Goal: Task Accomplishment & Management: Manage account settings

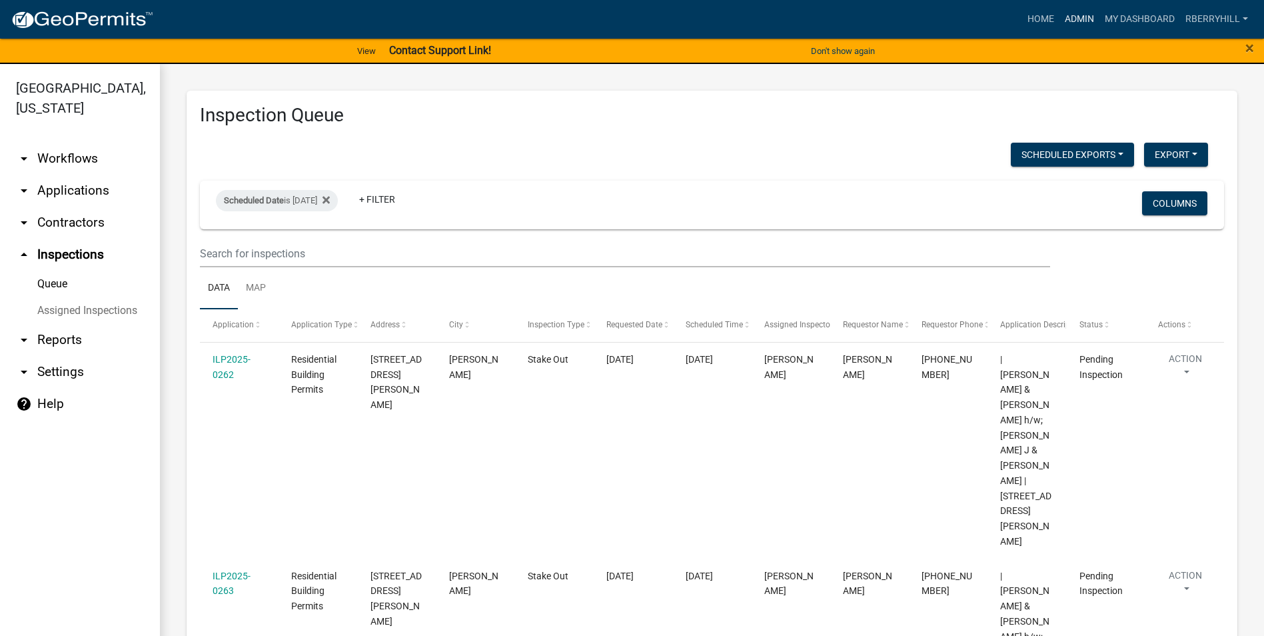
click at [1069, 18] on link "Admin" at bounding box center [1079, 19] width 40 height 25
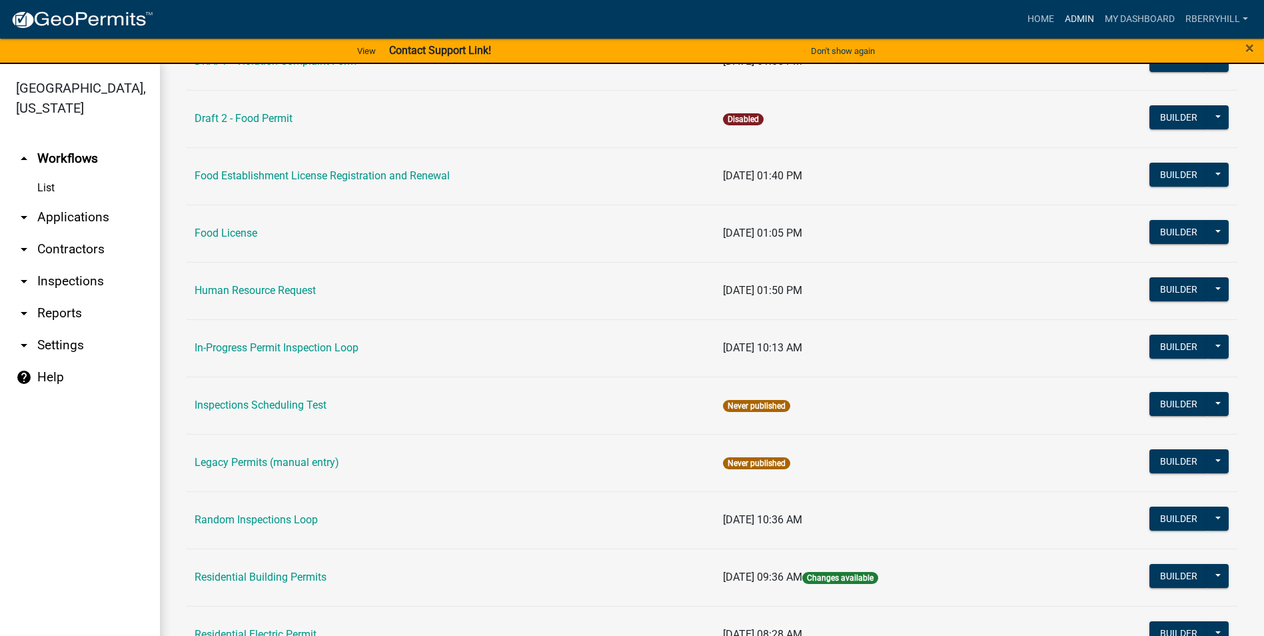
scroll to position [1131, 0]
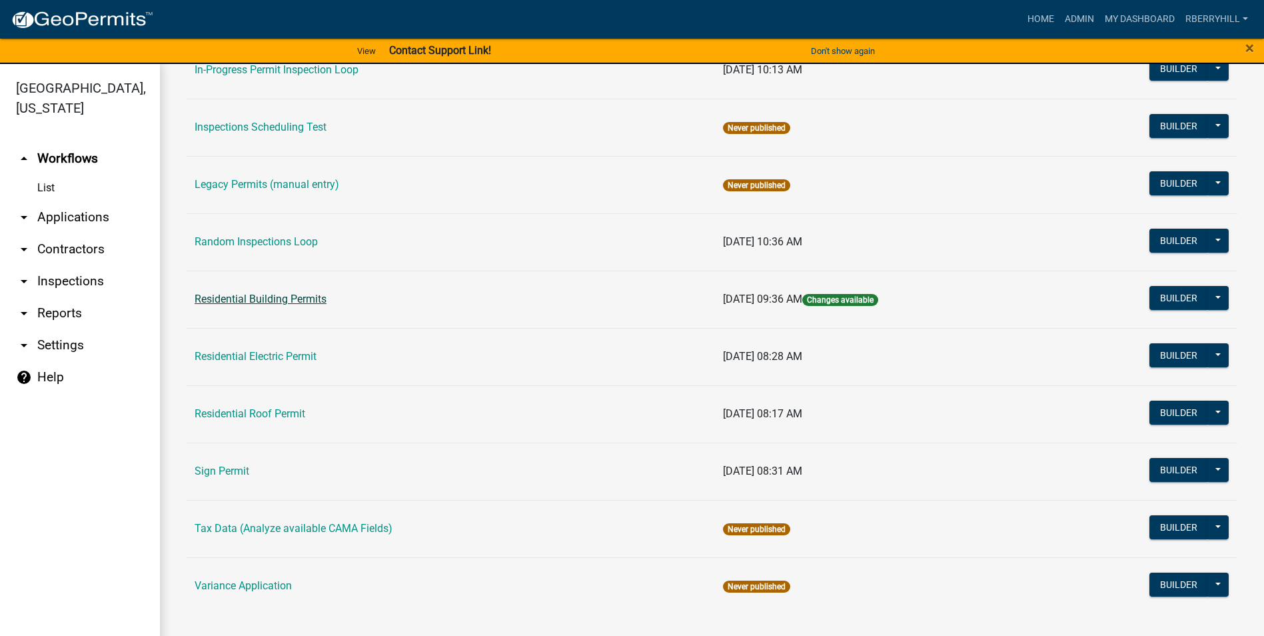
click at [280, 301] on link "Residential Building Permits" at bounding box center [261, 299] width 132 height 13
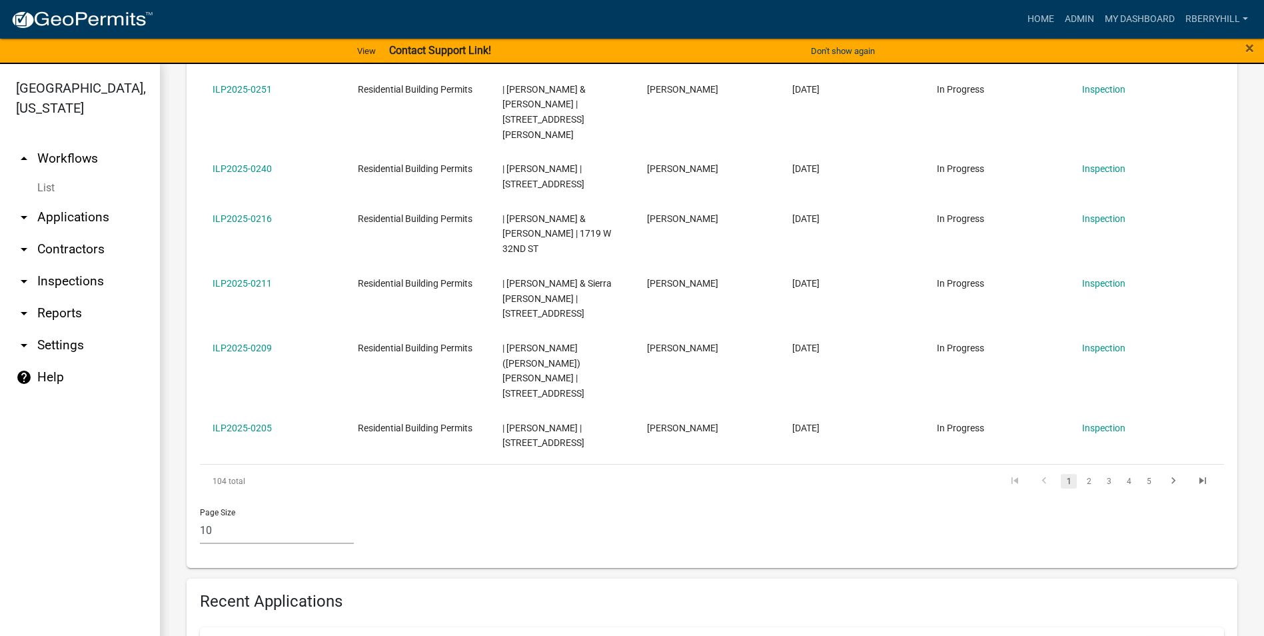
scroll to position [933, 0]
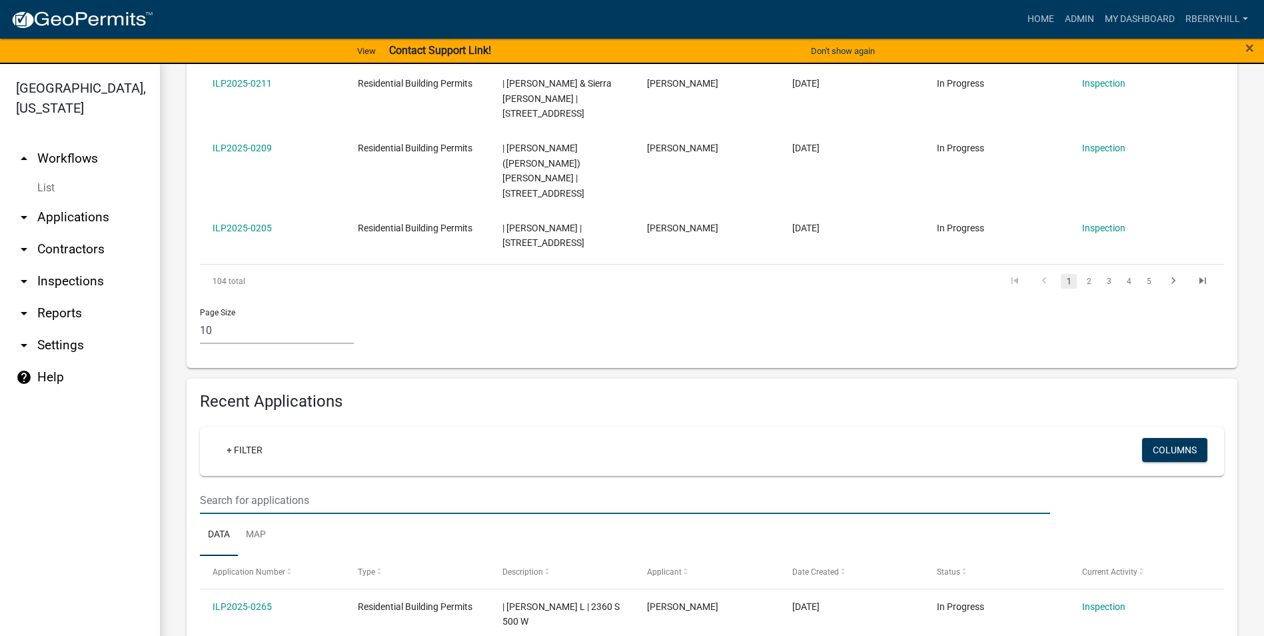
click at [204, 486] on input "text" at bounding box center [625, 499] width 850 height 27
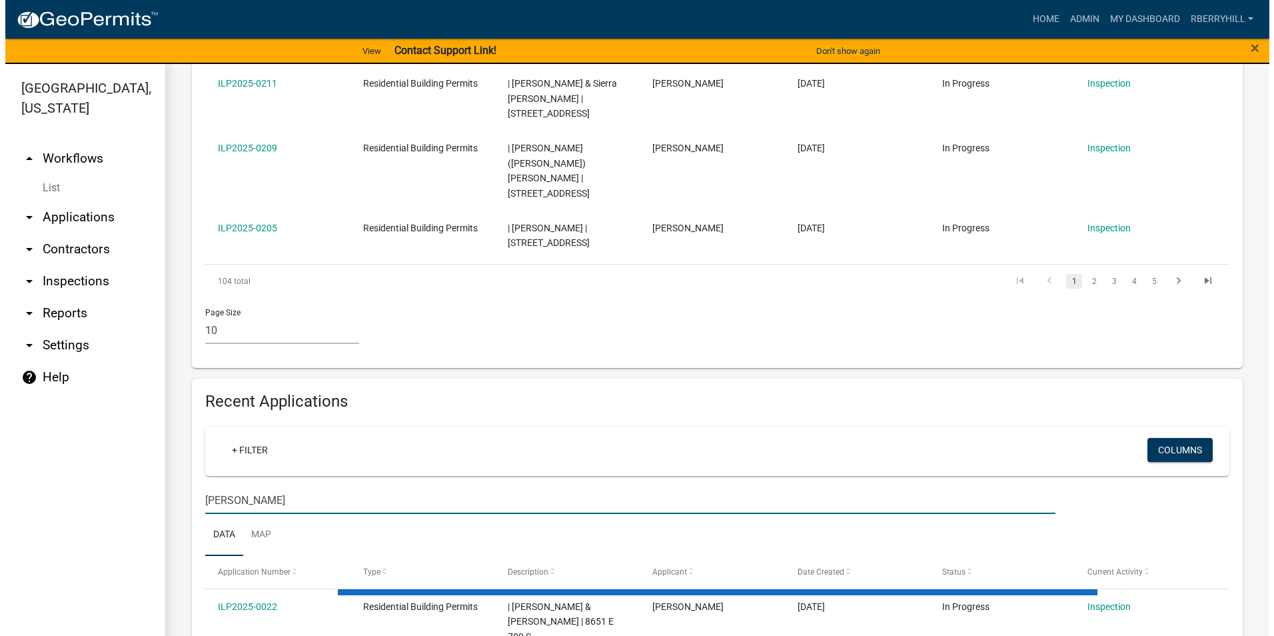
scroll to position [896, 0]
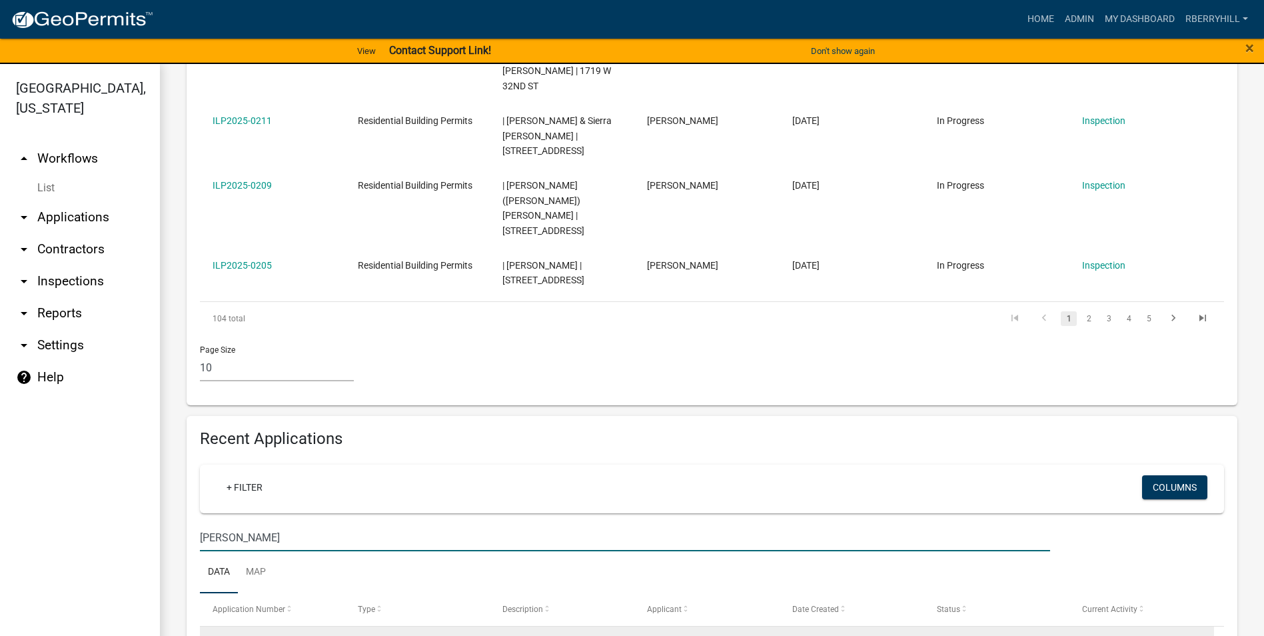
type input "Voss"
click at [1104, 635] on link "Inspection" at bounding box center [1103, 643] width 43 height 11
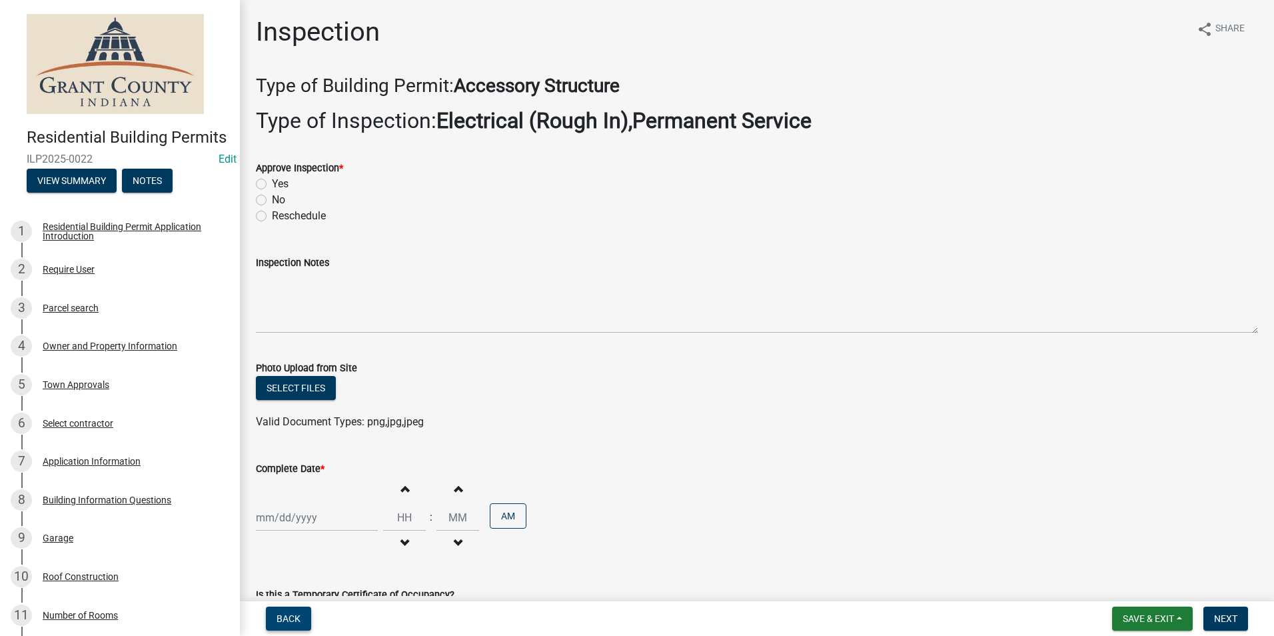
click at [294, 614] on span "Back" at bounding box center [289, 618] width 24 height 11
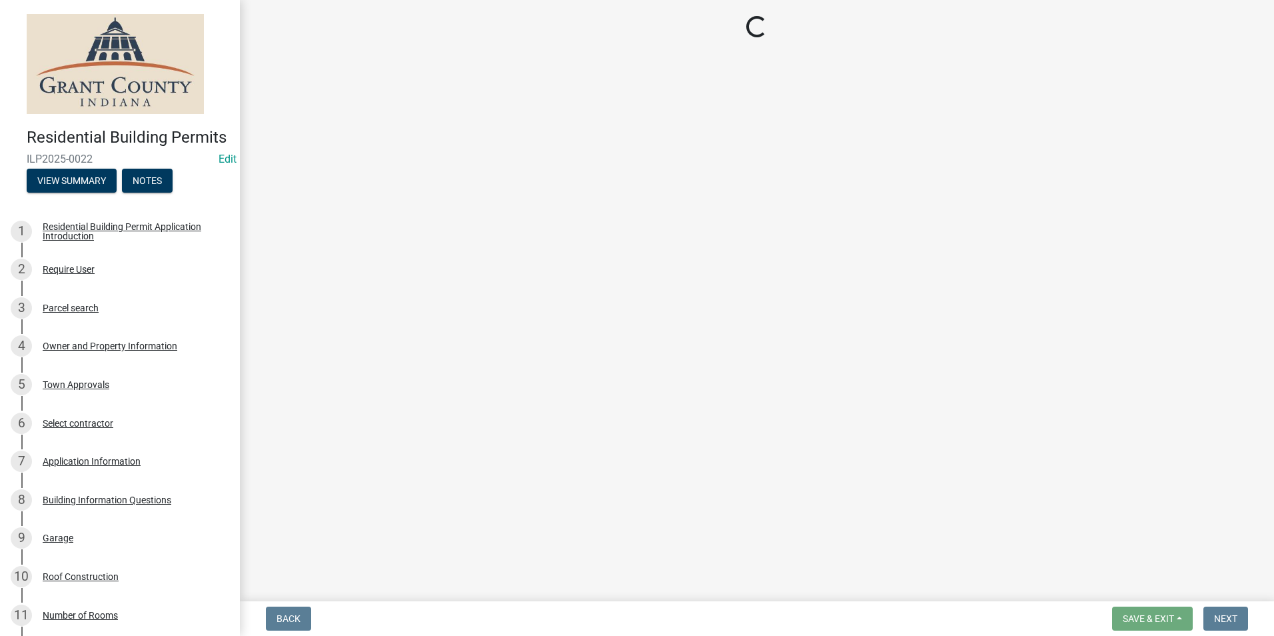
select select "d7f9a44a-d2ea-4d3c-83b3-1aa71c950bd5"
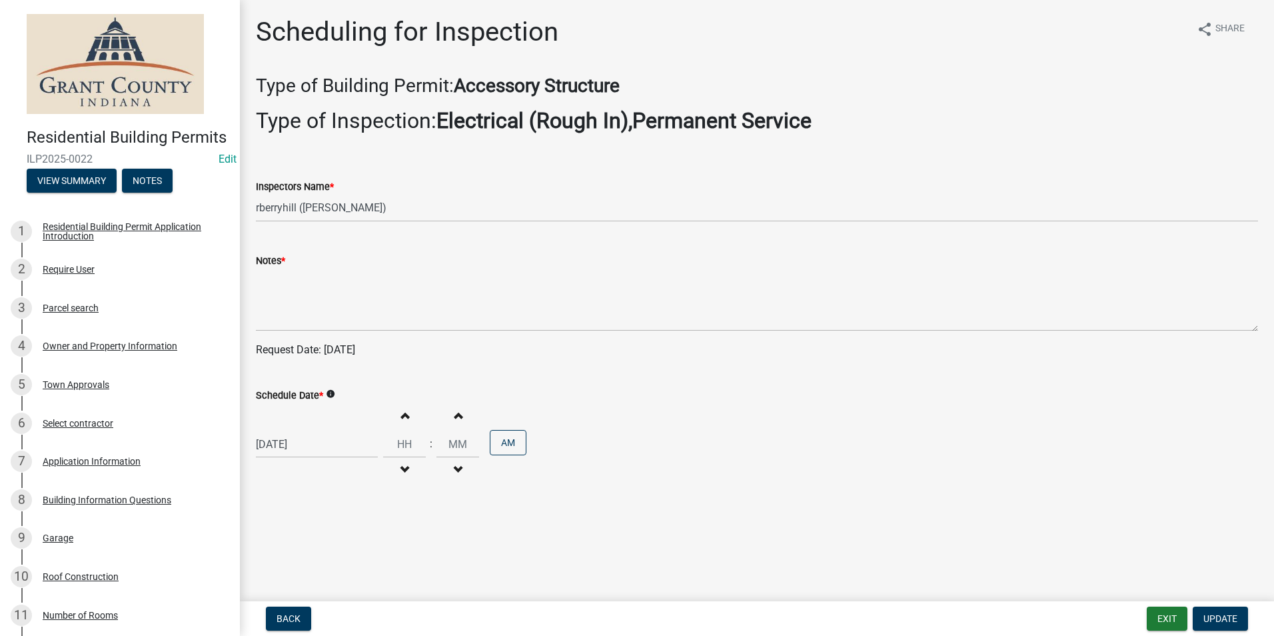
select select "6"
select select "2025"
click at [288, 444] on div "06/09/2025 Jan Feb Mar Apr May Jun Jul Aug Sep Oct Nov Dec 1525 1526 1527 1528 …" at bounding box center [317, 443] width 122 height 27
click at [400, 267] on span "Next month" at bounding box center [397, 266] width 10 height 10
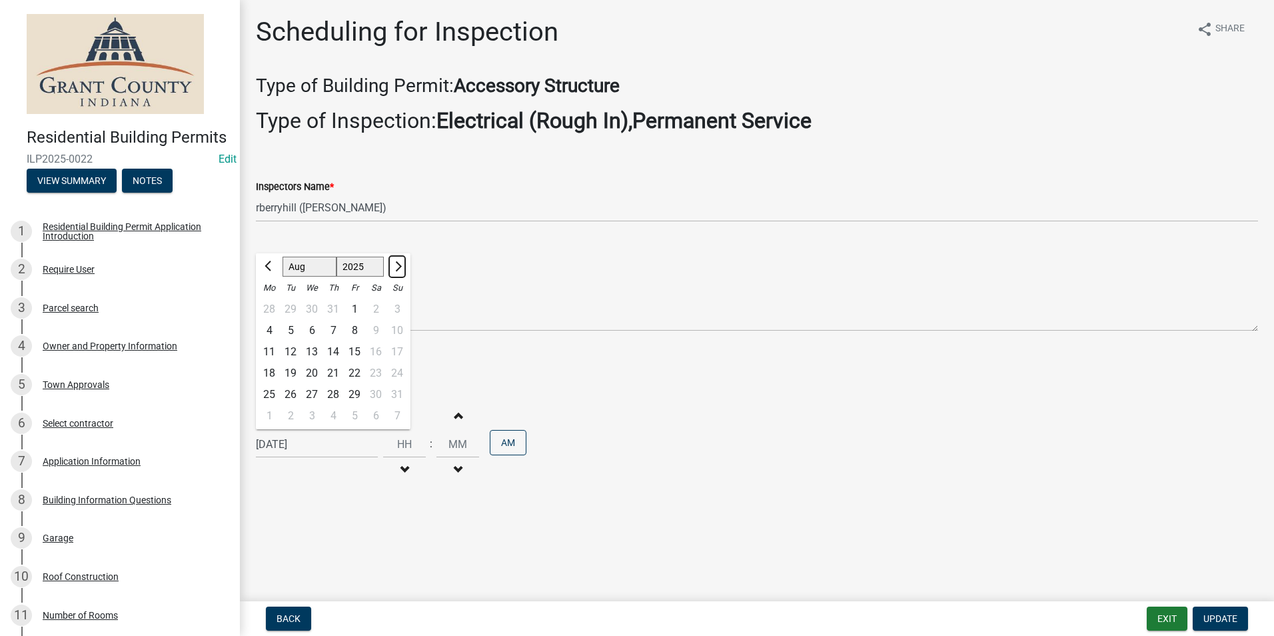
click at [400, 269] on button "Next month" at bounding box center [397, 266] width 16 height 21
click at [400, 273] on button "Next month" at bounding box center [397, 266] width 16 height 21
click at [266, 265] on span "Previous month" at bounding box center [270, 266] width 10 height 10
select select "9"
click at [333, 348] on div "18" at bounding box center [332, 351] width 21 height 21
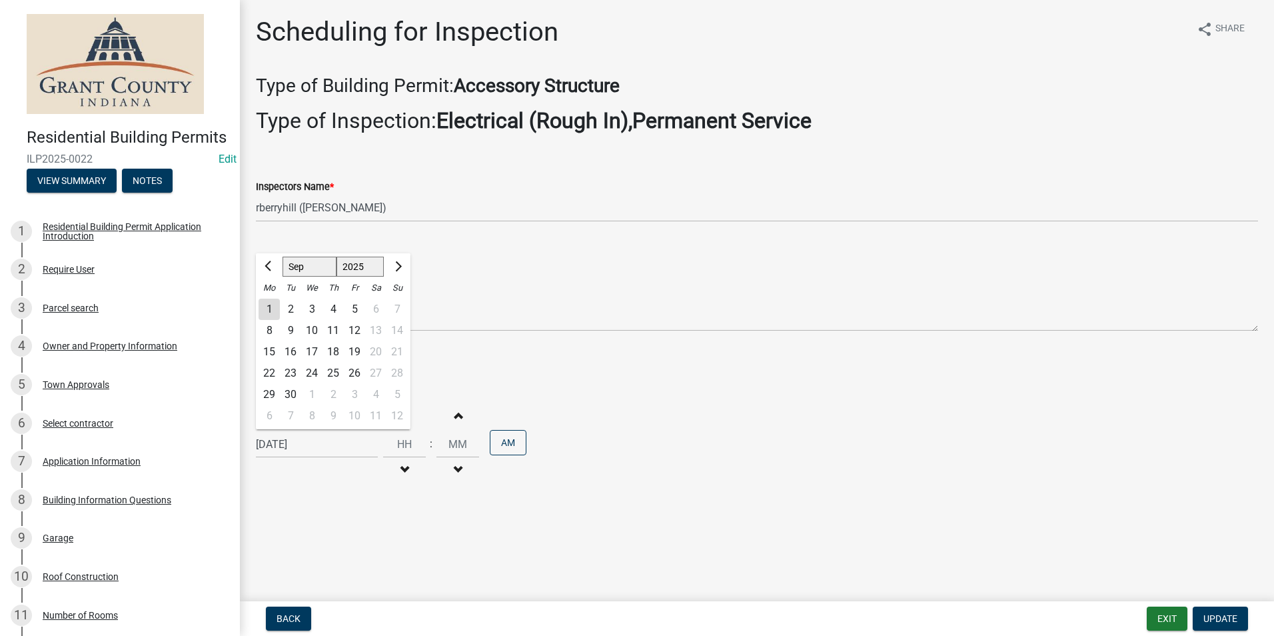
type input "[DATE]"
click at [299, 616] on span "Back" at bounding box center [289, 618] width 24 height 11
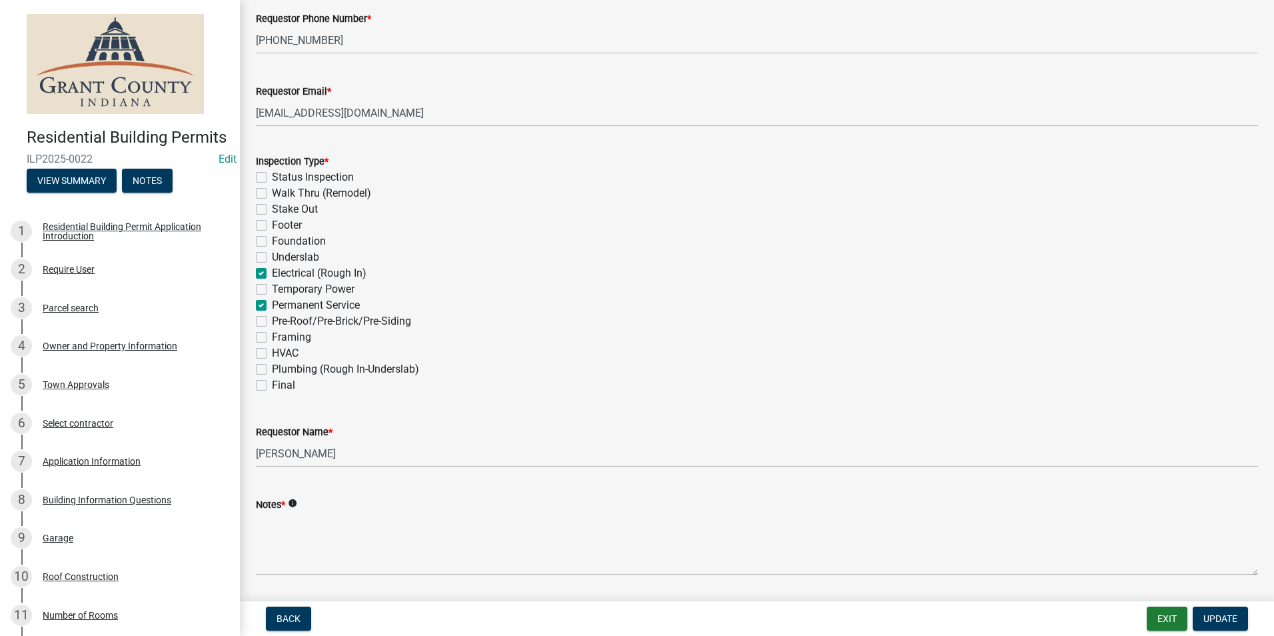
scroll to position [333, 0]
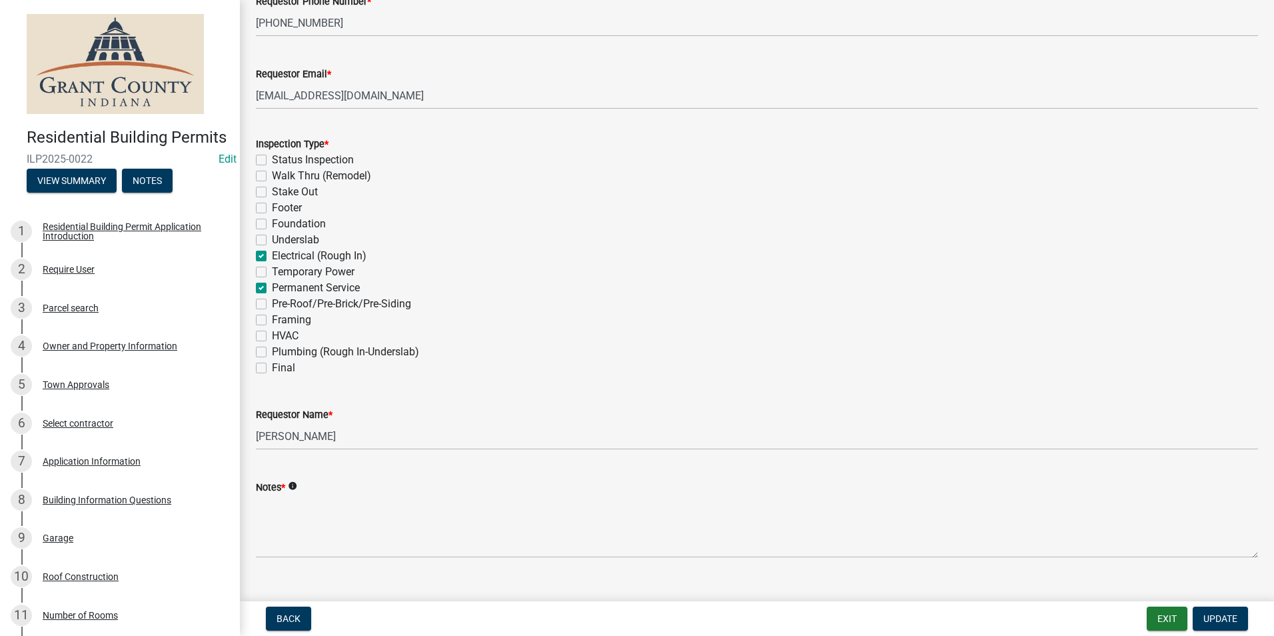
click at [272, 285] on label "Permanent Service" at bounding box center [316, 288] width 88 height 16
click at [272, 285] on input "Permanent Service" at bounding box center [276, 284] width 9 height 9
checkbox input "false"
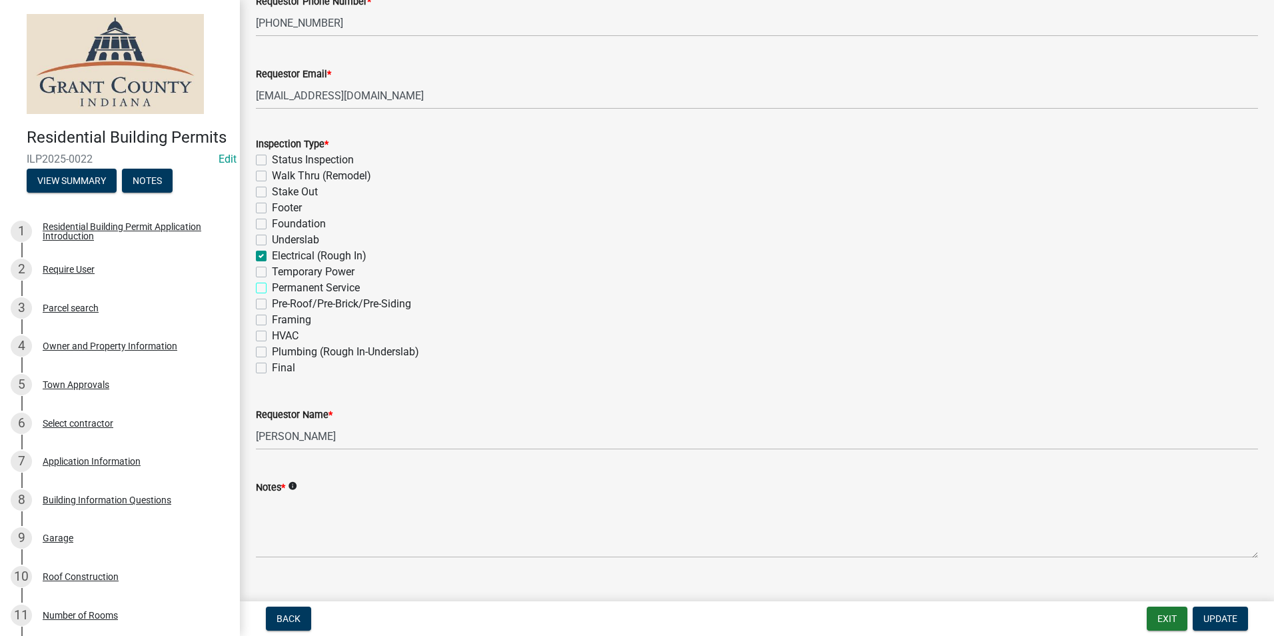
checkbox input "false"
checkbox input "true"
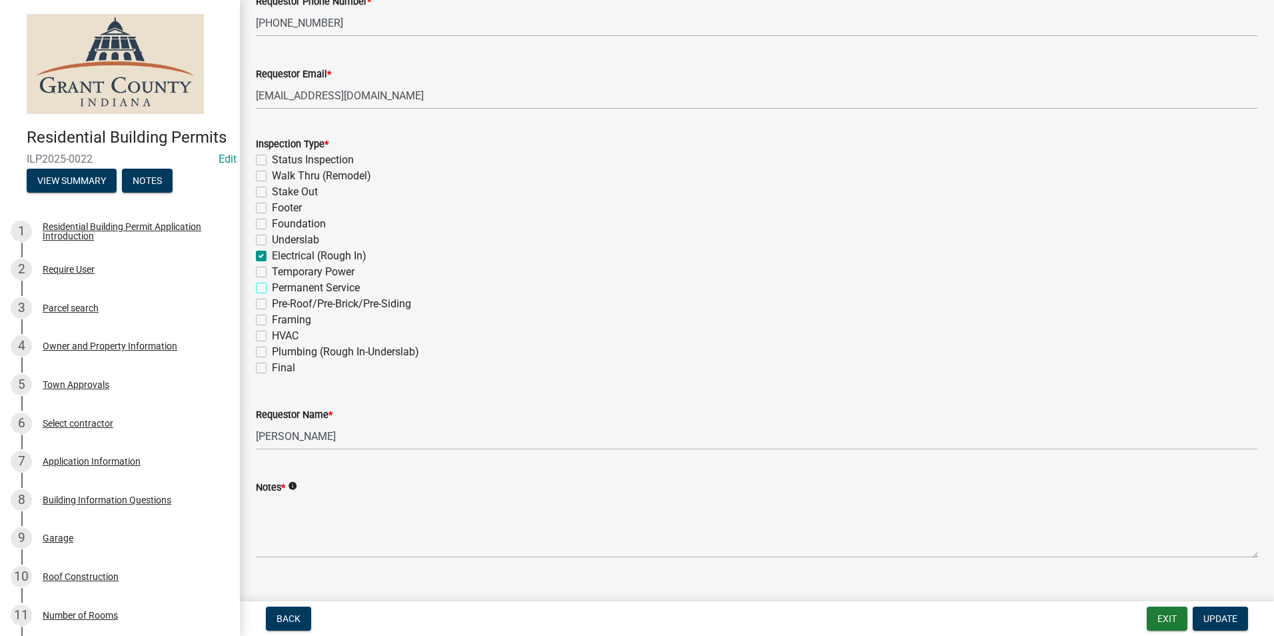
checkbox input "false"
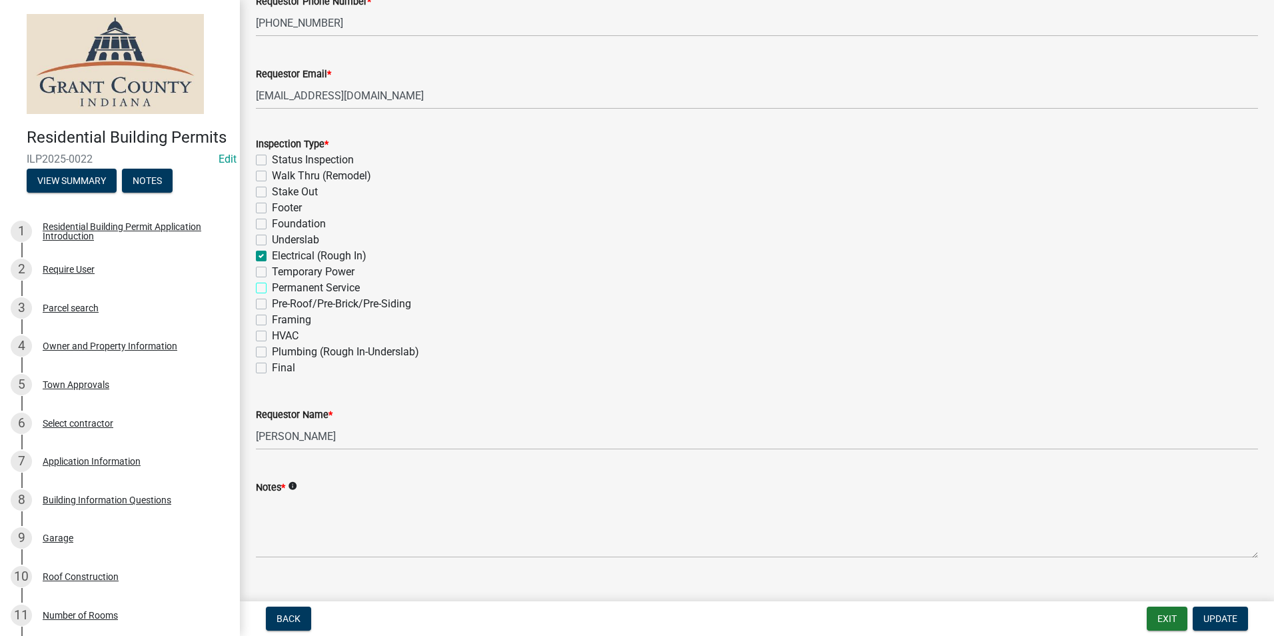
checkbox input "false"
click at [1216, 618] on span "Update" at bounding box center [1220, 618] width 34 height 11
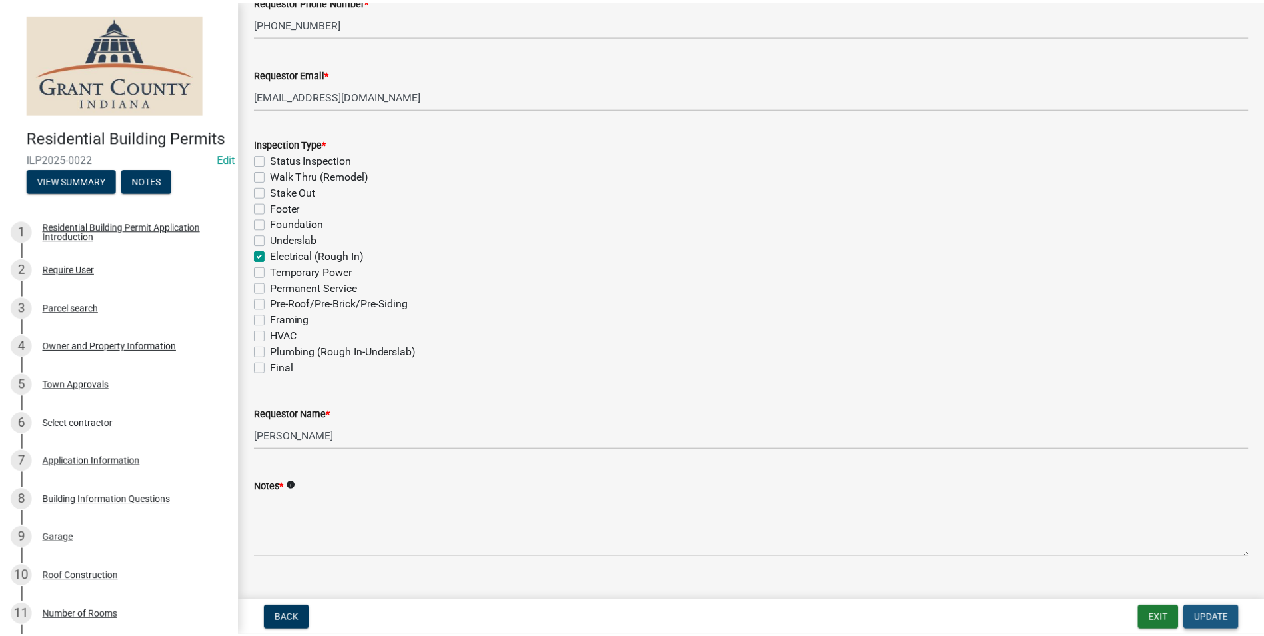
scroll to position [0, 0]
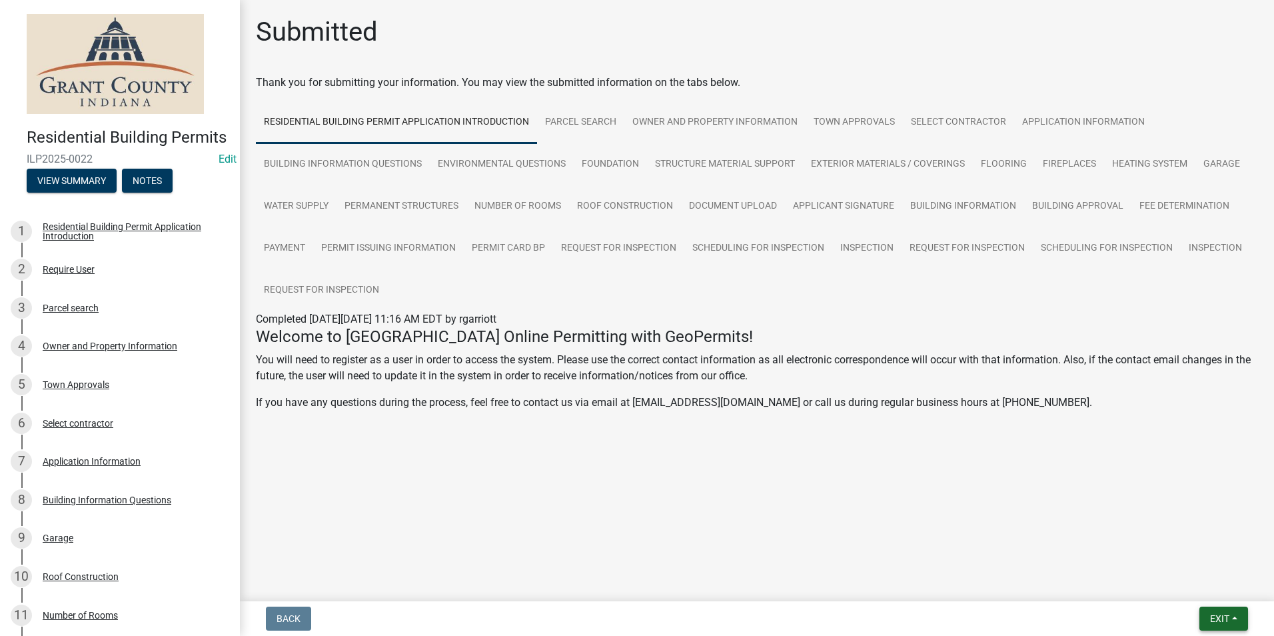
click at [1219, 615] on span "Exit" at bounding box center [1219, 618] width 19 height 11
click at [1201, 590] on button "Save & Exit" at bounding box center [1194, 584] width 107 height 32
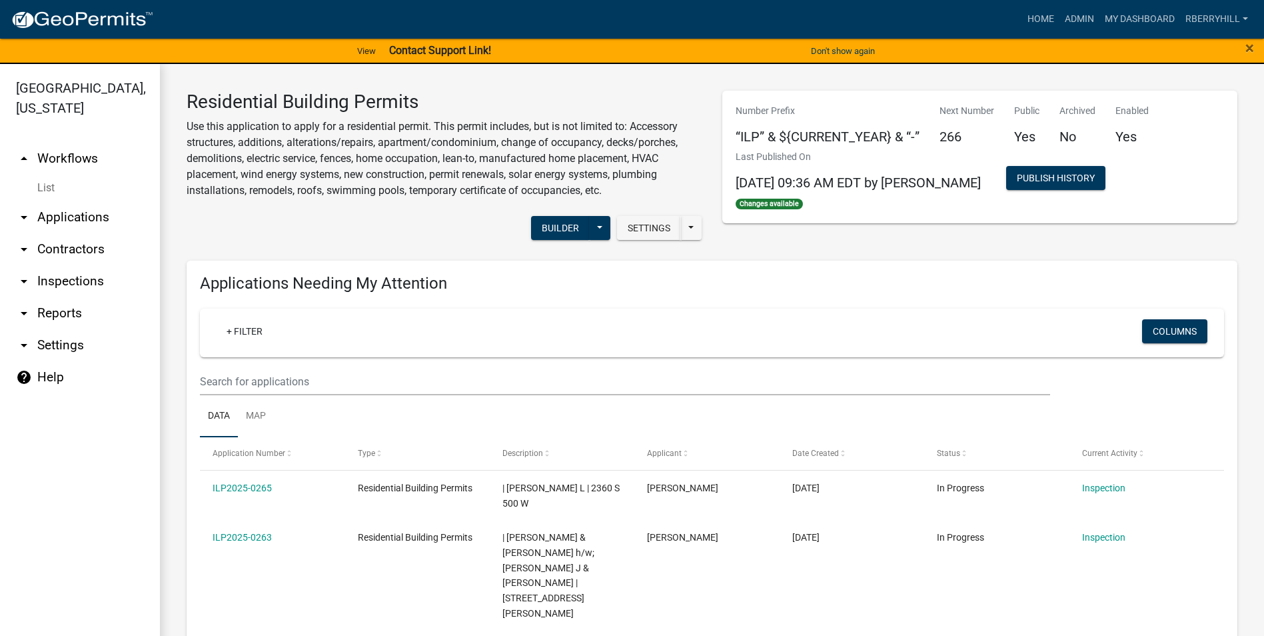
click at [77, 265] on link "arrow_drop_down Inspections" at bounding box center [80, 281] width 160 height 32
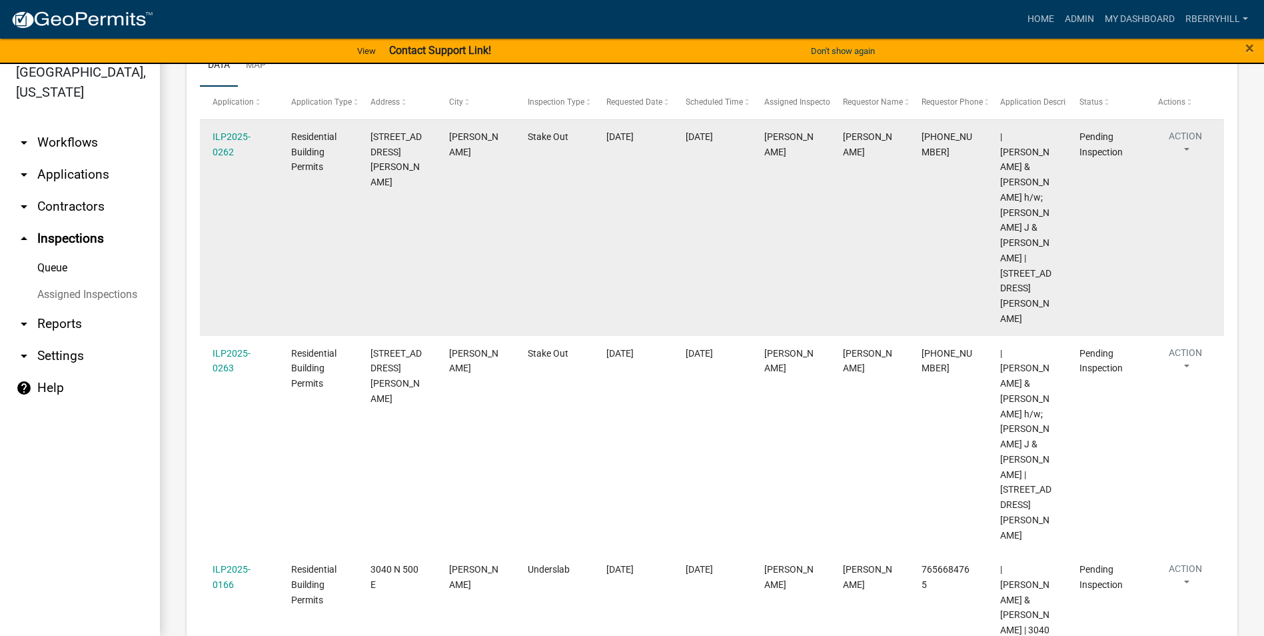
scroll to position [27, 0]
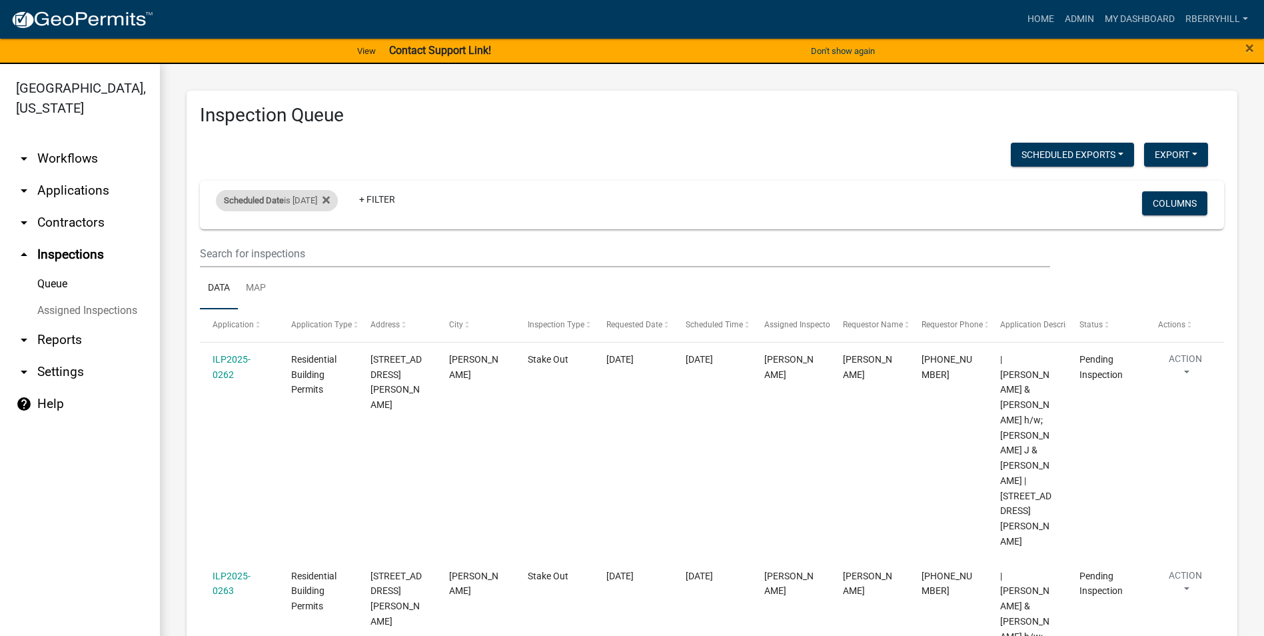
click at [326, 201] on div "Scheduled Date is 09/18/2025" at bounding box center [277, 200] width 122 height 21
click at [326, 249] on input "2025-09-18" at bounding box center [288, 250] width 93 height 27
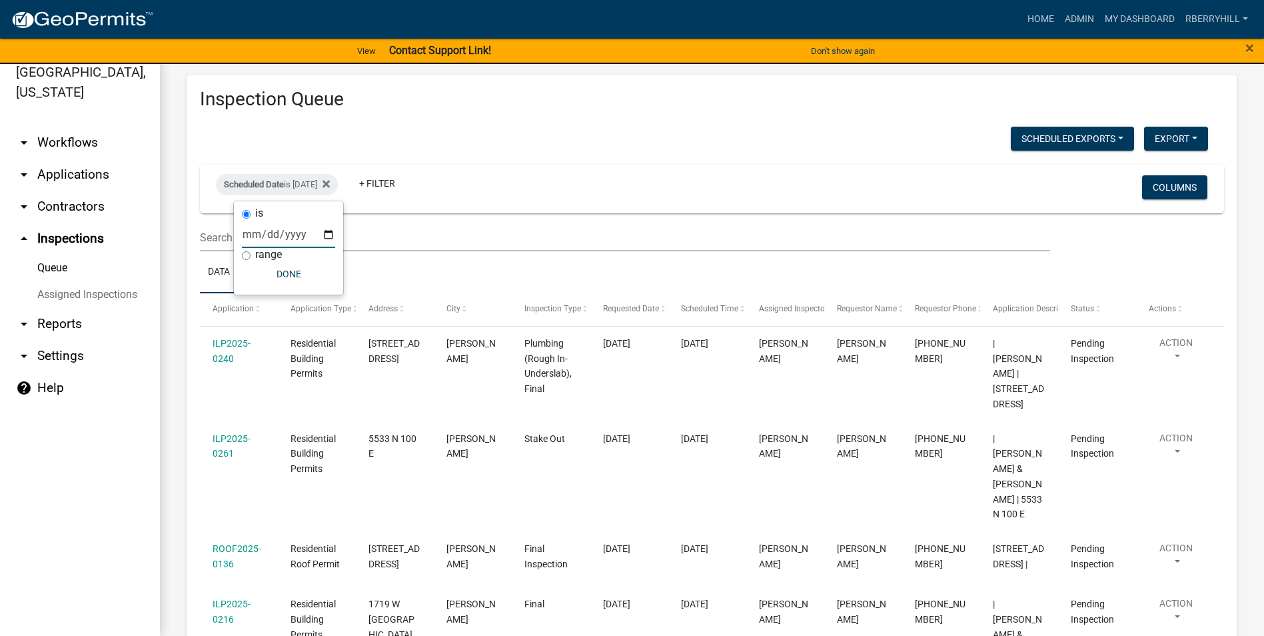
click at [330, 234] on input "2025-09-17" at bounding box center [288, 234] width 93 height 27
type input "2025-09-19"
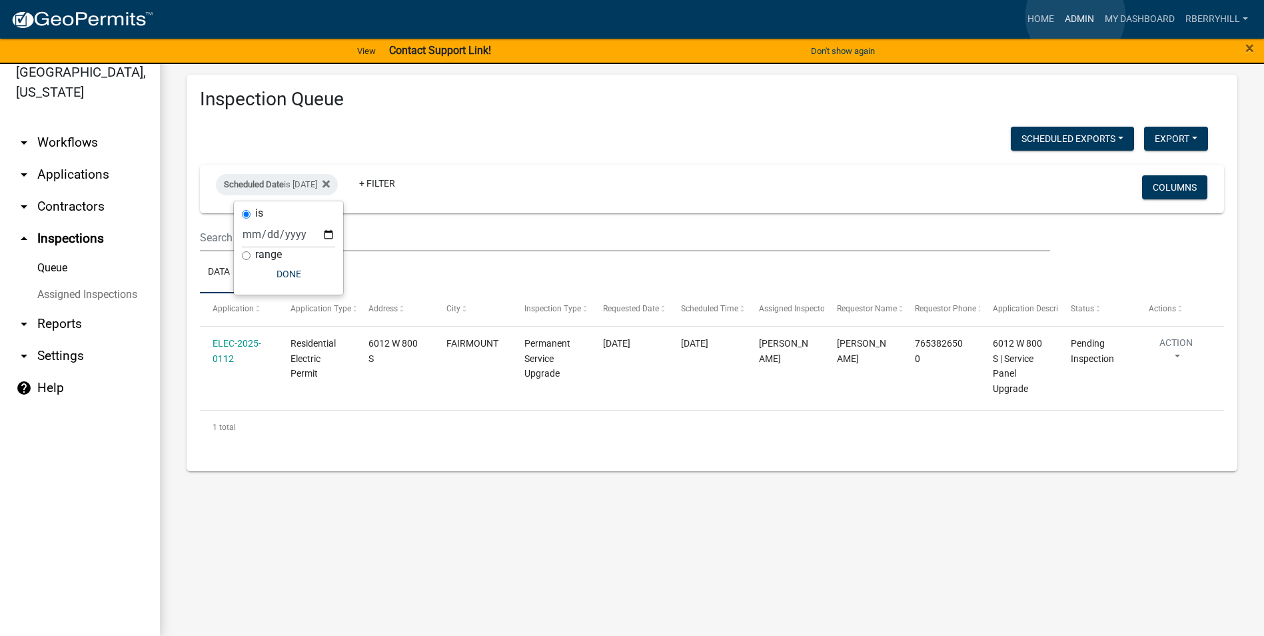
click at [1075, 16] on link "Admin" at bounding box center [1079, 19] width 40 height 25
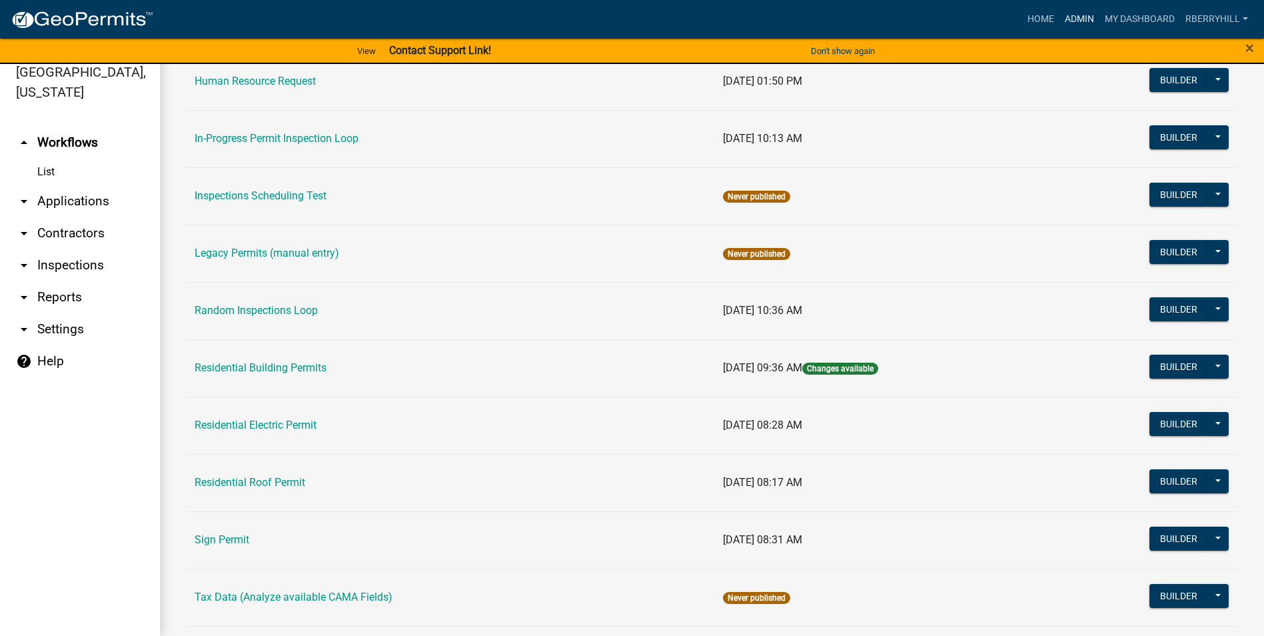
scroll to position [1066, 0]
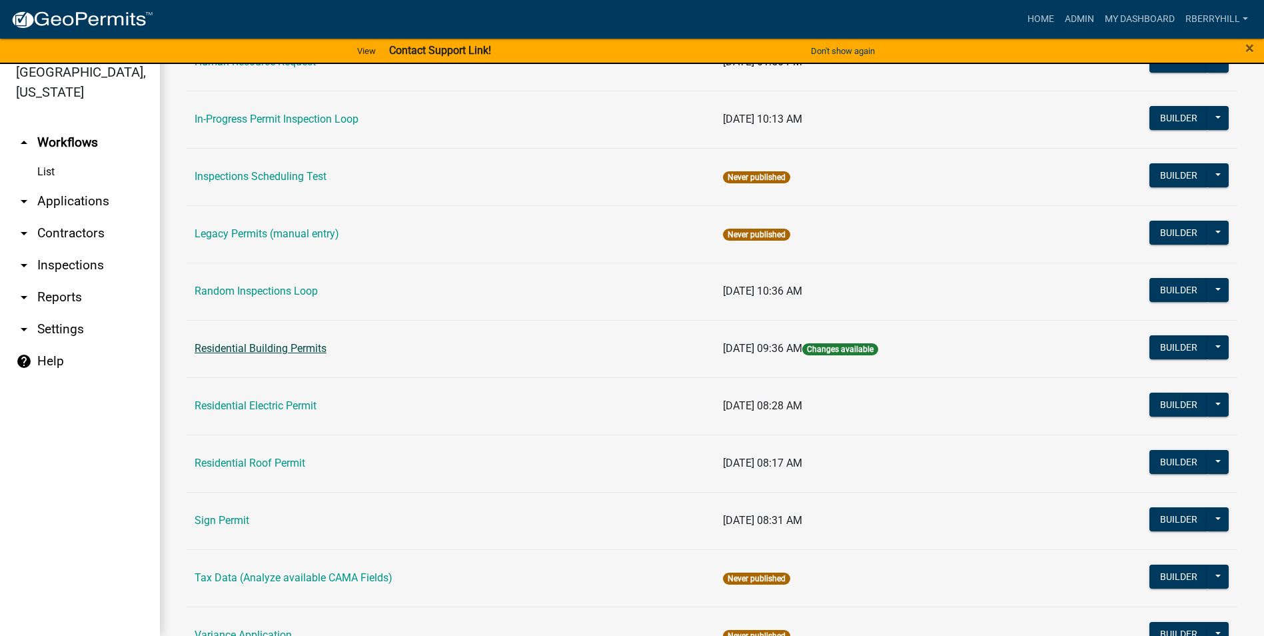
click at [277, 349] on link "Residential Building Permits" at bounding box center [261, 348] width 132 height 13
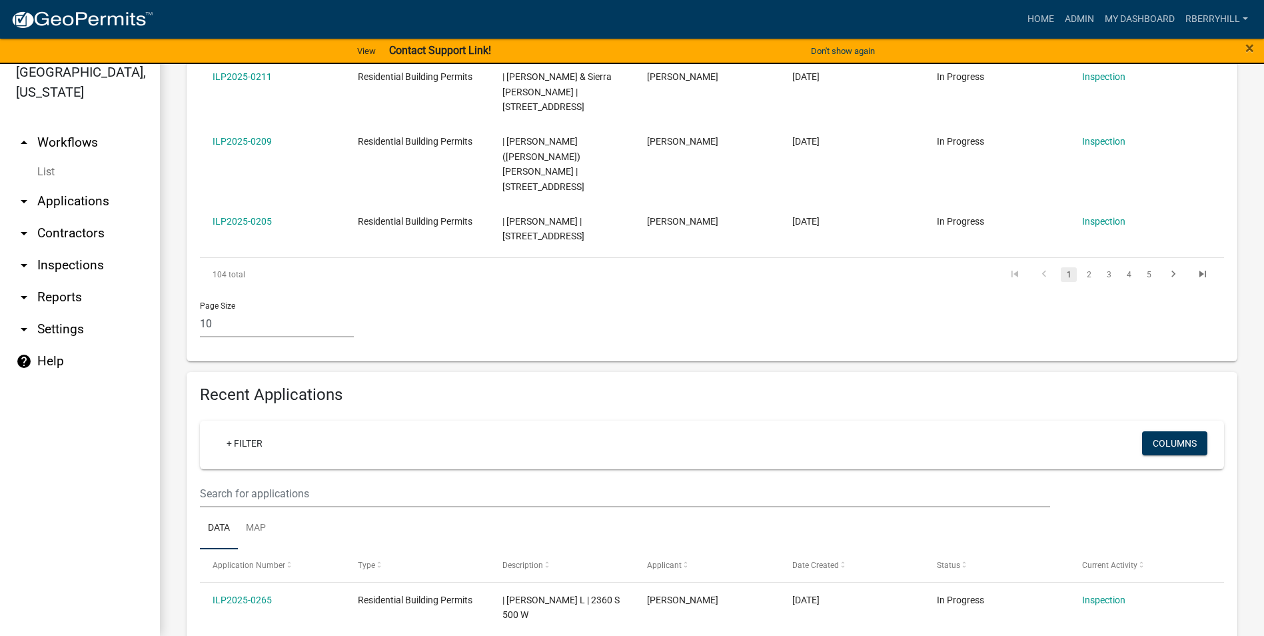
scroll to position [999, 0]
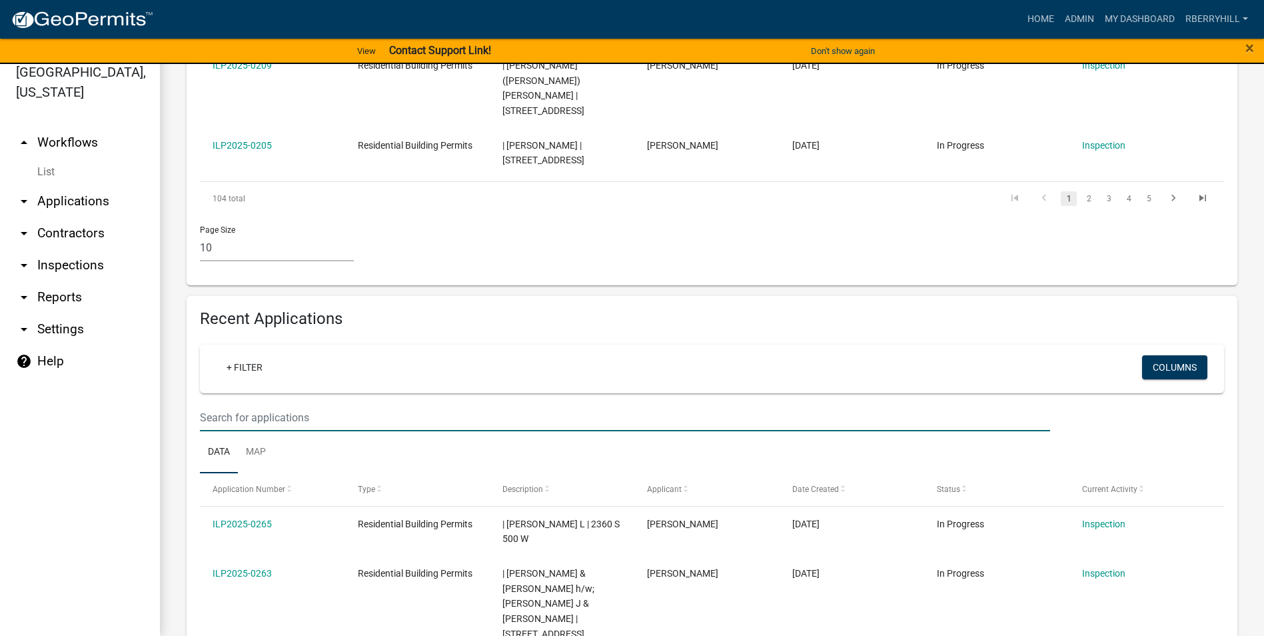
click at [238, 404] on input "text" at bounding box center [625, 417] width 850 height 27
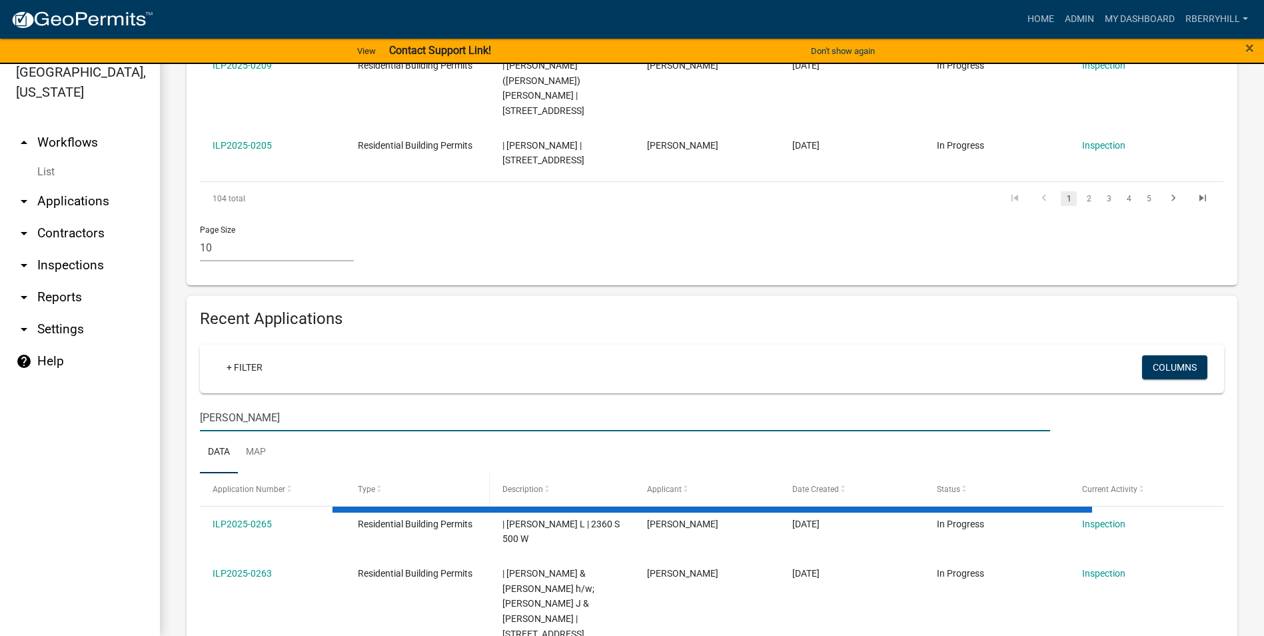
scroll to position [896, 0]
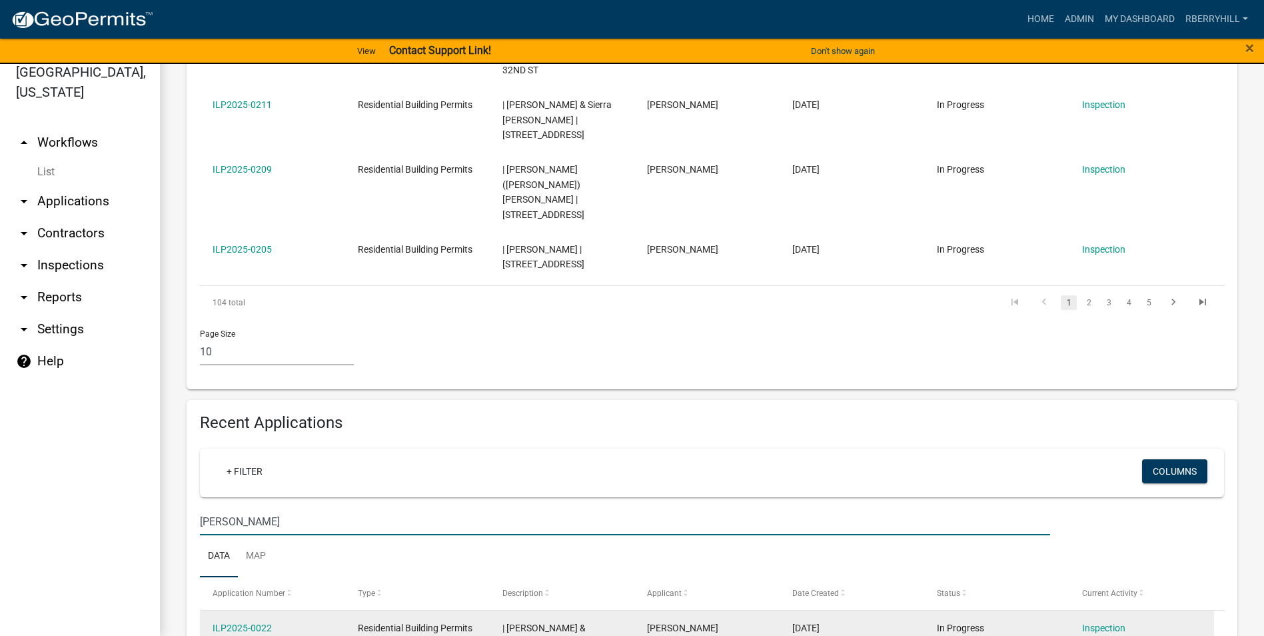
type input "Voss"
click at [1111, 620] on div "Inspection" at bounding box center [1141, 627] width 119 height 15
click at [1110, 635] on link "Scheduling for Inspection" at bounding box center [1134, 642] width 105 height 11
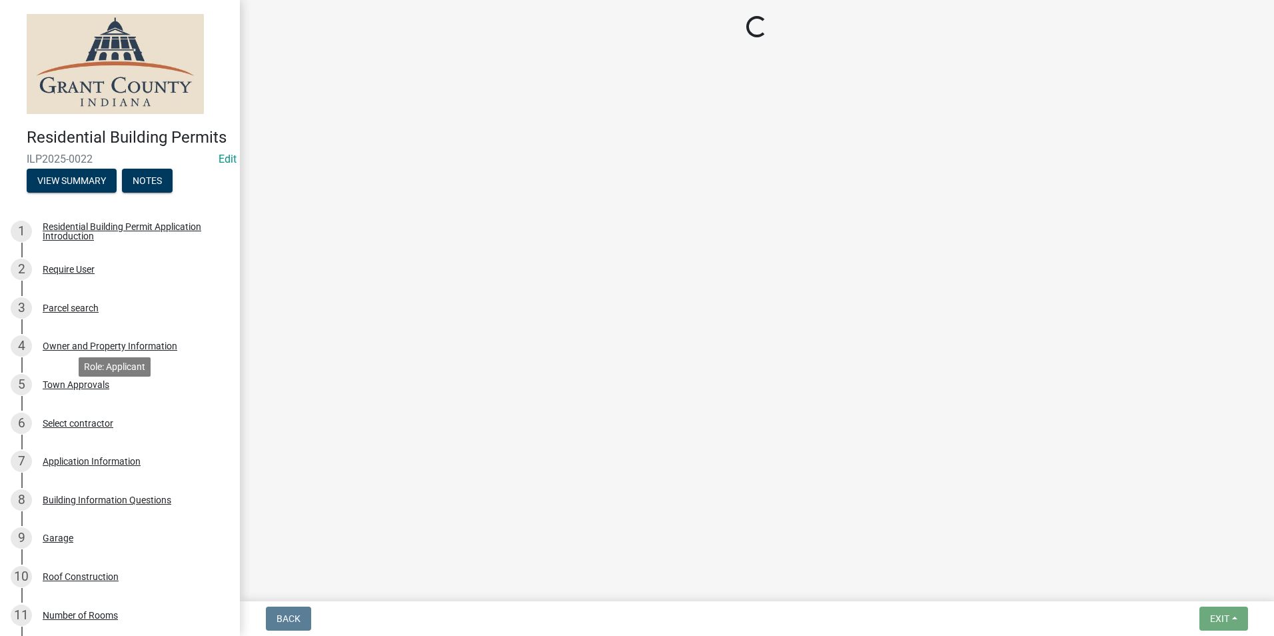
select select "d7f9a44a-d2ea-4d3c-83b3-1aa71c950bd5"
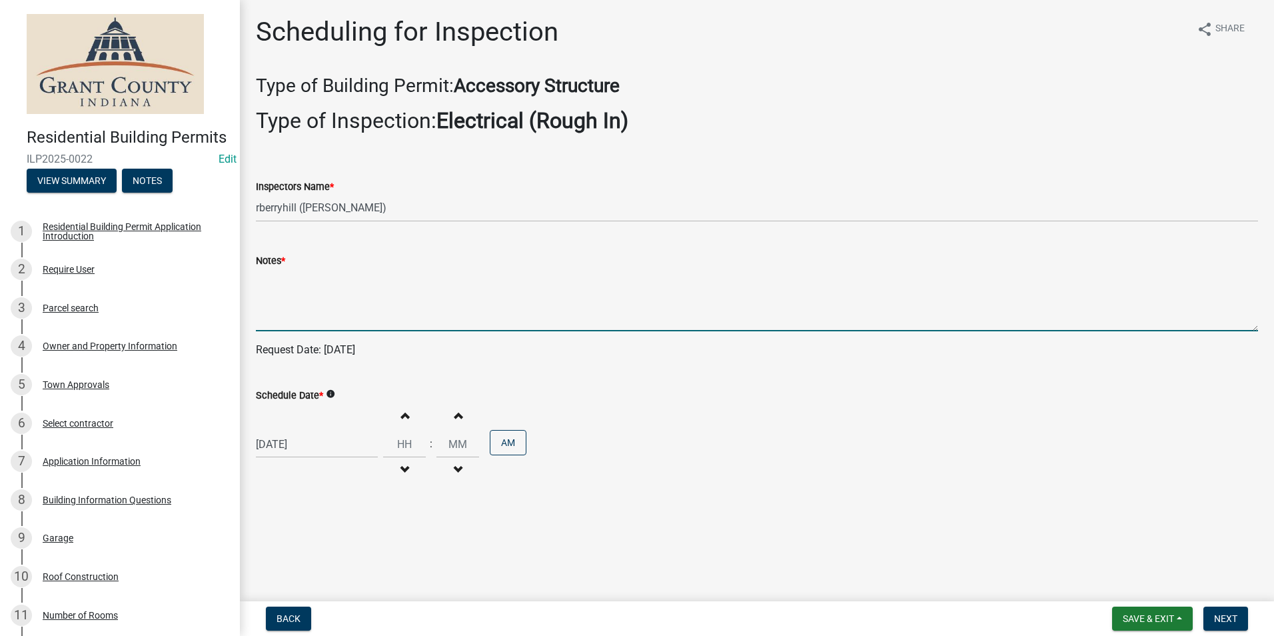
drag, startPoint x: 281, startPoint y: 281, endPoint x: 273, endPoint y: 279, distance: 7.4
click at [278, 279] on textarea "Notes *" at bounding box center [757, 300] width 1002 height 63
type textarea "n/a"
click at [1226, 617] on span "Next" at bounding box center [1225, 618] width 23 height 11
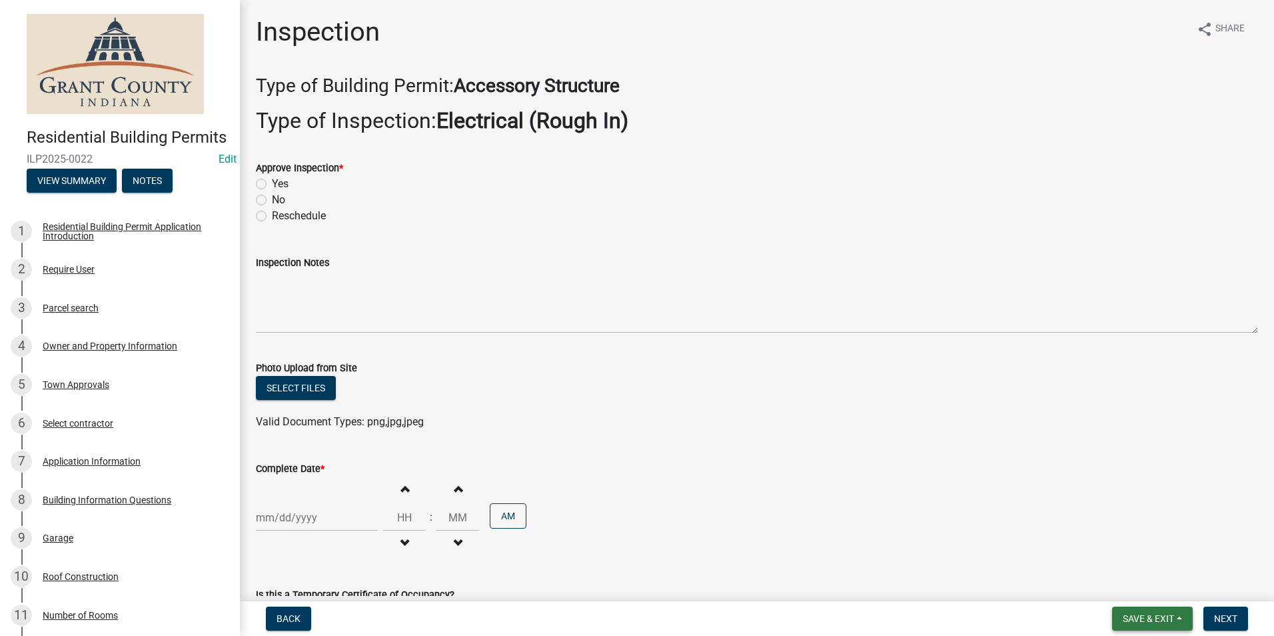
click at [1149, 613] on span "Save & Exit" at bounding box center [1148, 618] width 51 height 11
click at [1130, 582] on button "Save & Exit" at bounding box center [1139, 584] width 107 height 32
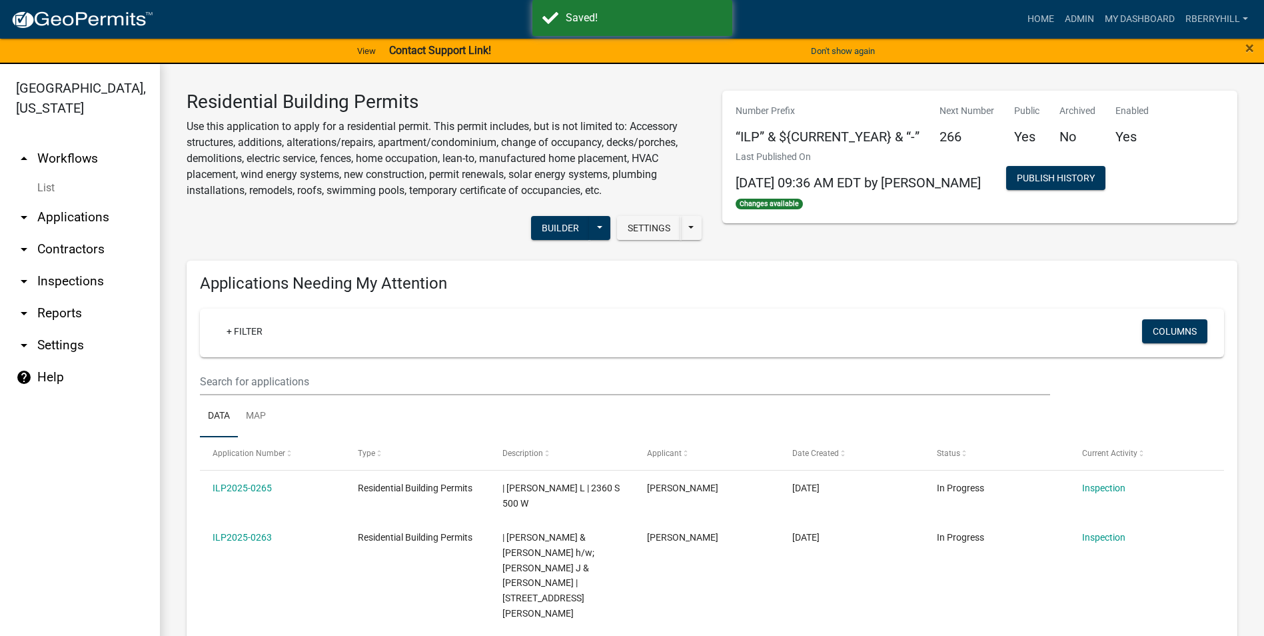
click at [74, 265] on link "arrow_drop_down Inspections" at bounding box center [80, 281] width 160 height 32
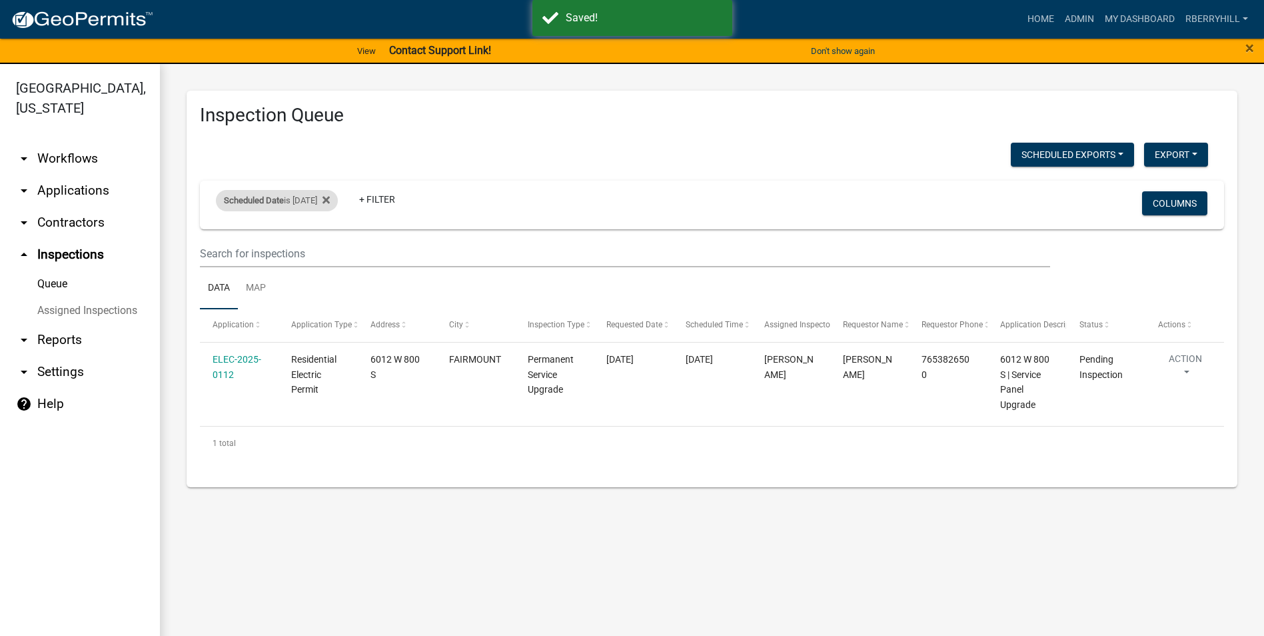
click at [334, 201] on div "Scheduled Date is 09/19/2025" at bounding box center [277, 200] width 122 height 21
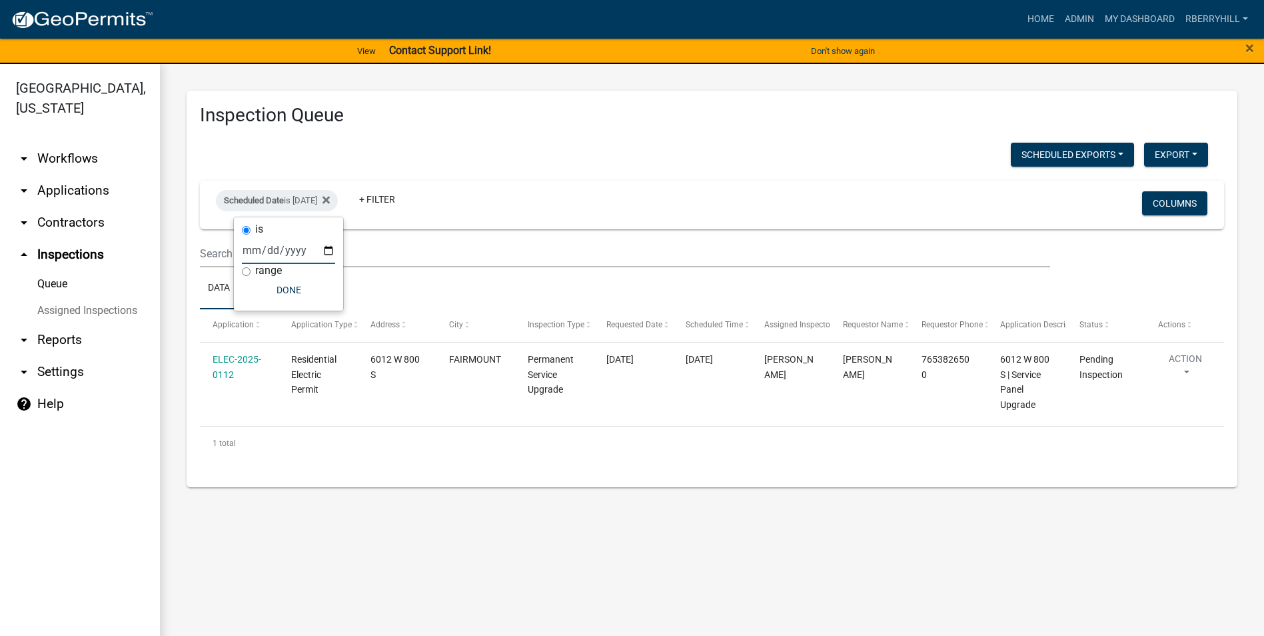
click at [327, 253] on input "2025-09-19" at bounding box center [288, 250] width 93 height 27
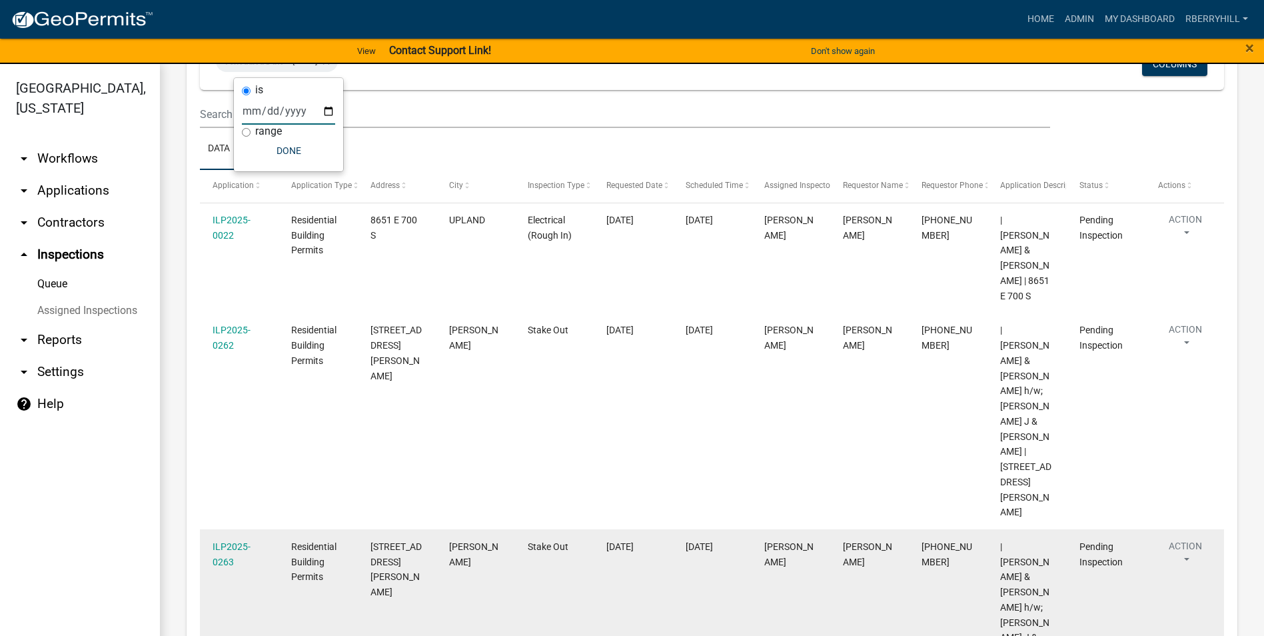
scroll to position [122, 0]
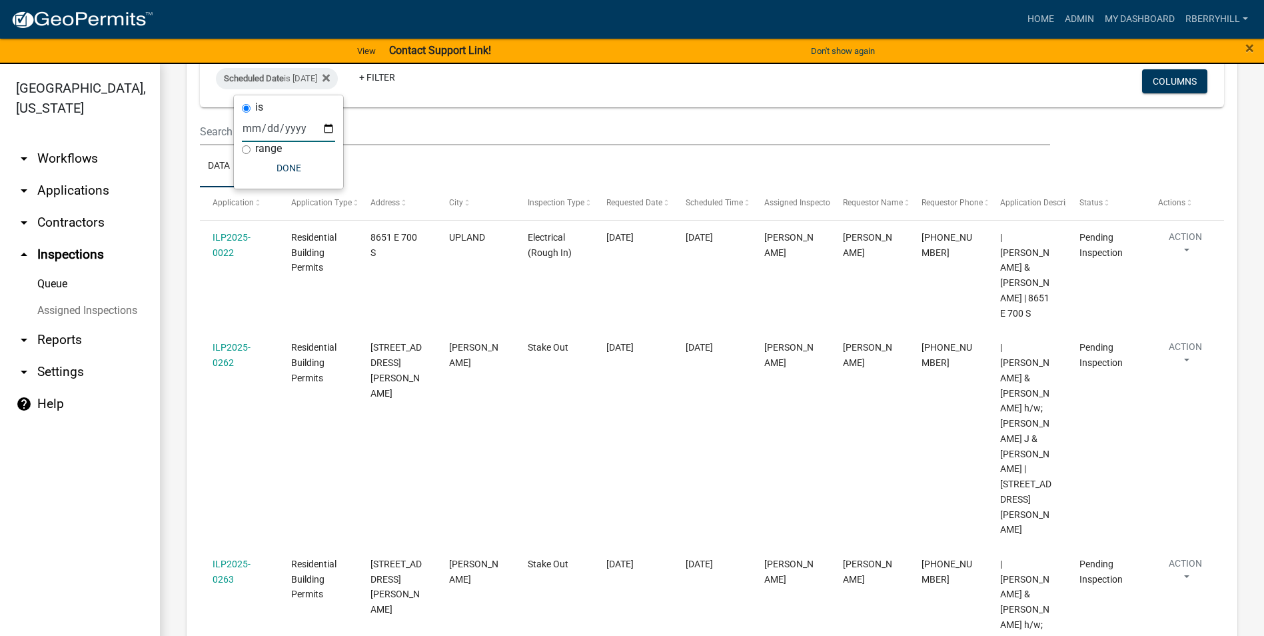
click at [331, 128] on input "2025-09-18" at bounding box center [288, 128] width 93 height 27
type input "2025-09-17"
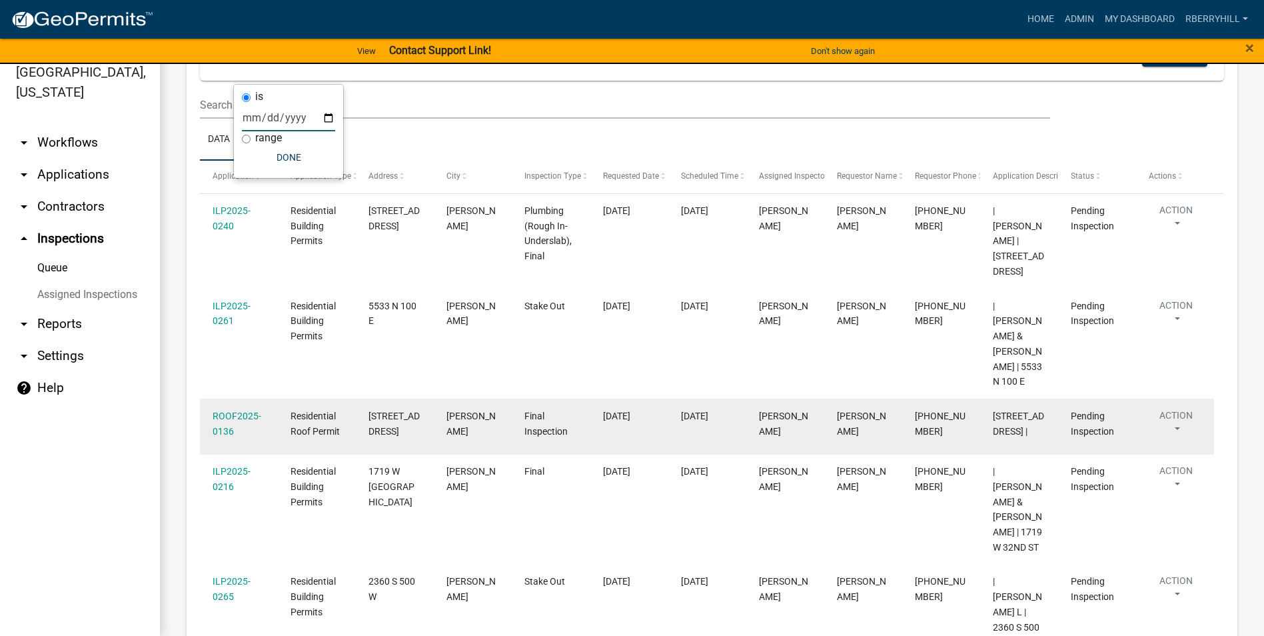
scroll to position [182, 0]
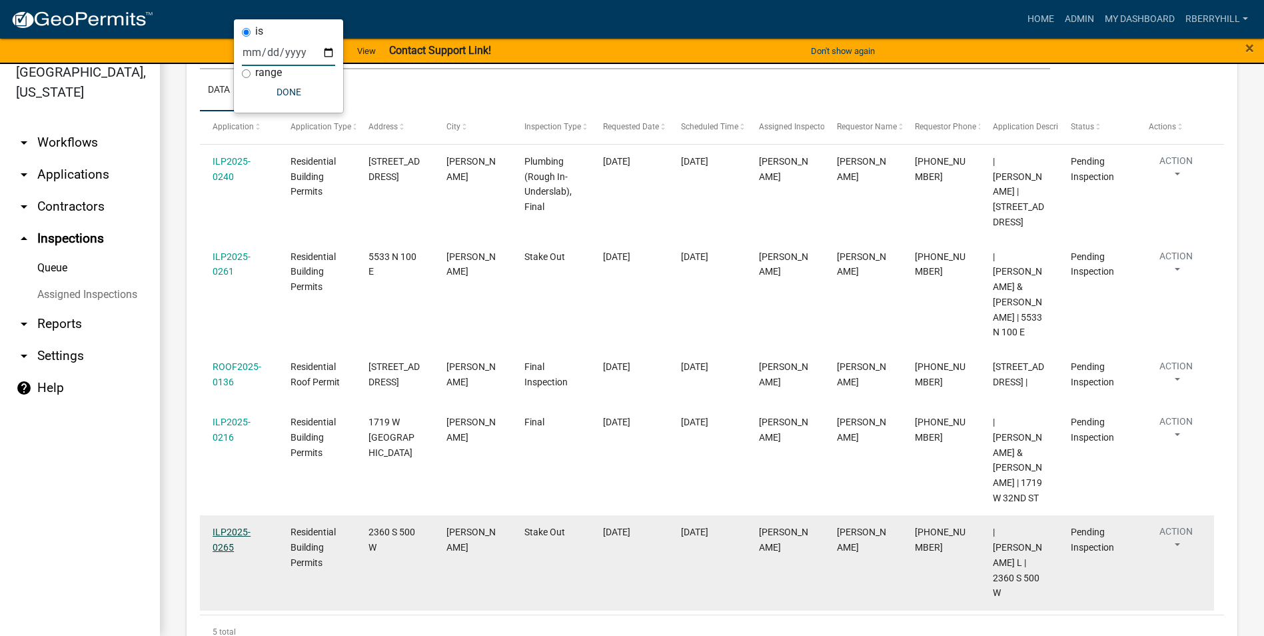
click at [227, 526] on link "ILP2025-0265" at bounding box center [232, 539] width 38 height 26
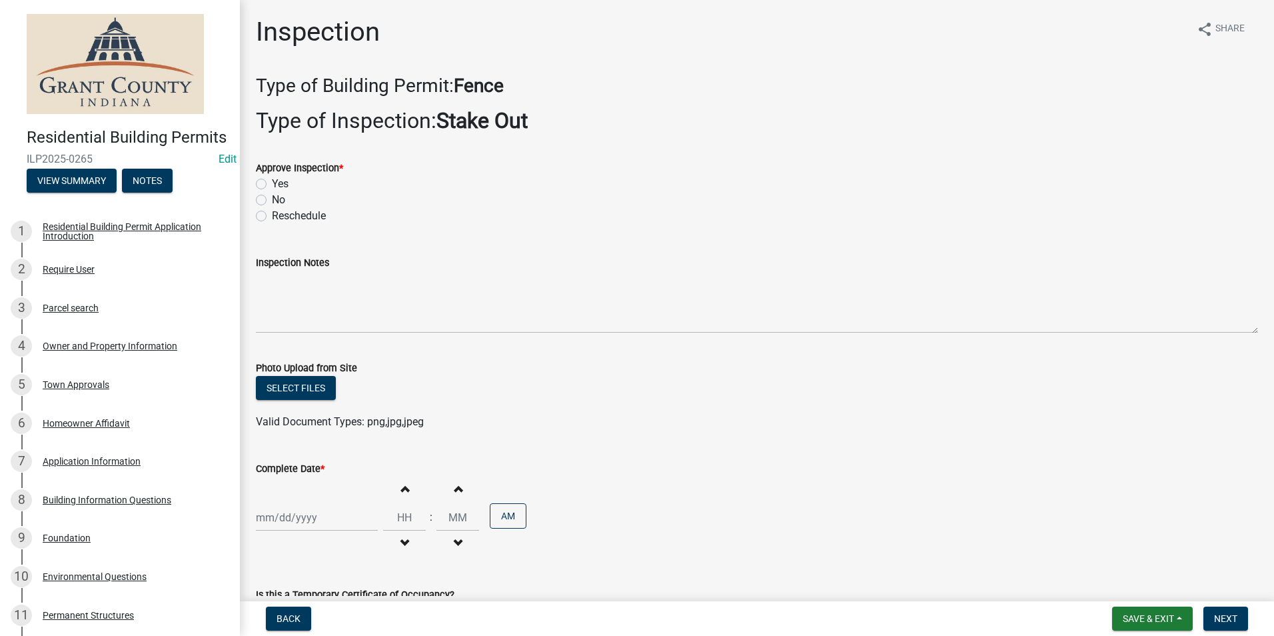
click at [272, 185] on label "Yes" at bounding box center [280, 184] width 17 height 16
click at [272, 185] on input "Yes" at bounding box center [276, 180] width 9 height 9
radio input "true"
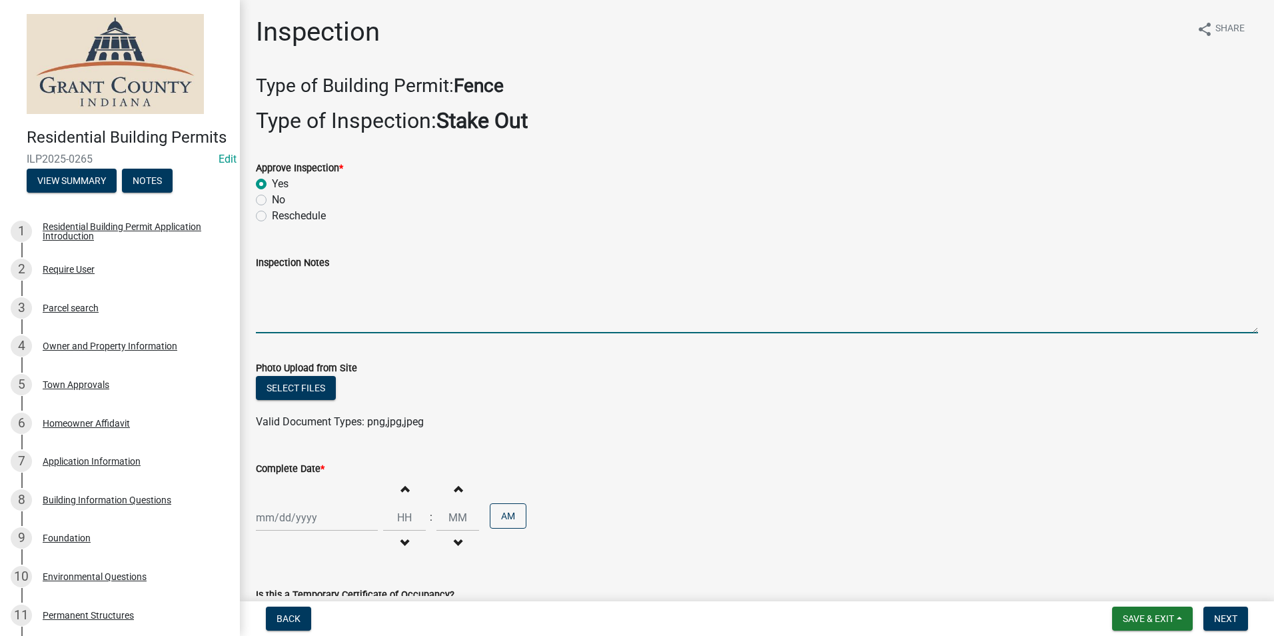
click at [277, 290] on textarea "Inspection Notes" at bounding box center [757, 302] width 1002 height 63
click at [440, 280] on textarea "Talked to homeowner's son and left" at bounding box center [757, 302] width 1002 height 63
type textarea "Talked to homeowner's son and left a copy of the county ordinance."
click at [296, 514] on div at bounding box center [317, 517] width 122 height 27
select select "9"
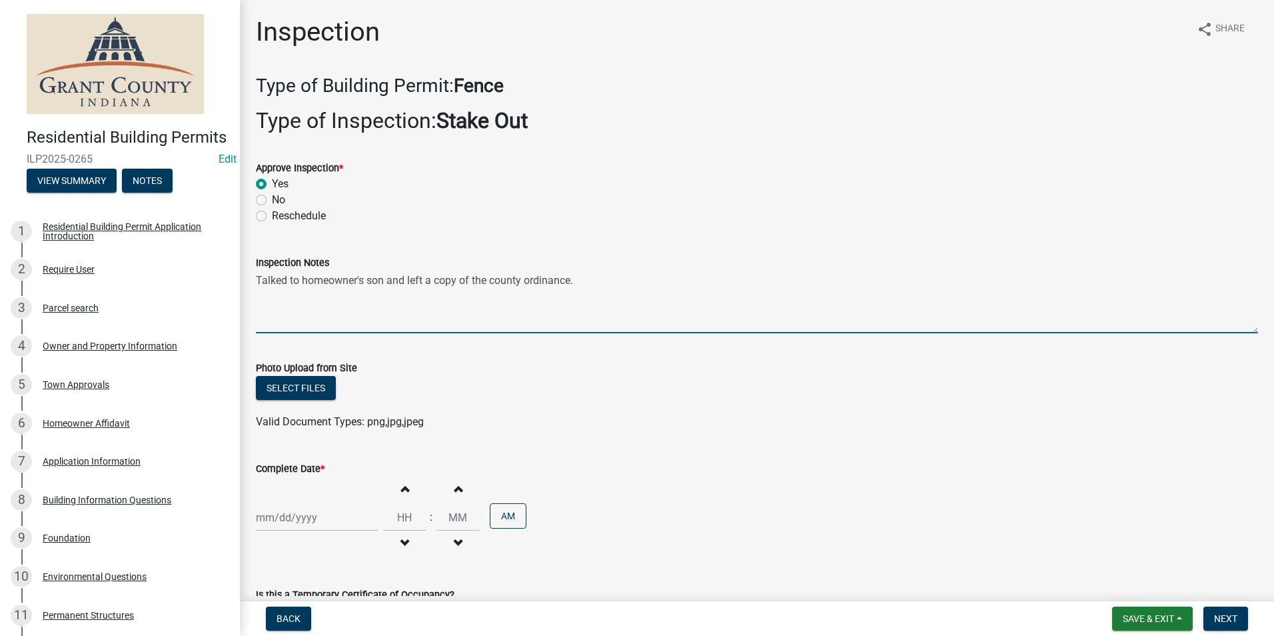
select select "2025"
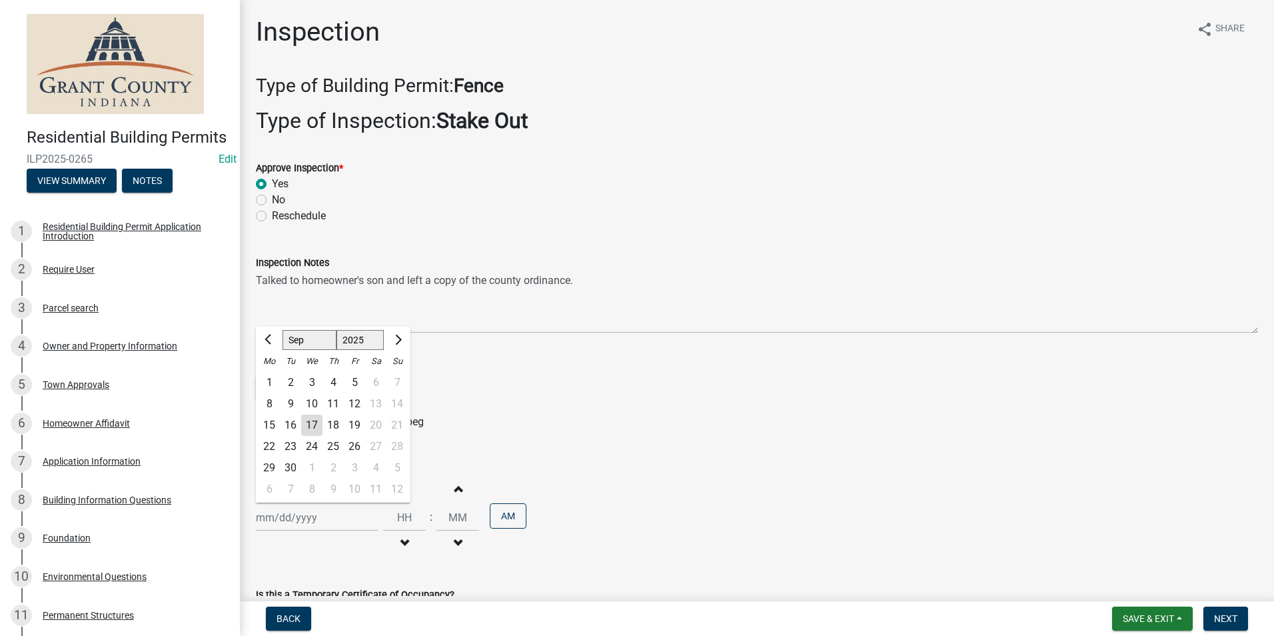
click at [313, 424] on div "17" at bounding box center [311, 424] width 21 height 21
type input "[DATE]"
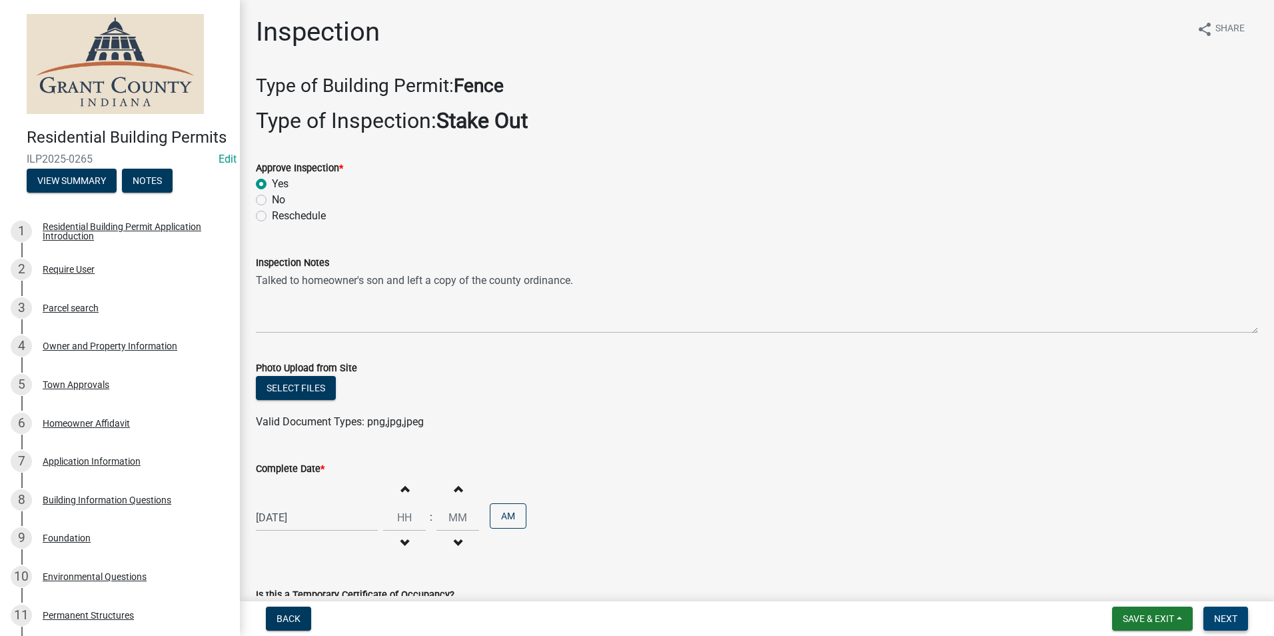
click at [1228, 621] on span "Next" at bounding box center [1225, 618] width 23 height 11
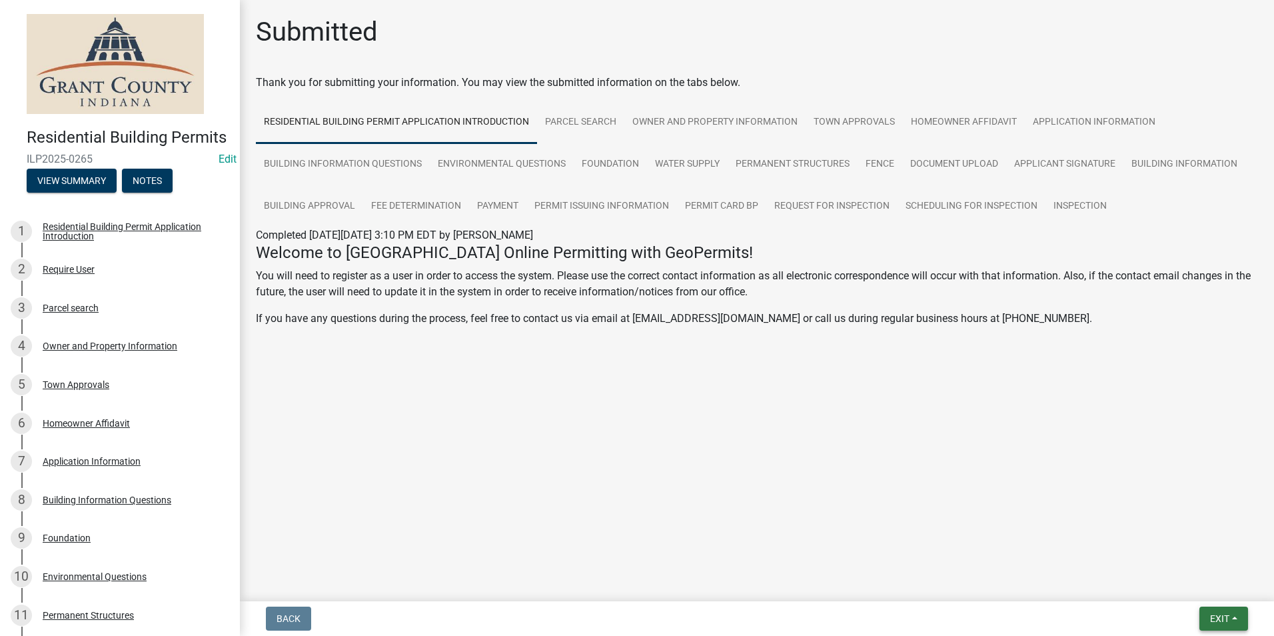
click at [1228, 621] on span "Exit" at bounding box center [1219, 618] width 19 height 11
click at [1199, 585] on button "Save & Exit" at bounding box center [1194, 584] width 107 height 32
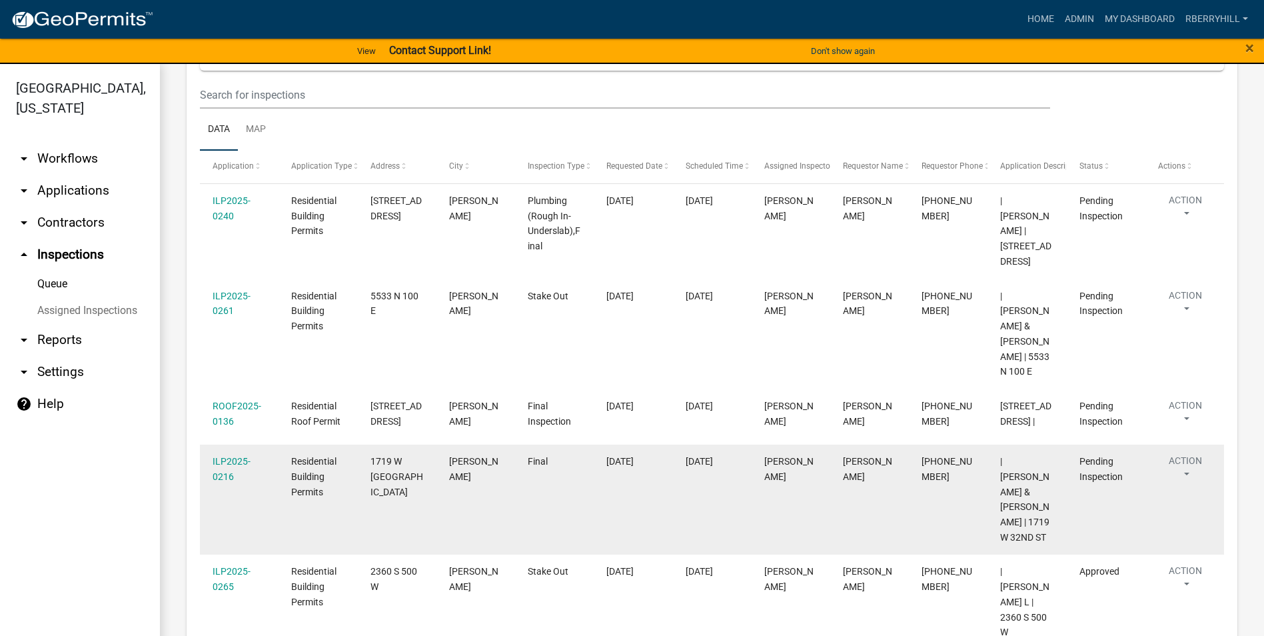
scroll to position [182, 0]
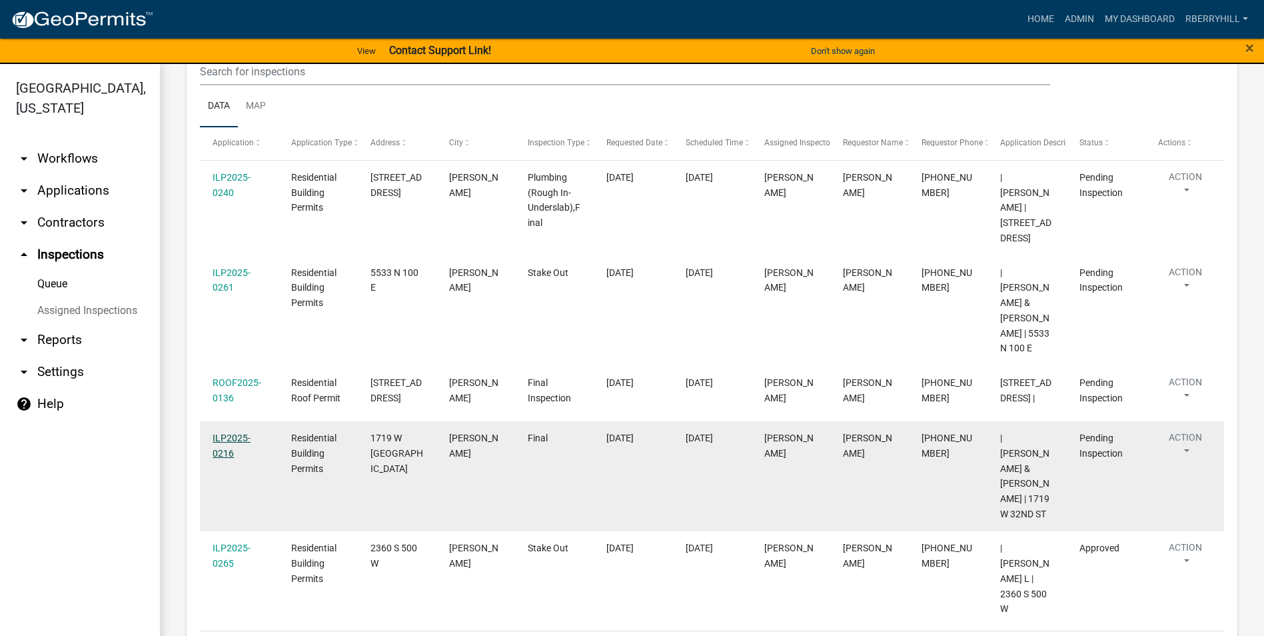
click at [226, 434] on link "ILP2025-0216" at bounding box center [232, 445] width 38 height 26
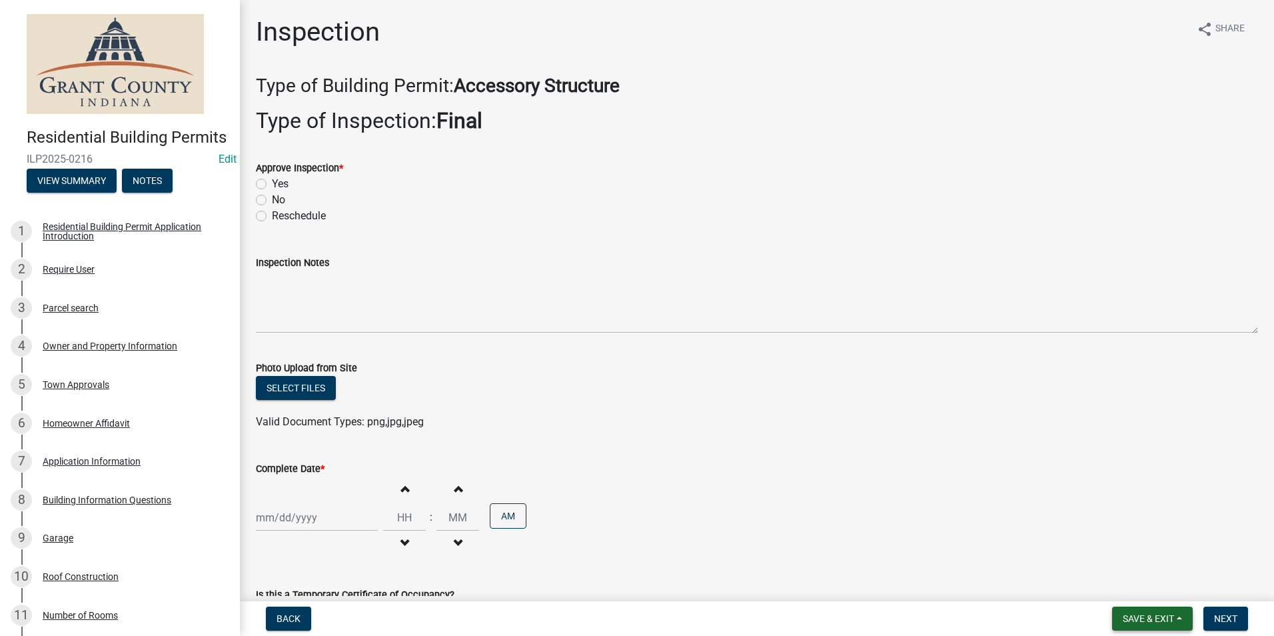
click at [1147, 620] on span "Save & Exit" at bounding box center [1148, 618] width 51 height 11
click at [1142, 573] on button "Save & Exit" at bounding box center [1139, 584] width 107 height 32
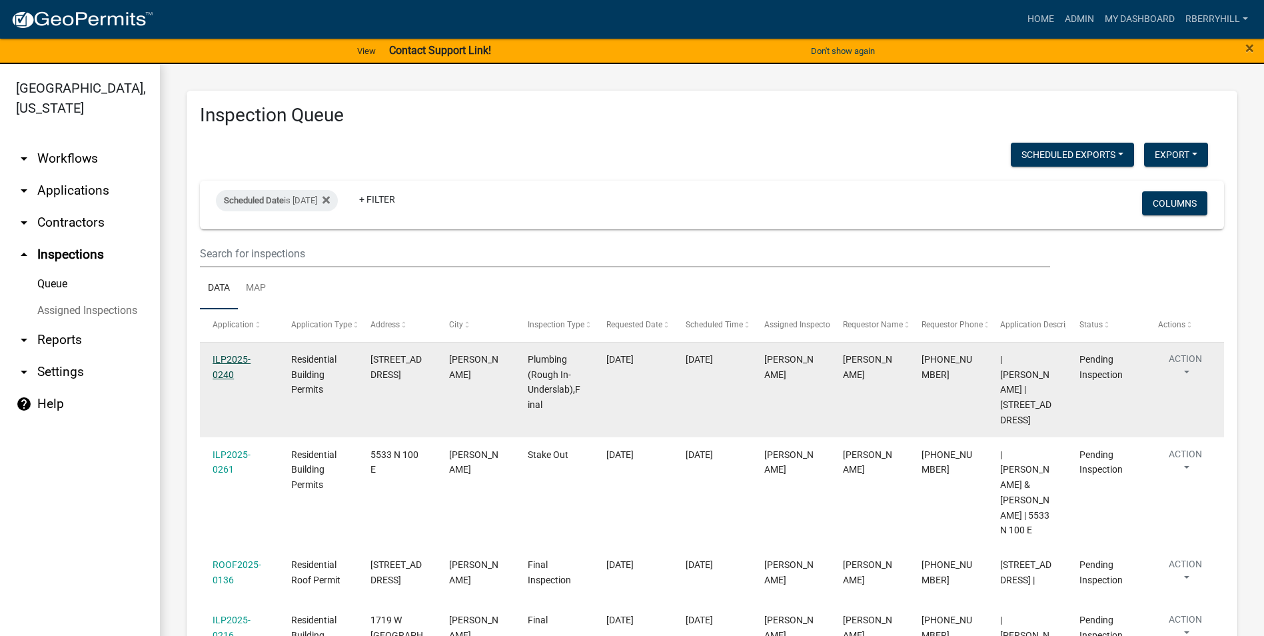
click at [236, 357] on link "ILP2025-0240" at bounding box center [232, 367] width 38 height 26
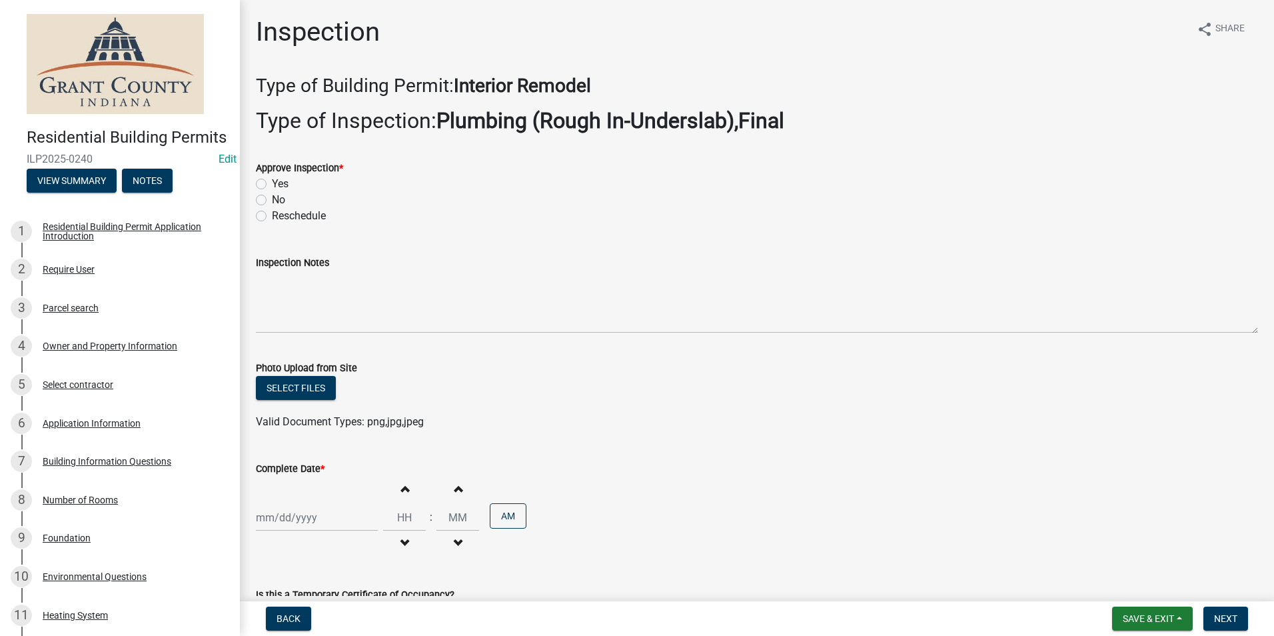
click at [272, 184] on label "Yes" at bounding box center [280, 184] width 17 height 16
click at [272, 184] on input "Yes" at bounding box center [276, 180] width 9 height 9
radio input "true"
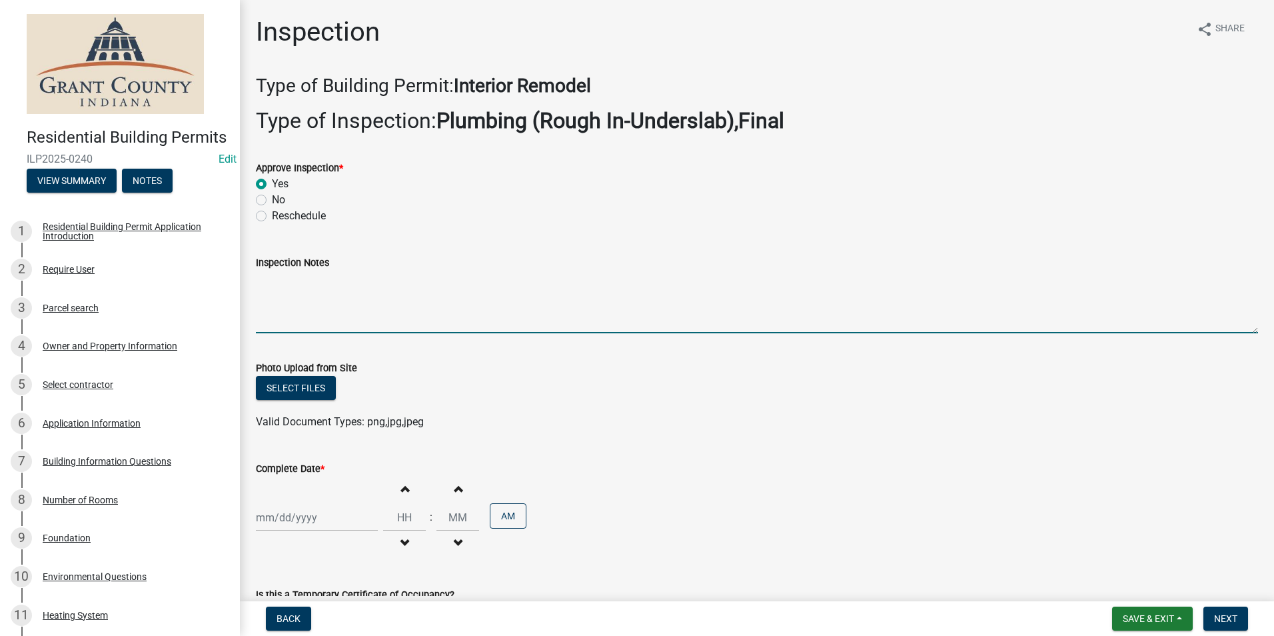
click at [262, 281] on textarea "Inspection Notes" at bounding box center [757, 302] width 1002 height 63
type textarea "Plumbing meets code requirements."
click at [307, 516] on div at bounding box center [317, 517] width 122 height 27
select select "9"
select select "2025"
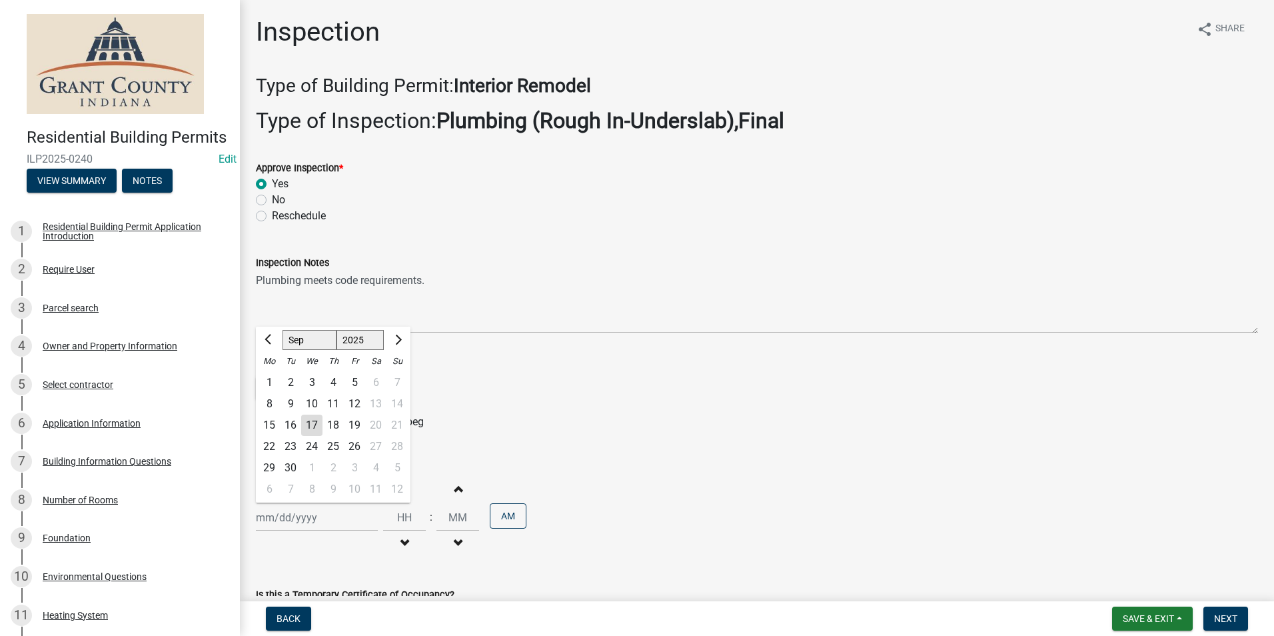
drag, startPoint x: 313, startPoint y: 422, endPoint x: 340, endPoint y: 436, distance: 30.7
click at [313, 421] on div "17" at bounding box center [311, 424] width 21 height 21
type input "[DATE]"
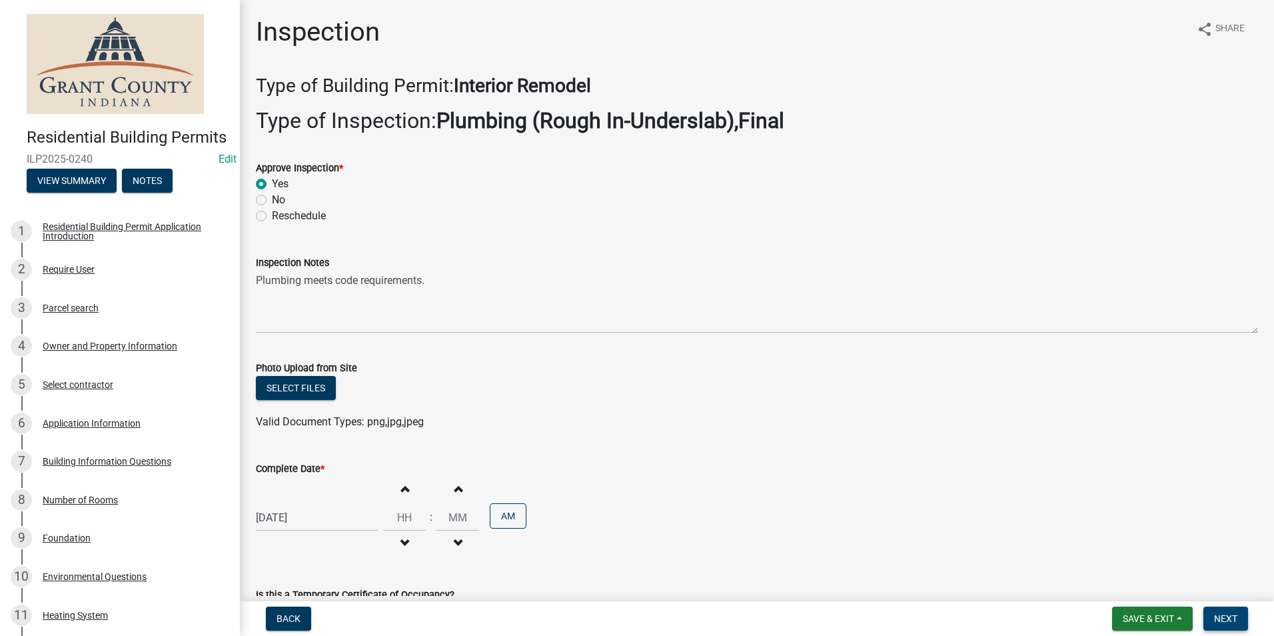
click at [1229, 616] on span "Next" at bounding box center [1225, 618] width 23 height 11
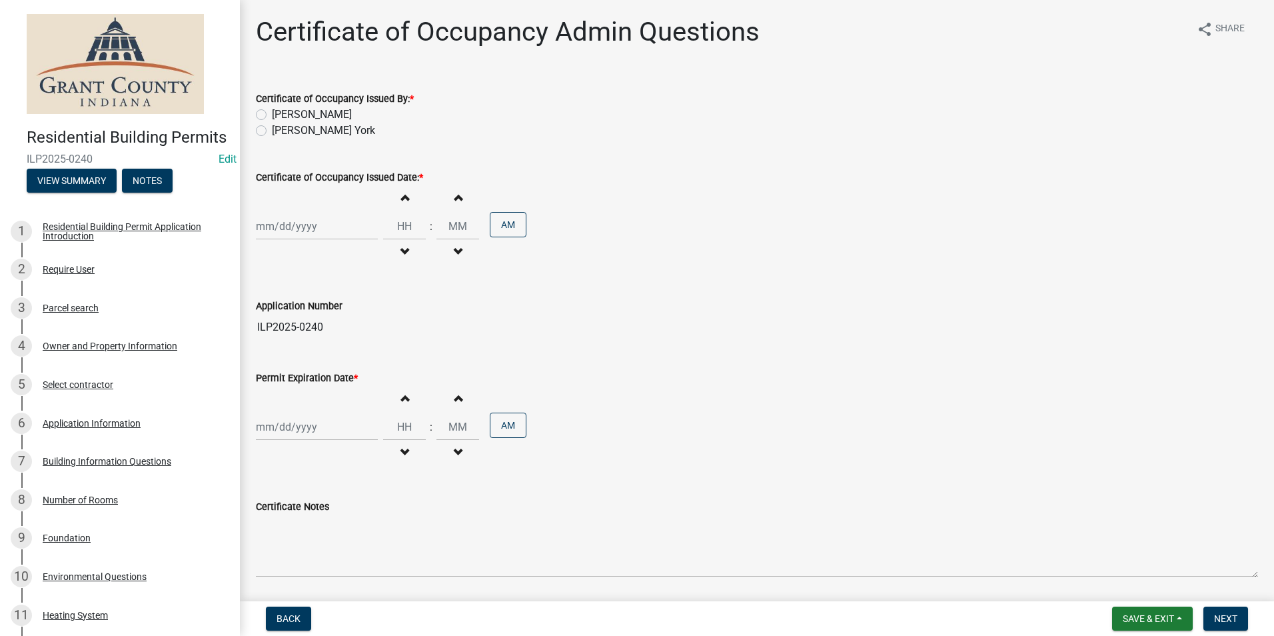
click at [272, 114] on label "[PERSON_NAME]" at bounding box center [312, 115] width 80 height 16
click at [272, 114] on input "[PERSON_NAME]" at bounding box center [276, 111] width 9 height 9
radio input "true"
select select "9"
select select "2025"
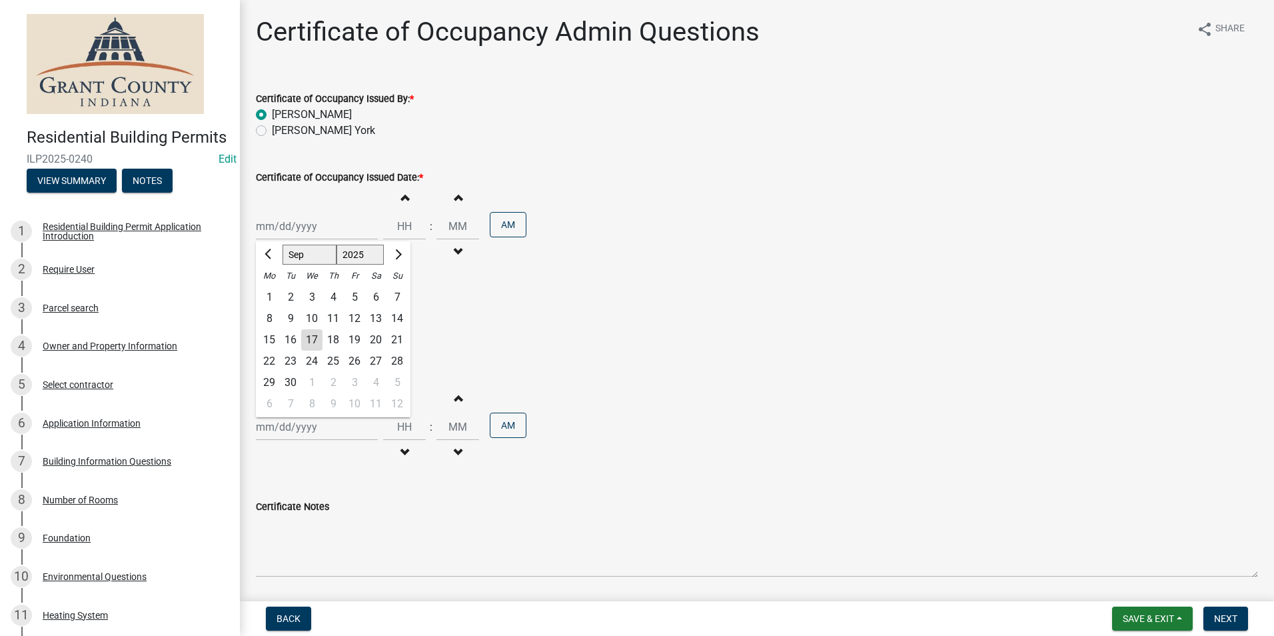
drag, startPoint x: 275, startPoint y: 219, endPoint x: 280, endPoint y: 235, distance: 16.0
click at [275, 220] on div "Jan Feb Mar Apr May Jun Jul Aug Sep Oct Nov Dec 1525 1526 1527 1528 1529 1530 1…" at bounding box center [317, 226] width 122 height 27
click at [317, 344] on div "17" at bounding box center [311, 339] width 21 height 21
type input "[DATE]"
select select "9"
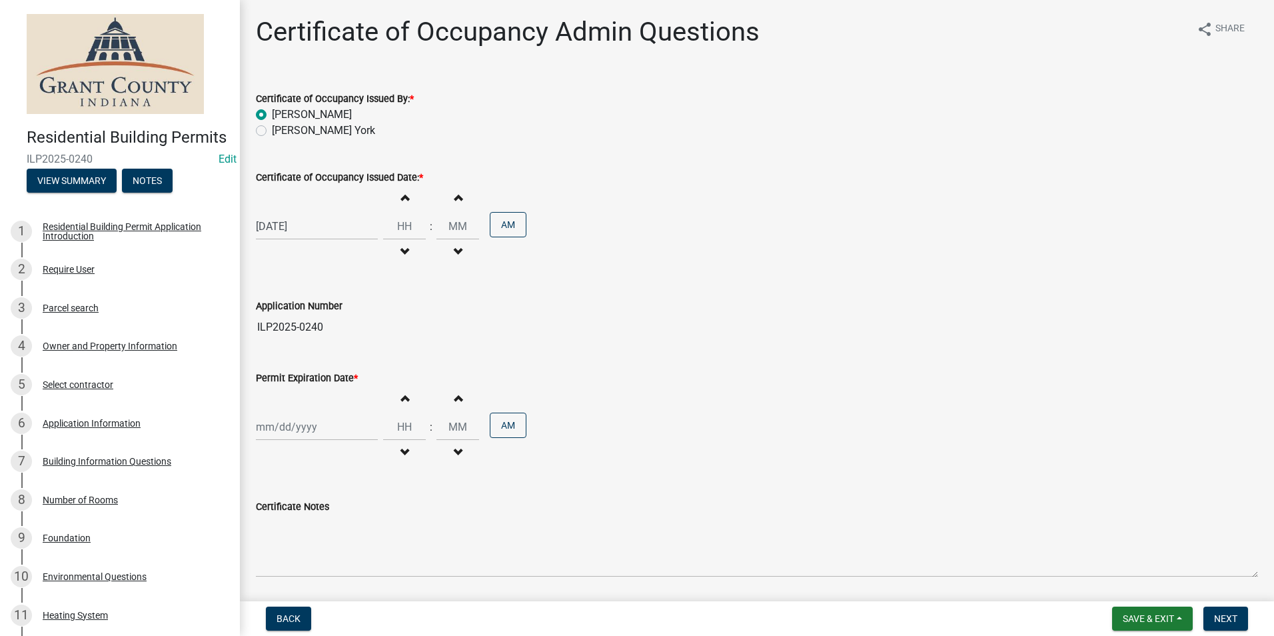
select select "2025"
click at [289, 420] on div "Jan Feb Mar Apr May Jun Jul Aug Sep Oct Nov Dec 1525 1526 1527 1528 1529 1530 1…" at bounding box center [317, 426] width 122 height 27
click at [311, 340] on div "17" at bounding box center [311, 334] width 21 height 21
type input "[DATE]"
click at [1233, 618] on span "Next" at bounding box center [1225, 618] width 23 height 11
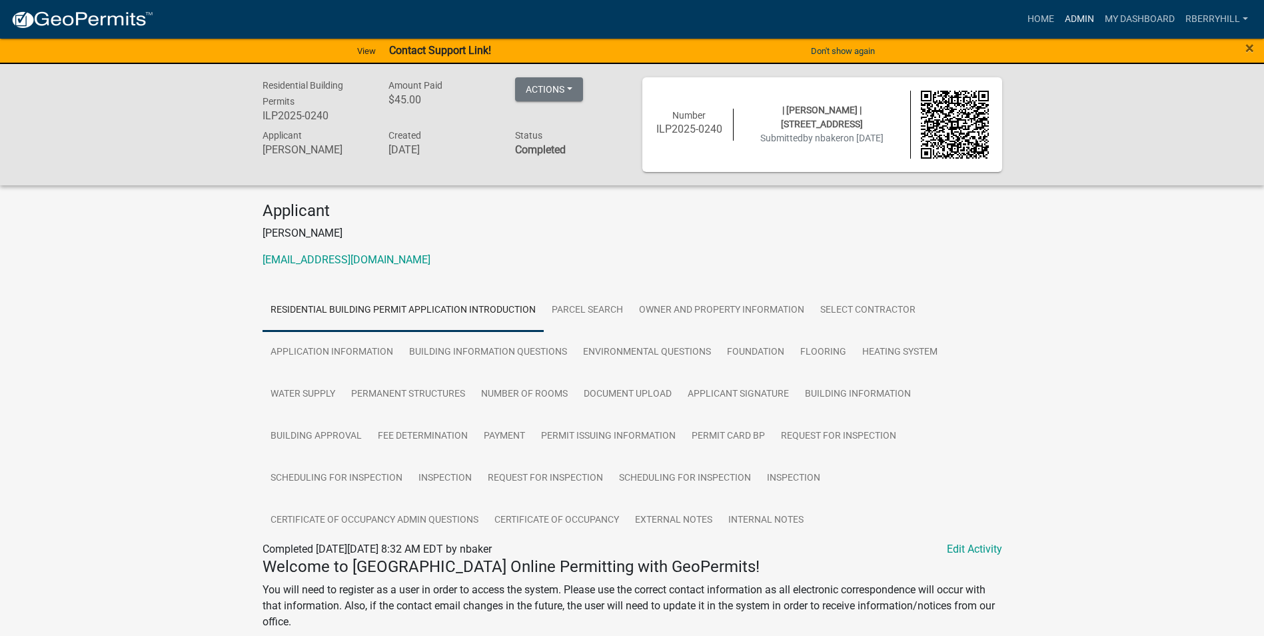
click at [1073, 19] on link "Admin" at bounding box center [1079, 19] width 40 height 25
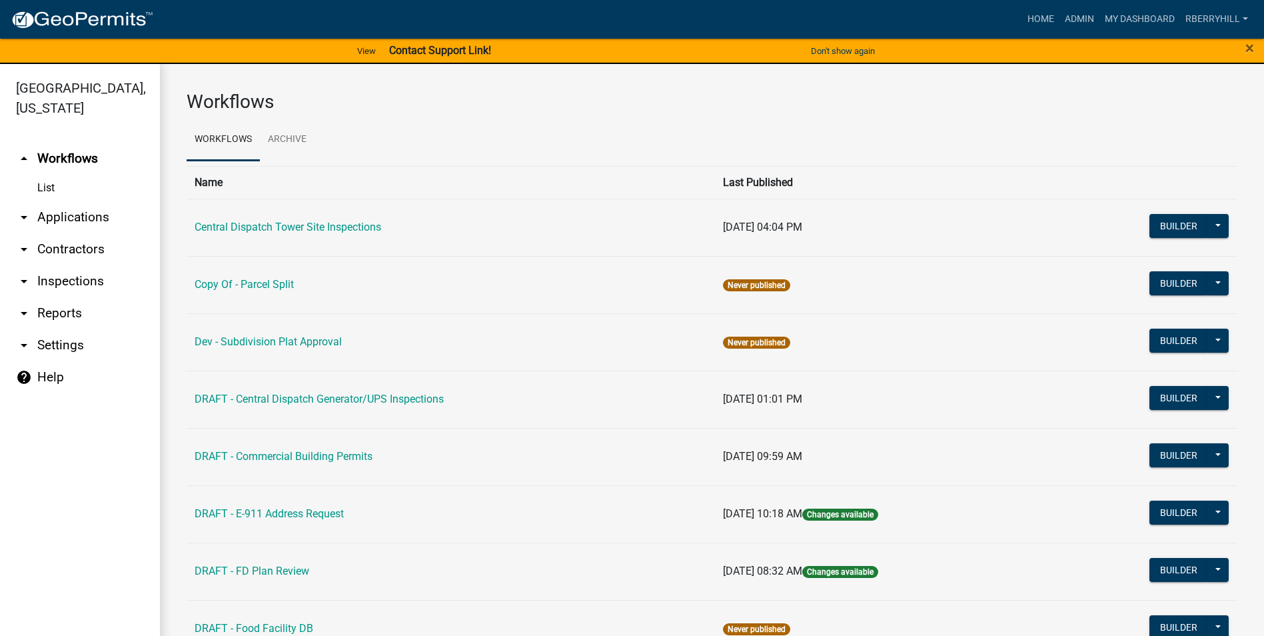
click at [88, 265] on link "arrow_drop_down Inspections" at bounding box center [80, 281] width 160 height 32
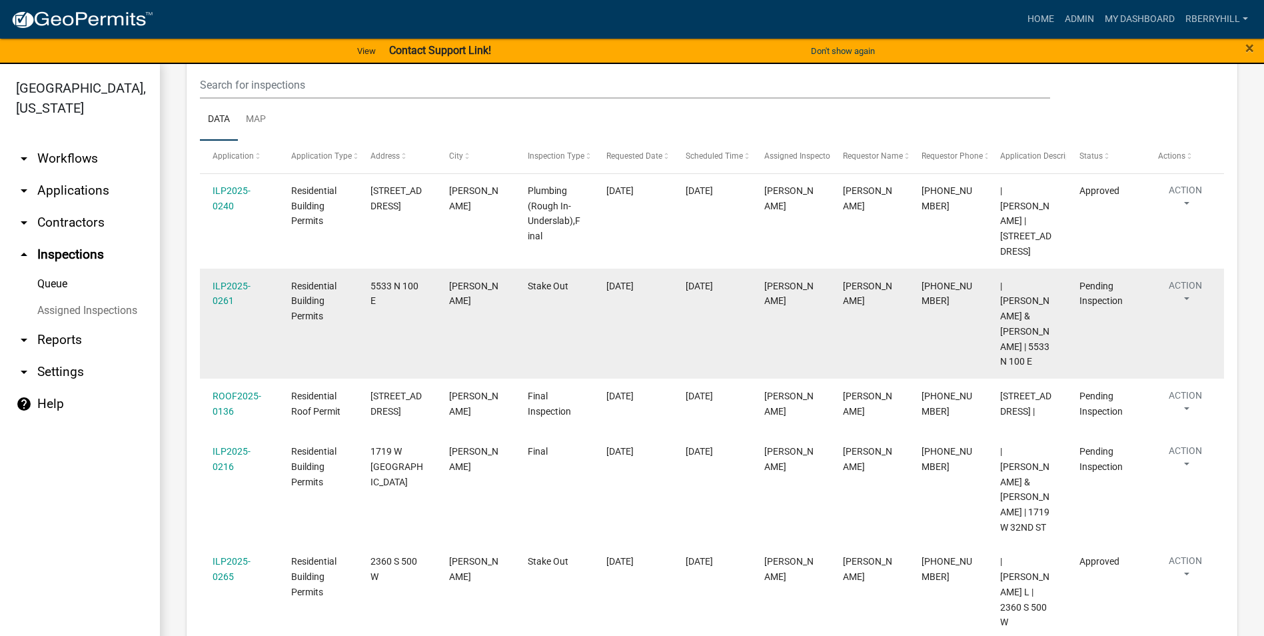
scroll to position [182, 0]
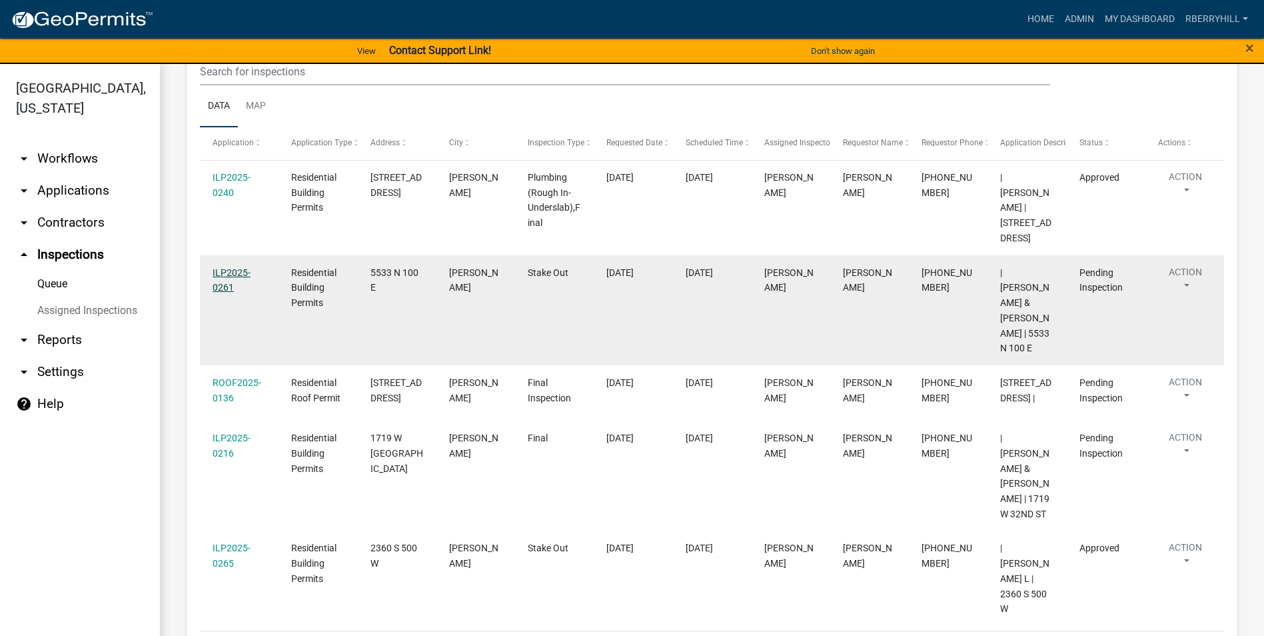
click at [234, 273] on link "ILP2025-0261" at bounding box center [232, 280] width 38 height 26
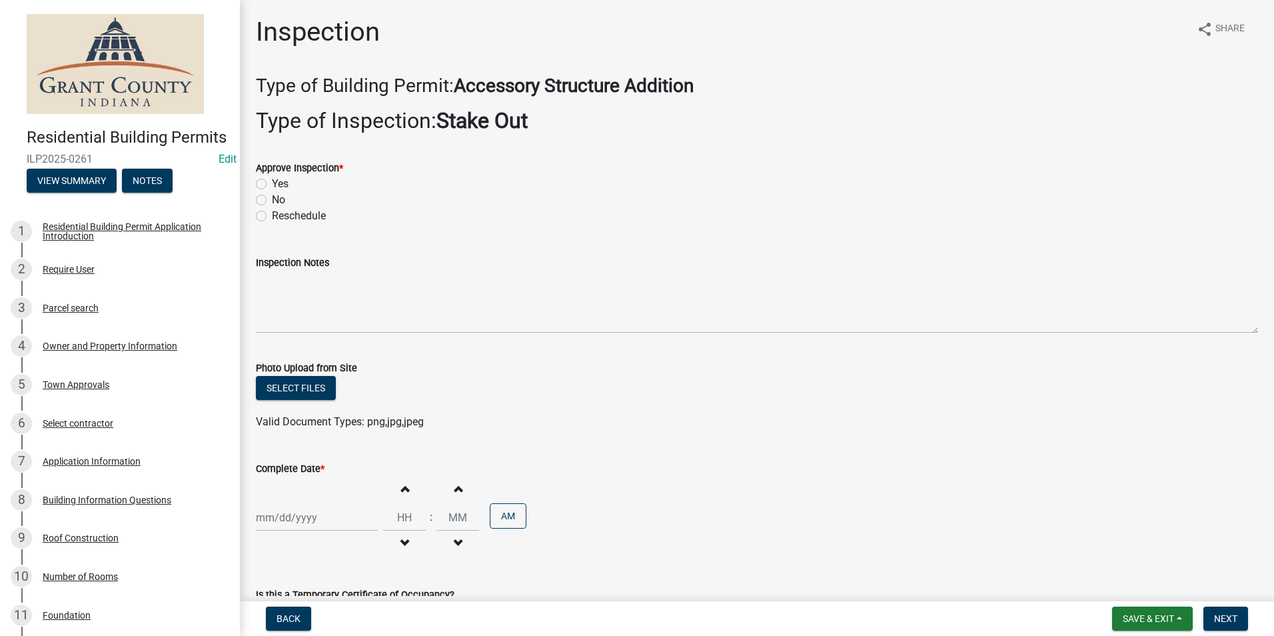
click at [272, 186] on label "Yes" at bounding box center [280, 184] width 17 height 16
click at [272, 185] on input "Yes" at bounding box center [276, 180] width 9 height 9
radio input "true"
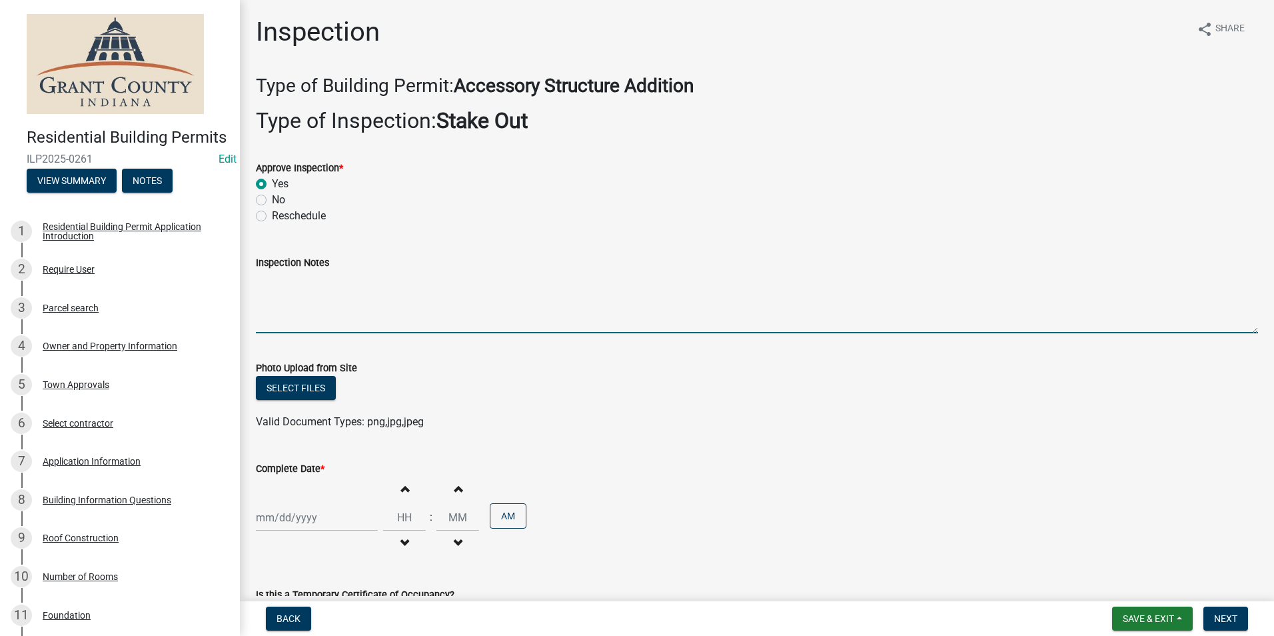
click at [288, 277] on textarea "Inspection Notes" at bounding box center [757, 302] width 1002 height 63
type textarea "Setbacks meet."
click at [277, 520] on div at bounding box center [317, 517] width 122 height 27
select select "9"
select select "2025"
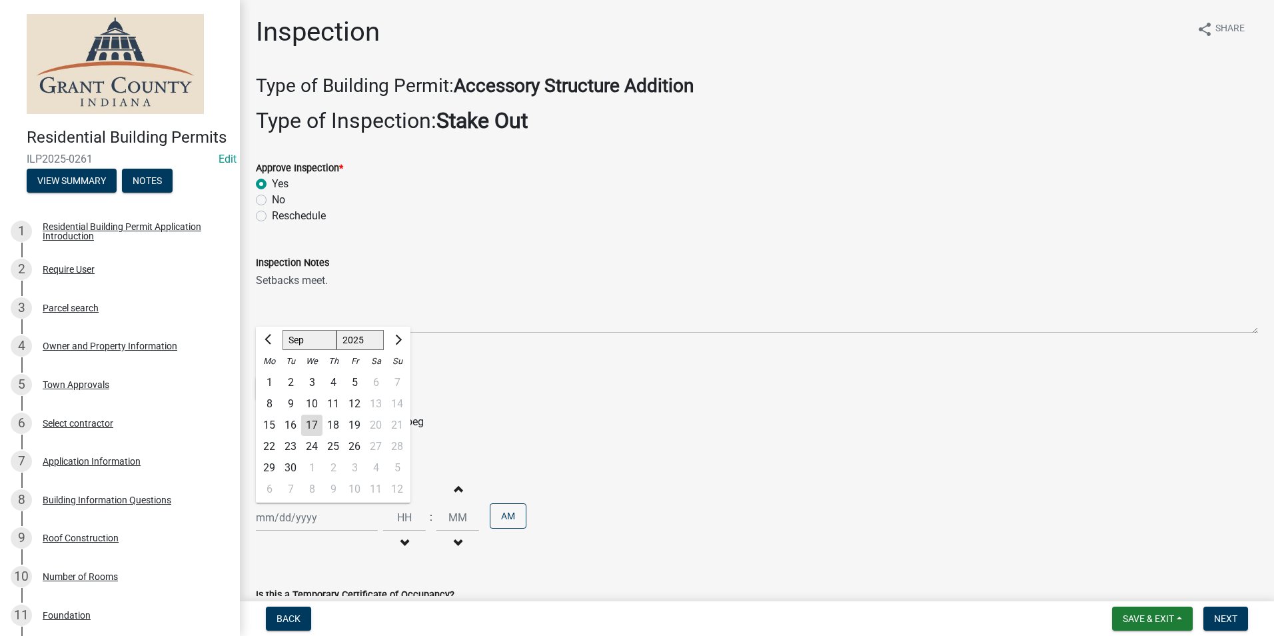
click at [317, 426] on div "17" at bounding box center [311, 424] width 21 height 21
type input "[DATE]"
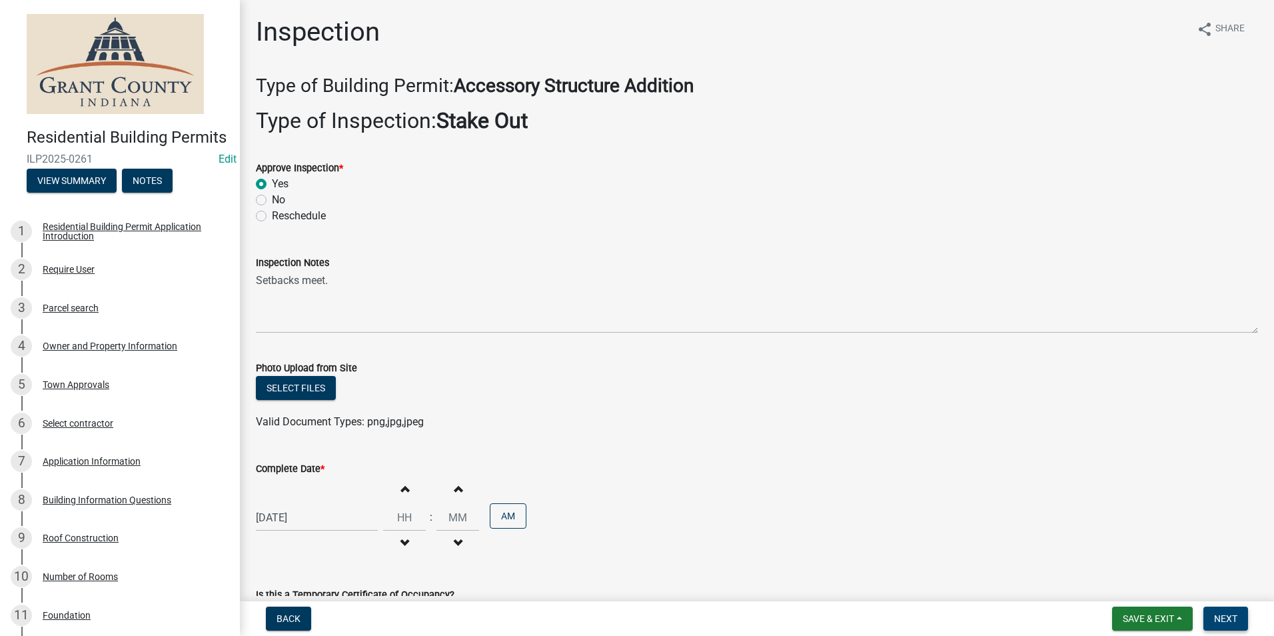
click at [1223, 617] on span "Next" at bounding box center [1225, 618] width 23 height 11
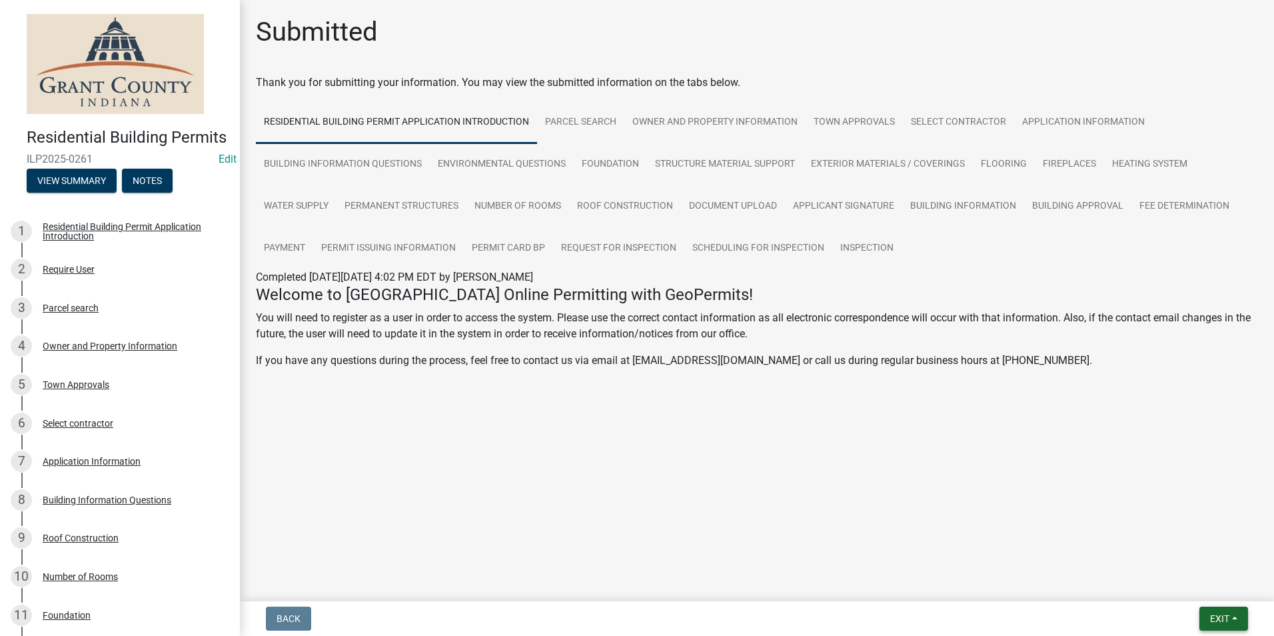
click at [1223, 617] on span "Exit" at bounding box center [1219, 618] width 19 height 11
click at [1212, 590] on button "Save & Exit" at bounding box center [1194, 584] width 107 height 32
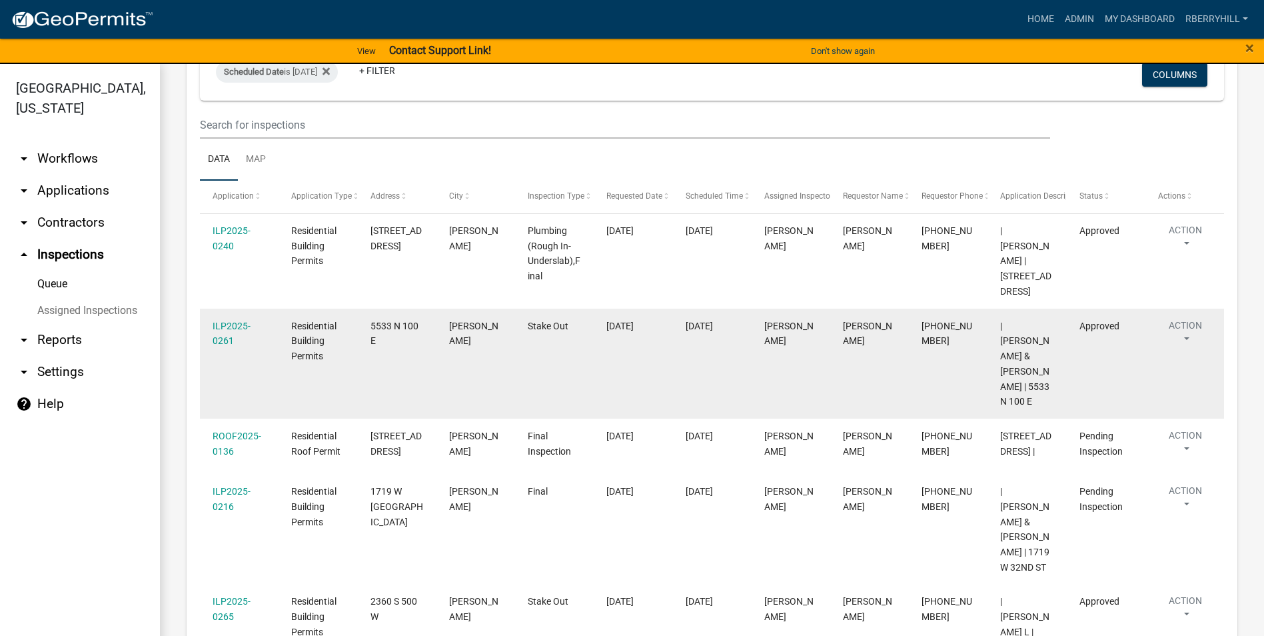
scroll to position [133, 0]
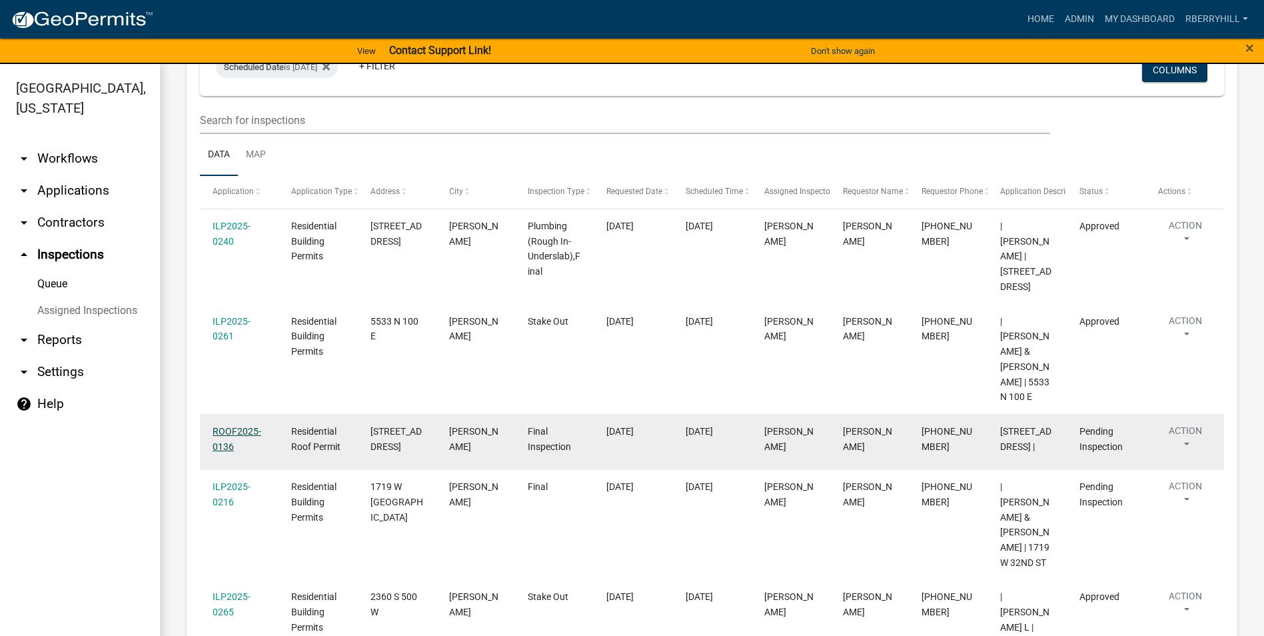
click at [236, 426] on link "ROOF2025-0136" at bounding box center [237, 439] width 49 height 26
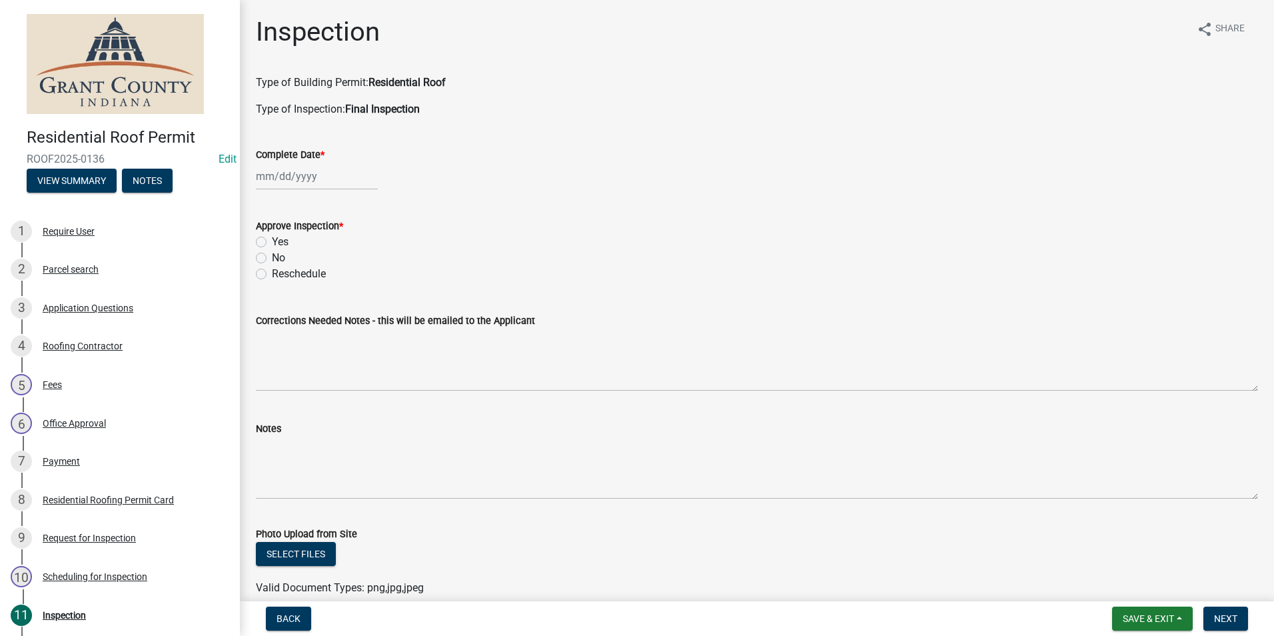
select select "9"
select select "2025"
click at [303, 174] on div "Jan Feb Mar Apr May Jun Jul Aug Sep Oct Nov Dec 1525 1526 1527 1528 1529 1530 1…" at bounding box center [317, 176] width 122 height 27
click at [311, 291] on div "17" at bounding box center [311, 289] width 21 height 21
type input "[DATE]"
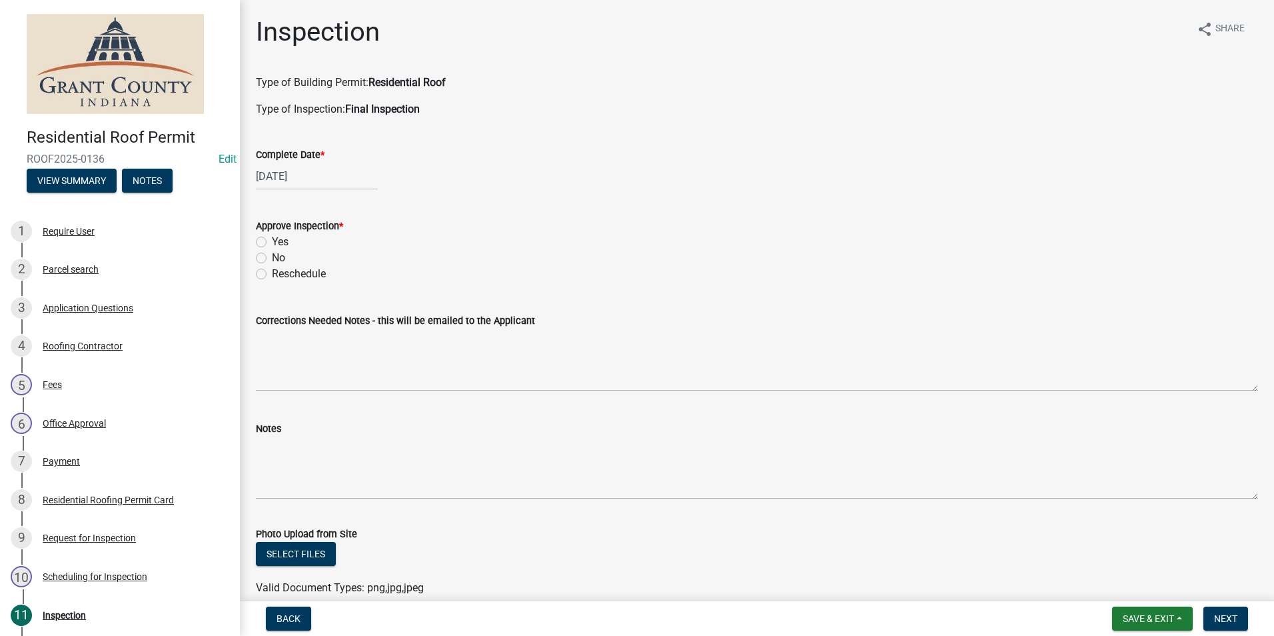
drag, startPoint x: 261, startPoint y: 243, endPoint x: 265, endPoint y: 269, distance: 26.2
click at [272, 243] on label "Yes" at bounding box center [280, 242] width 17 height 16
click at [272, 243] on input "Yes" at bounding box center [276, 238] width 9 height 9
radio input "true"
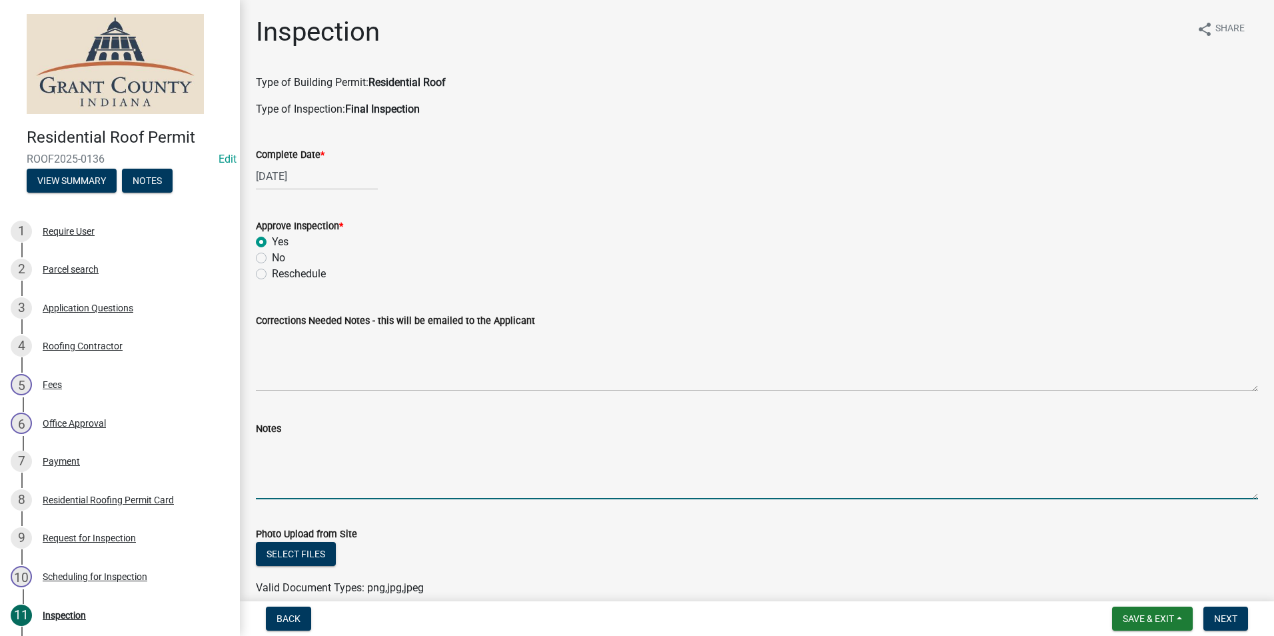
click at [275, 444] on textarea "Notes" at bounding box center [757, 467] width 1002 height 63
type textarea "Appears satisfactory."
click at [1228, 617] on span "Next" at bounding box center [1225, 618] width 23 height 11
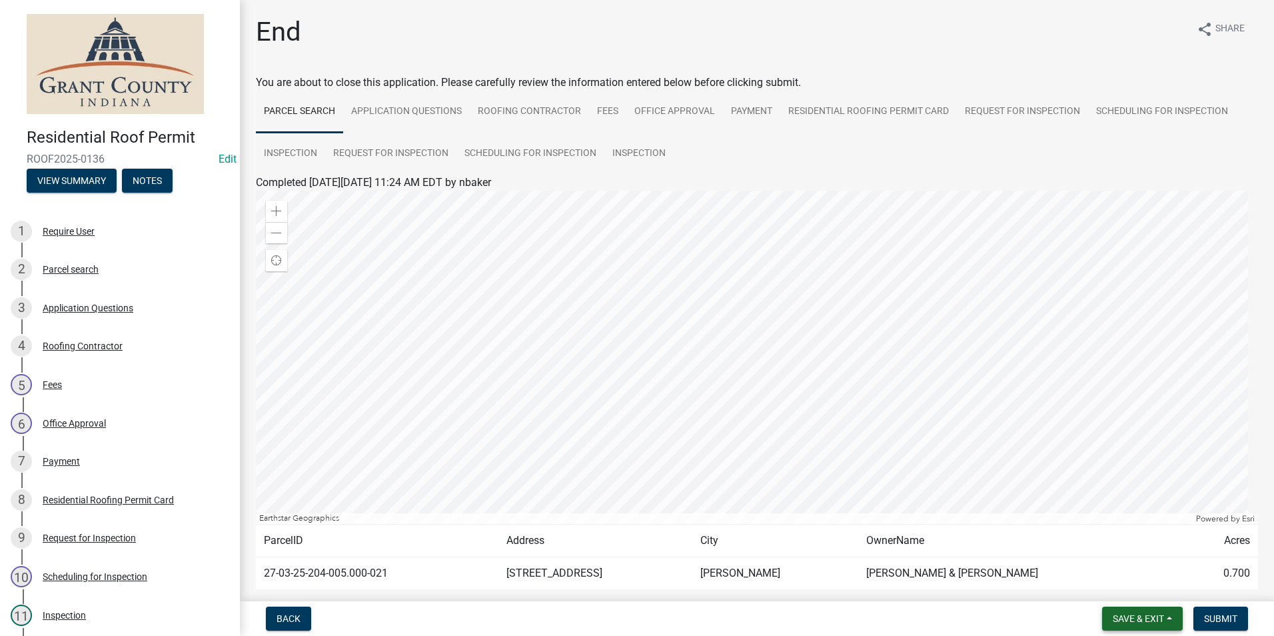
drag, startPoint x: 1165, startPoint y: 621, endPoint x: 1168, endPoint y: 606, distance: 14.9
click at [1165, 620] on button "Save & Exit" at bounding box center [1142, 618] width 81 height 24
click at [1157, 589] on button "Save & Exit" at bounding box center [1129, 584] width 107 height 32
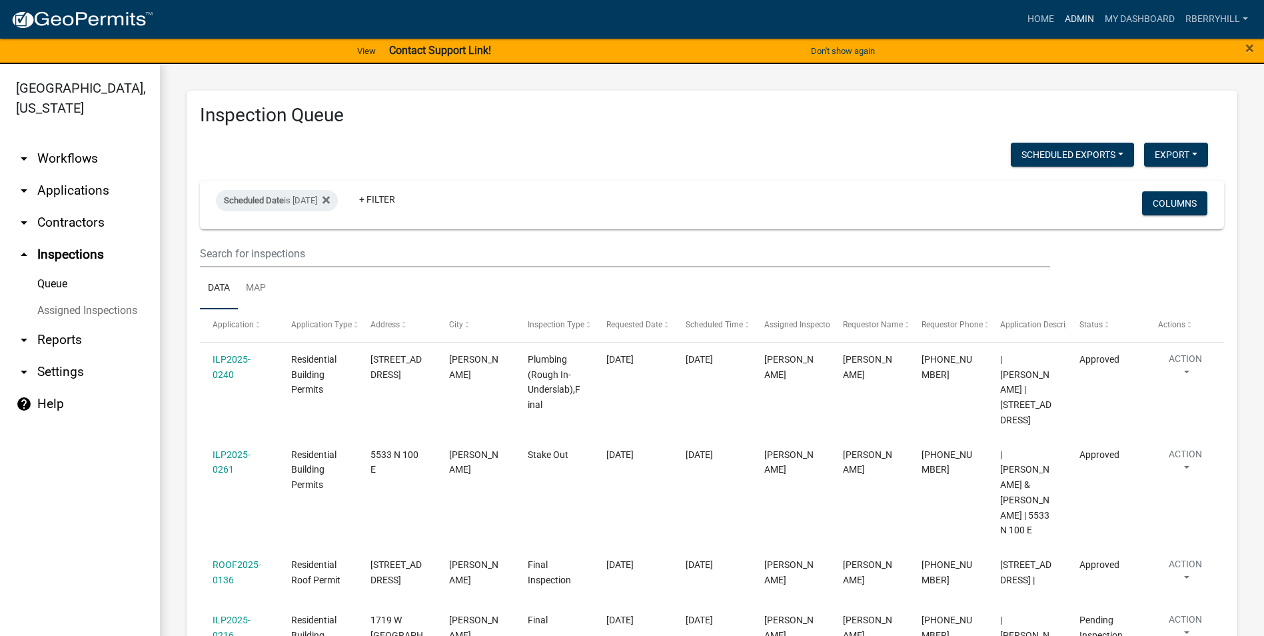
click at [1084, 16] on link "Admin" at bounding box center [1079, 19] width 40 height 25
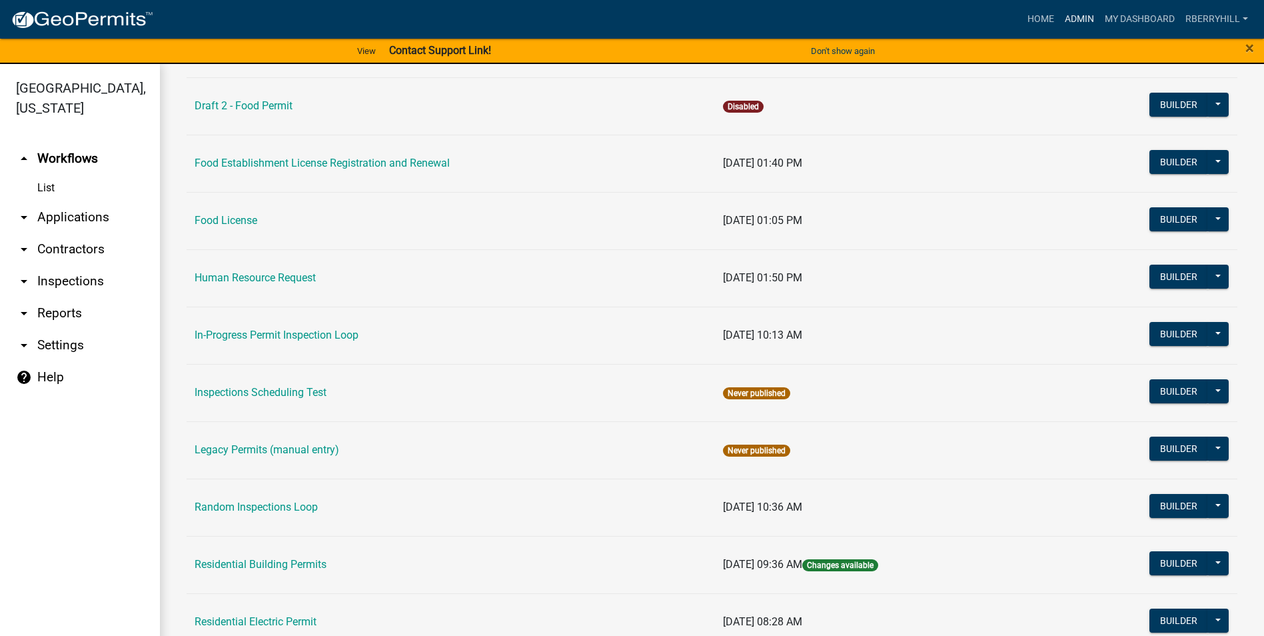
scroll to position [1131, 0]
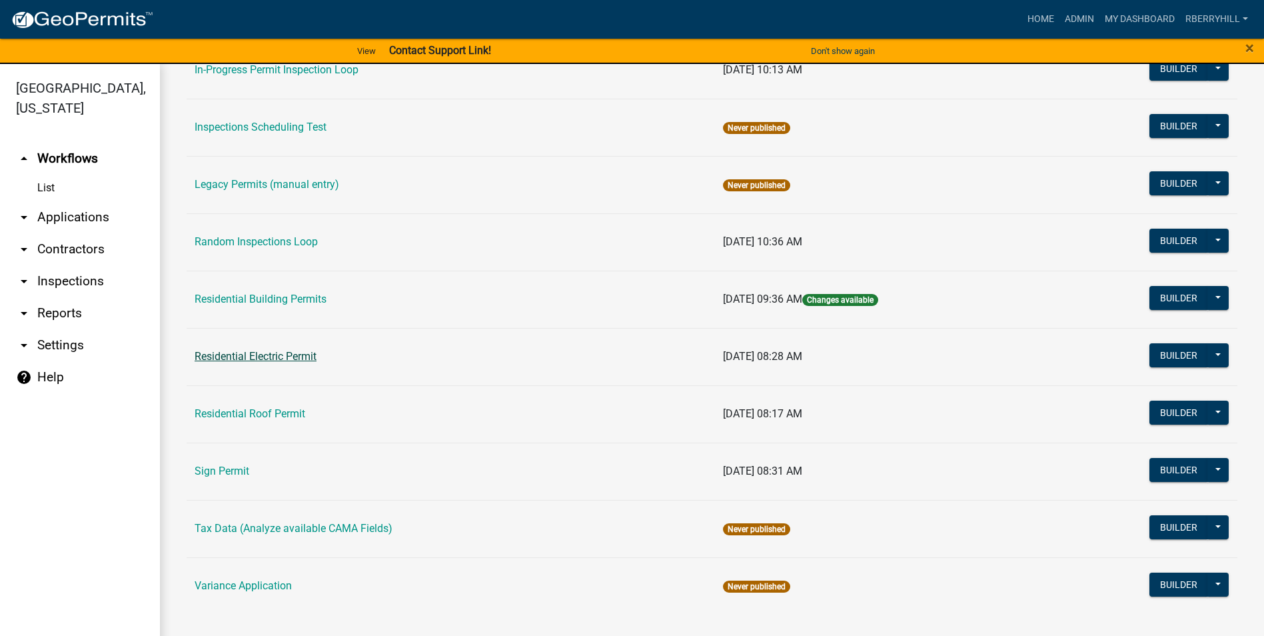
click at [263, 354] on link "Residential Electric Permit" at bounding box center [256, 356] width 122 height 13
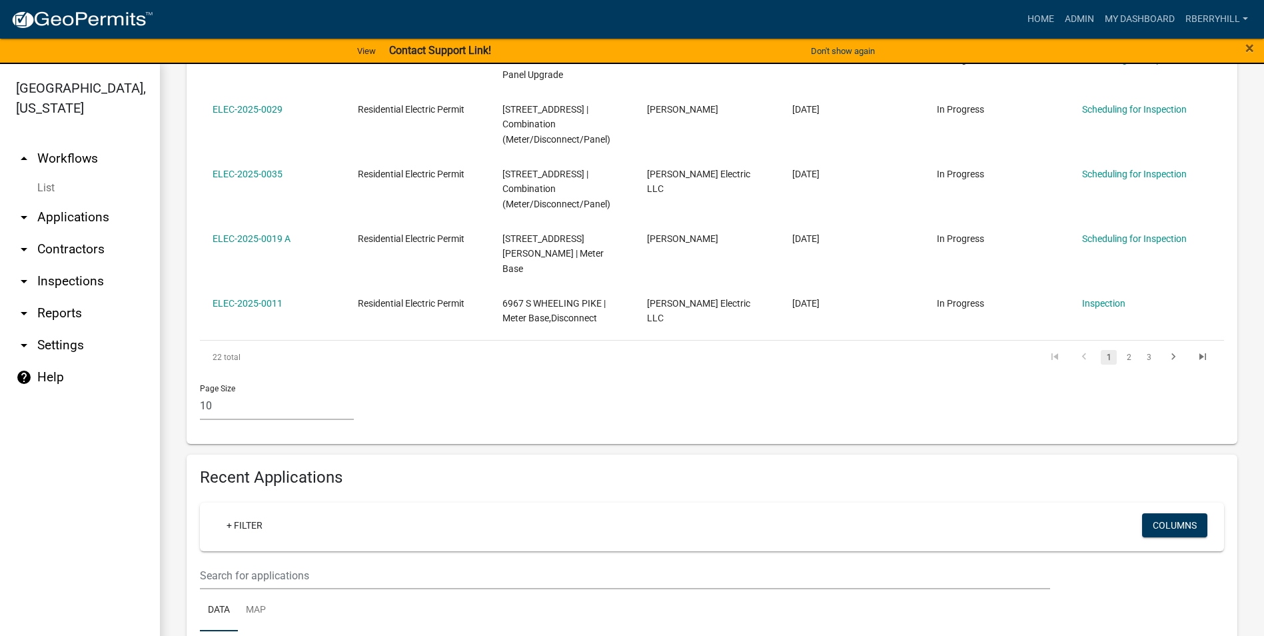
scroll to position [666, 0]
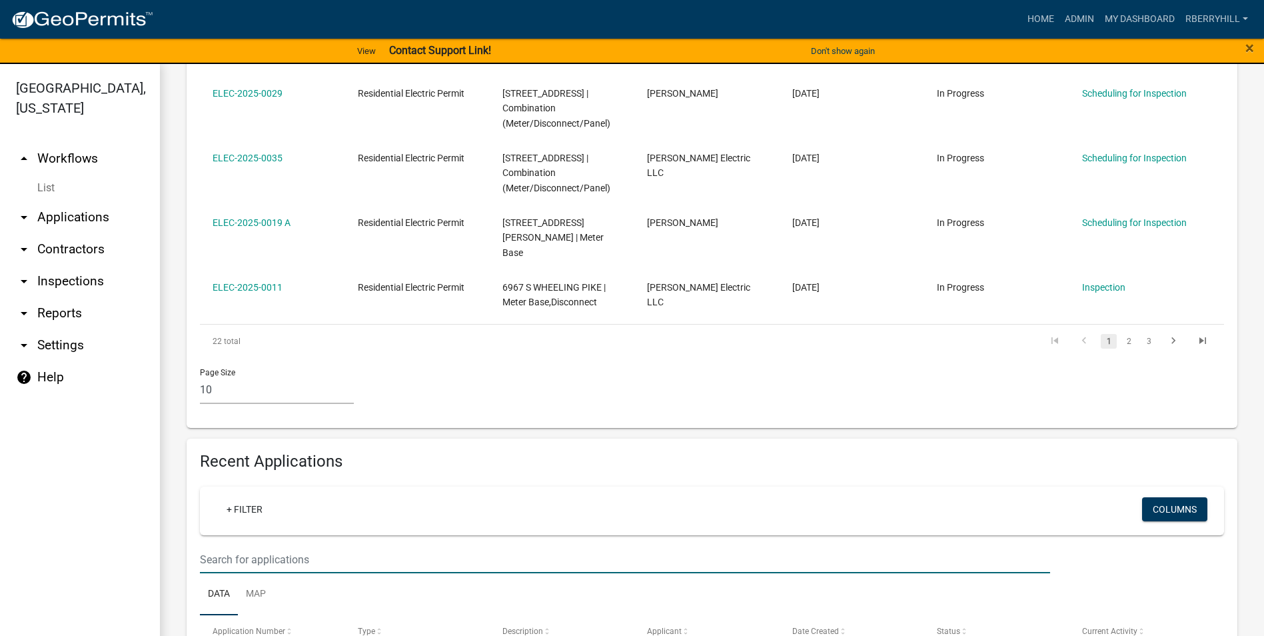
click at [210, 546] on input "text" at bounding box center [625, 559] width 850 height 27
type input "800 s"
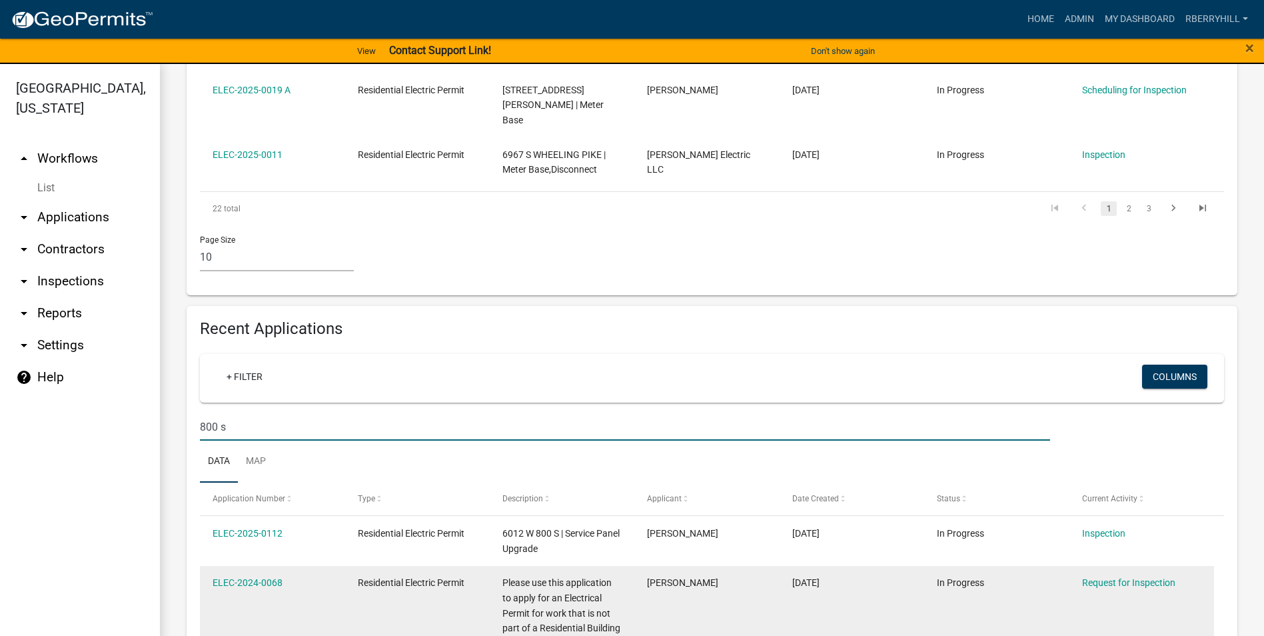
scroll to position [800, 0]
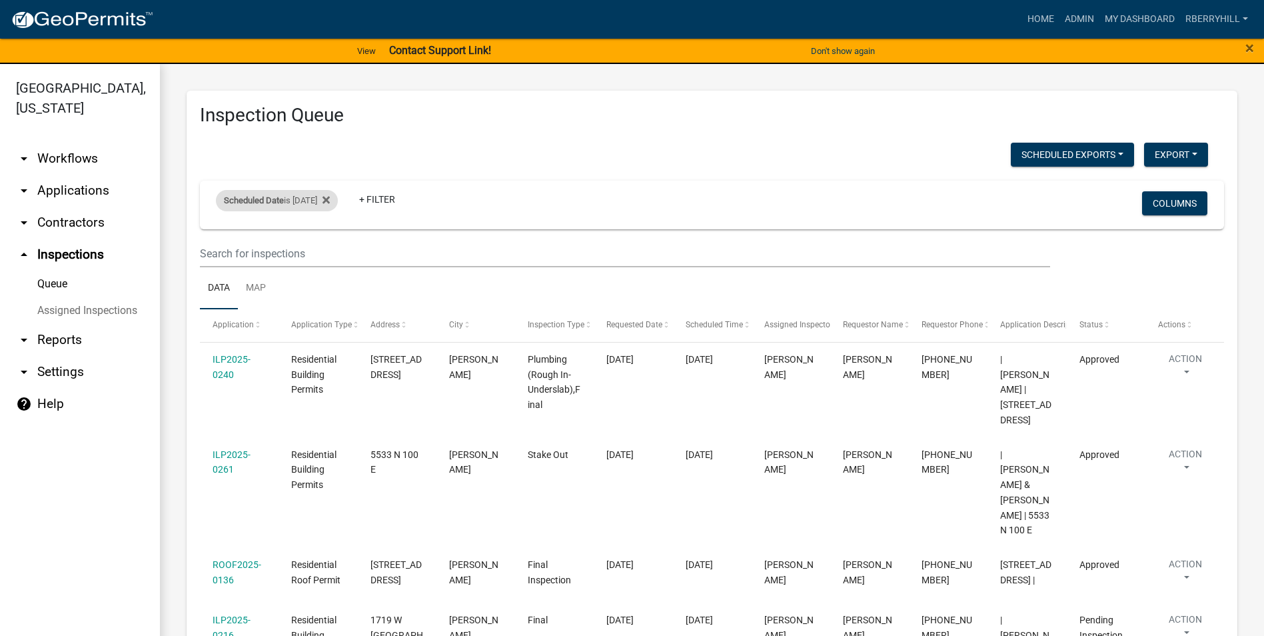
click at [327, 201] on div "Scheduled Date is [DATE]" at bounding box center [277, 200] width 122 height 21
click at [327, 252] on input "[DATE]" at bounding box center [288, 250] width 93 height 27
type input "[DATE]"
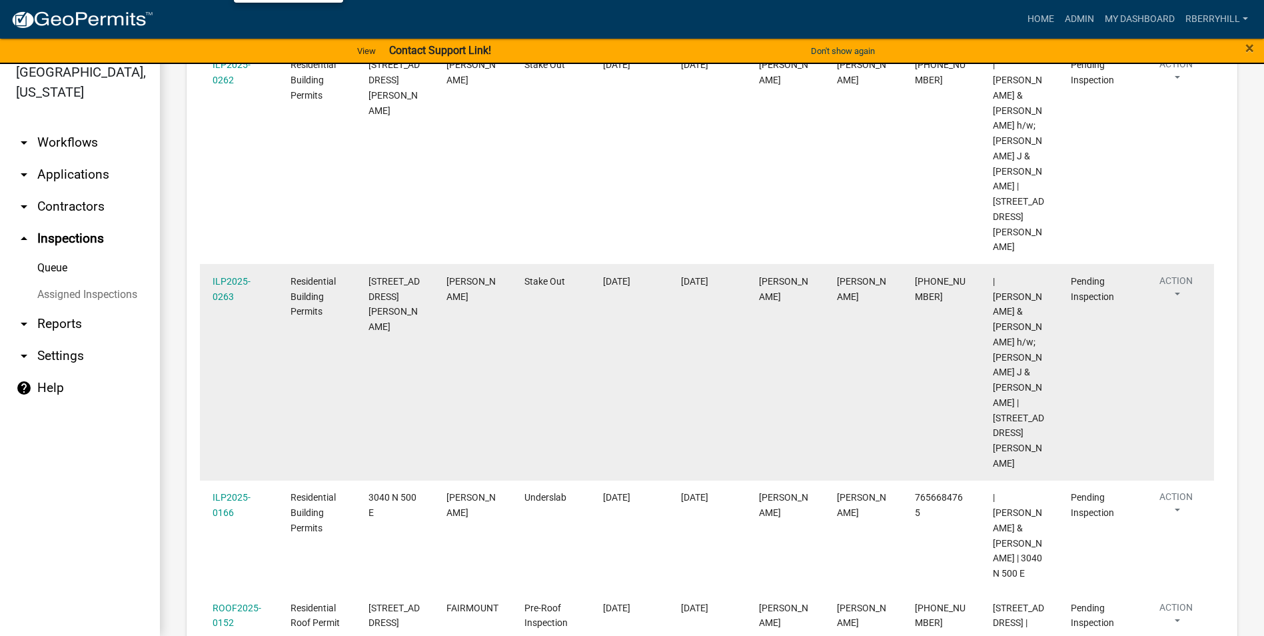
scroll to position [122, 0]
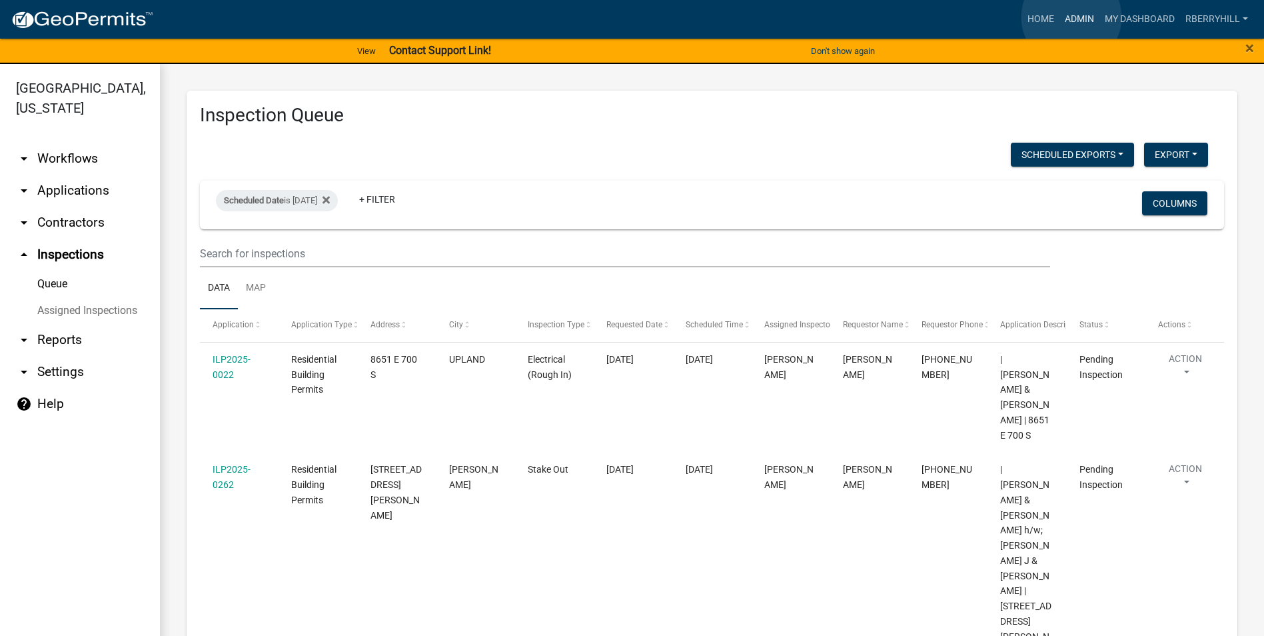
click at [1071, 19] on link "Admin" at bounding box center [1079, 19] width 40 height 25
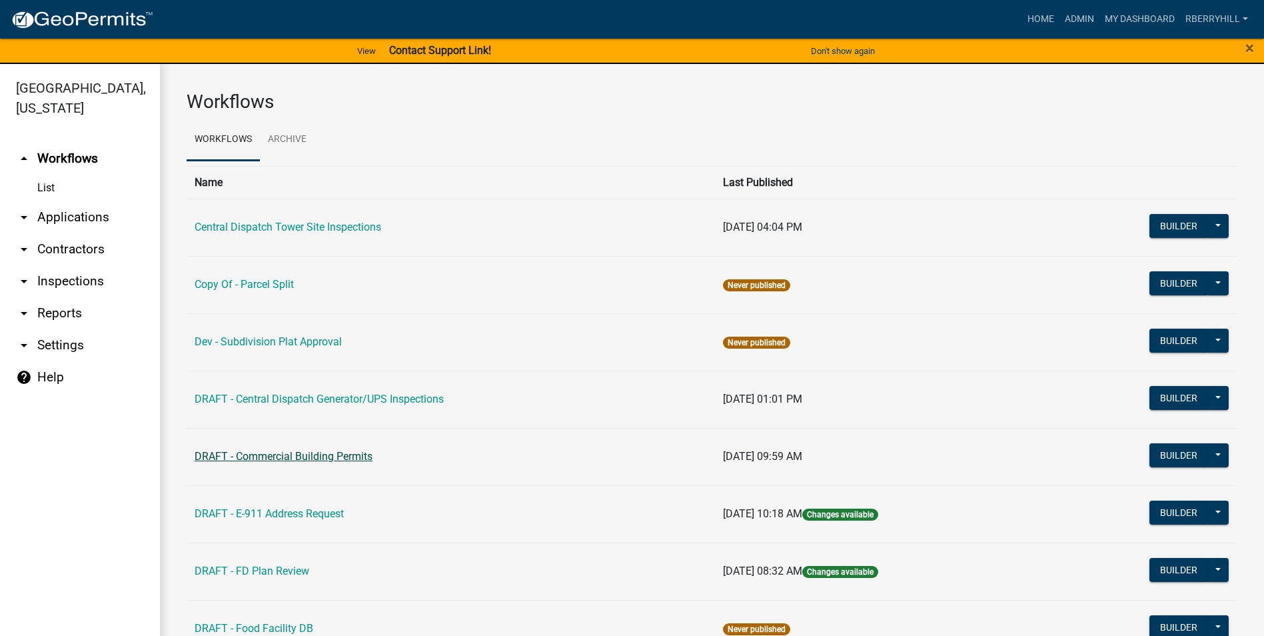
click at [275, 456] on link "DRAFT - Commercial Building Permits" at bounding box center [284, 456] width 178 height 13
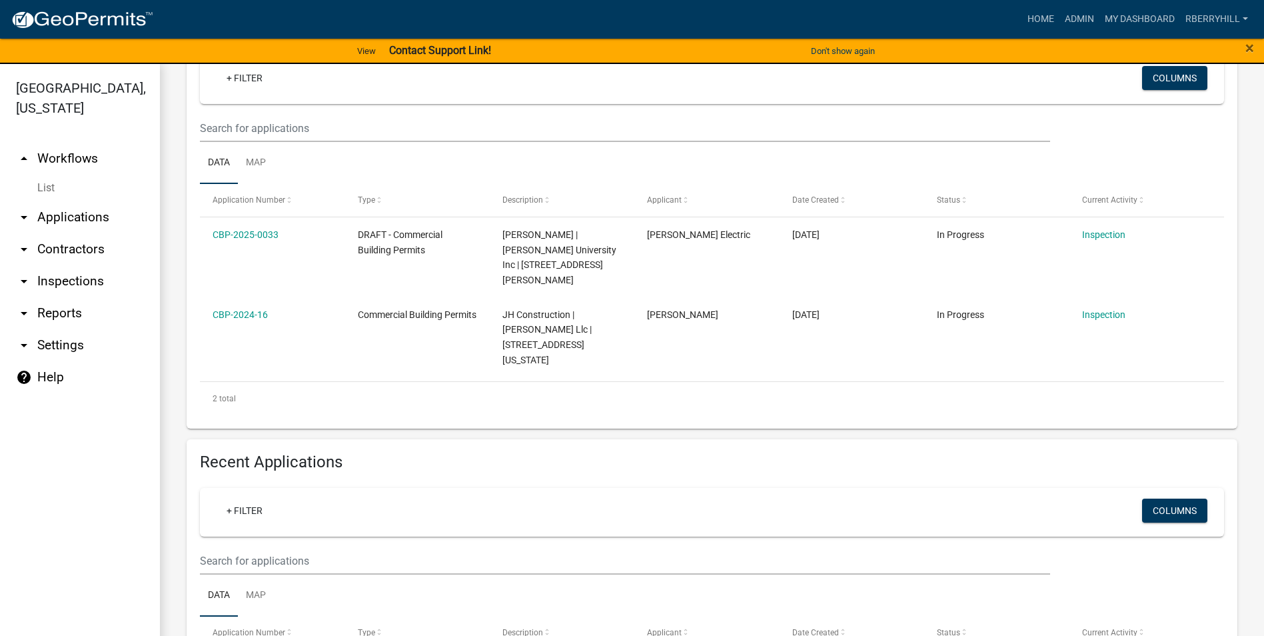
scroll to position [267, 0]
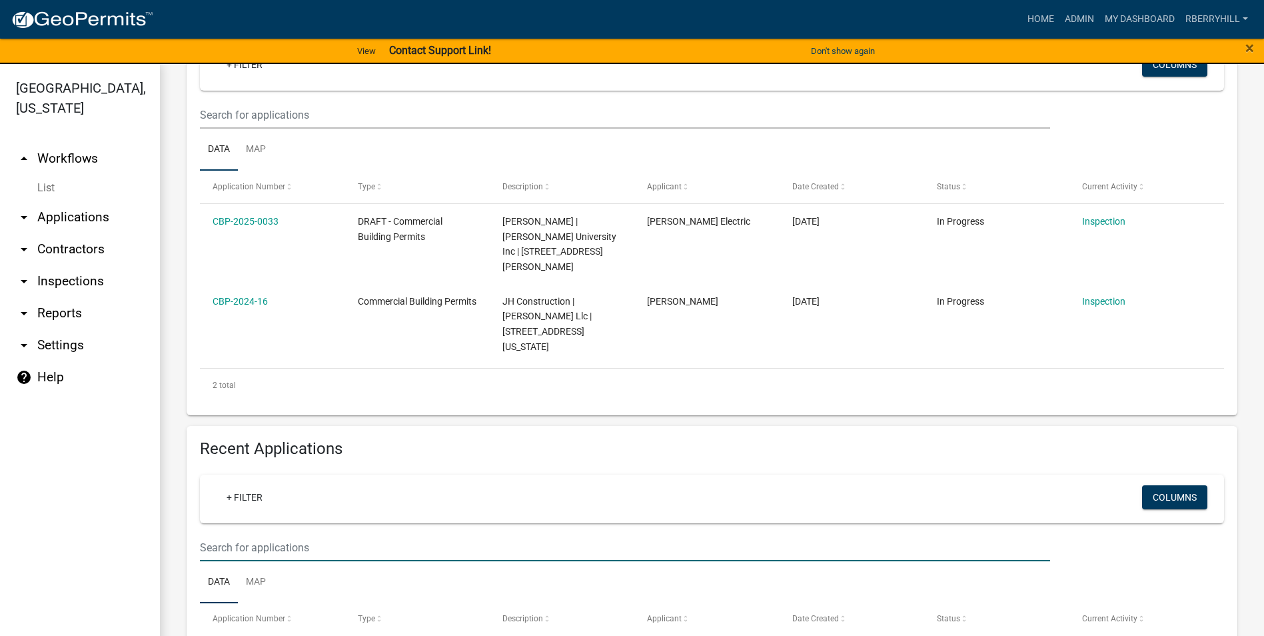
click at [237, 534] on input "text" at bounding box center [625, 547] width 850 height 27
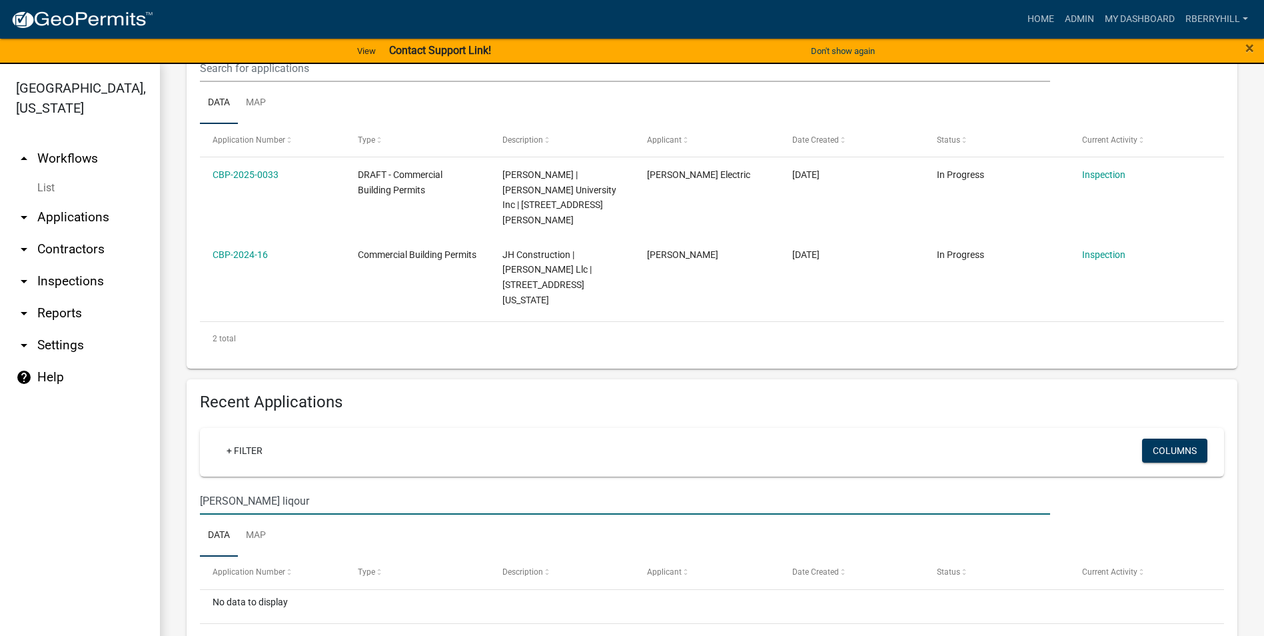
scroll to position [180, 0]
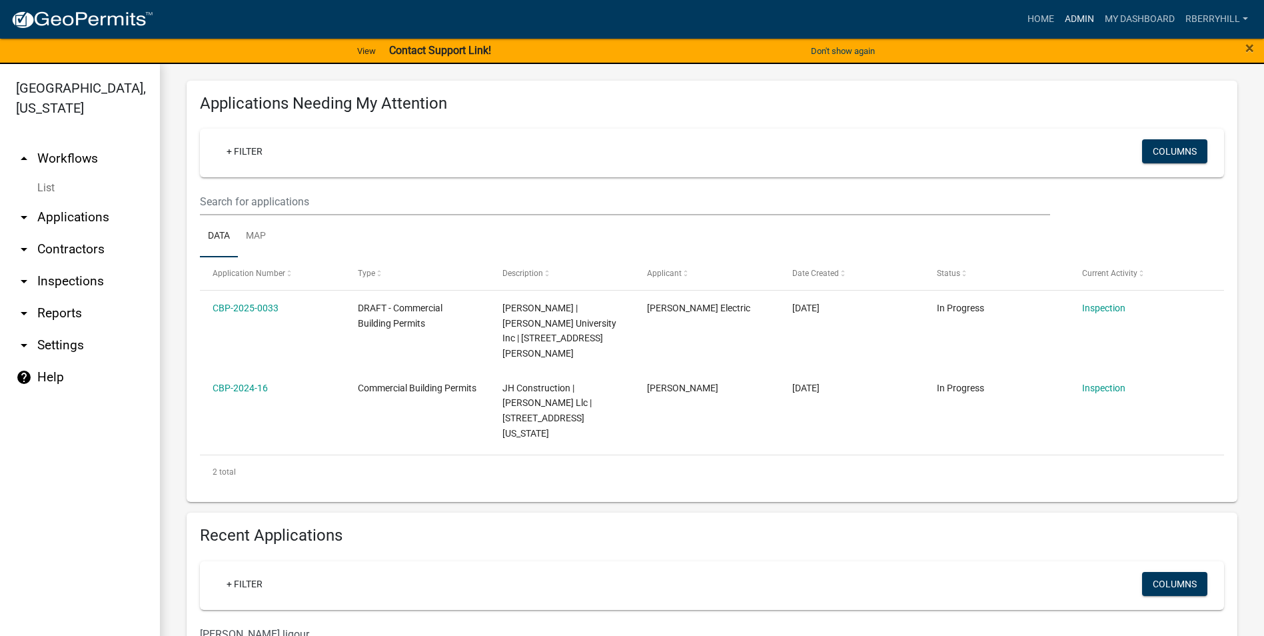
type input "[PERSON_NAME] liqour"
click at [1079, 17] on link "Admin" at bounding box center [1079, 19] width 40 height 25
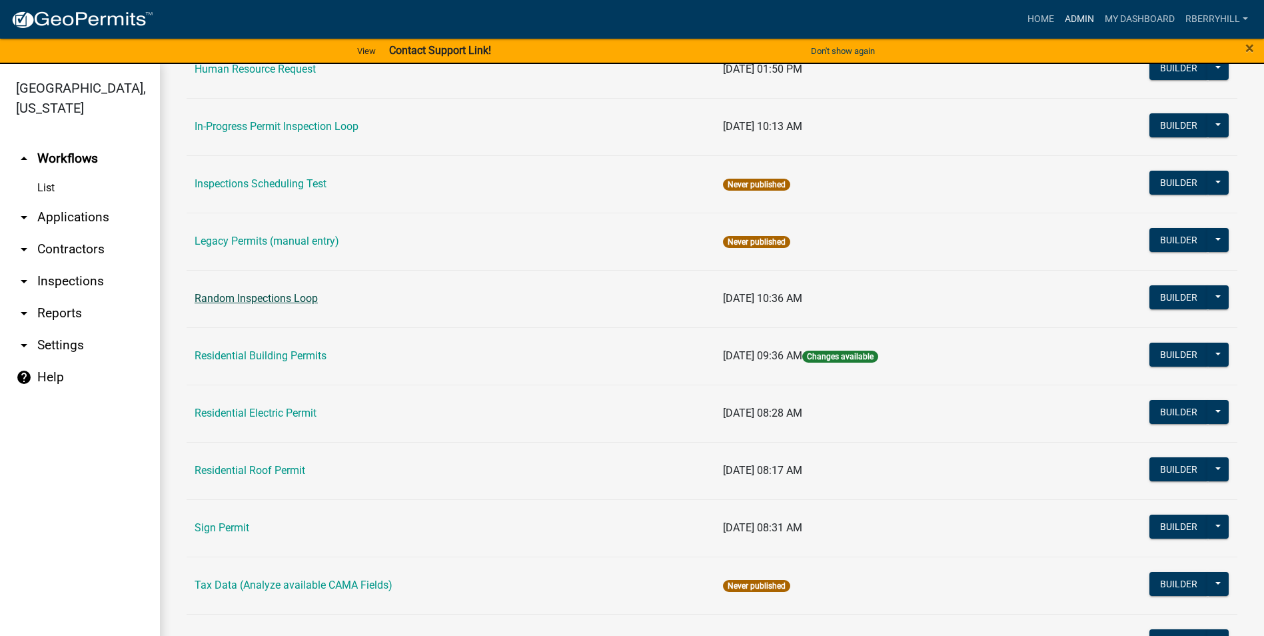
scroll to position [1131, 0]
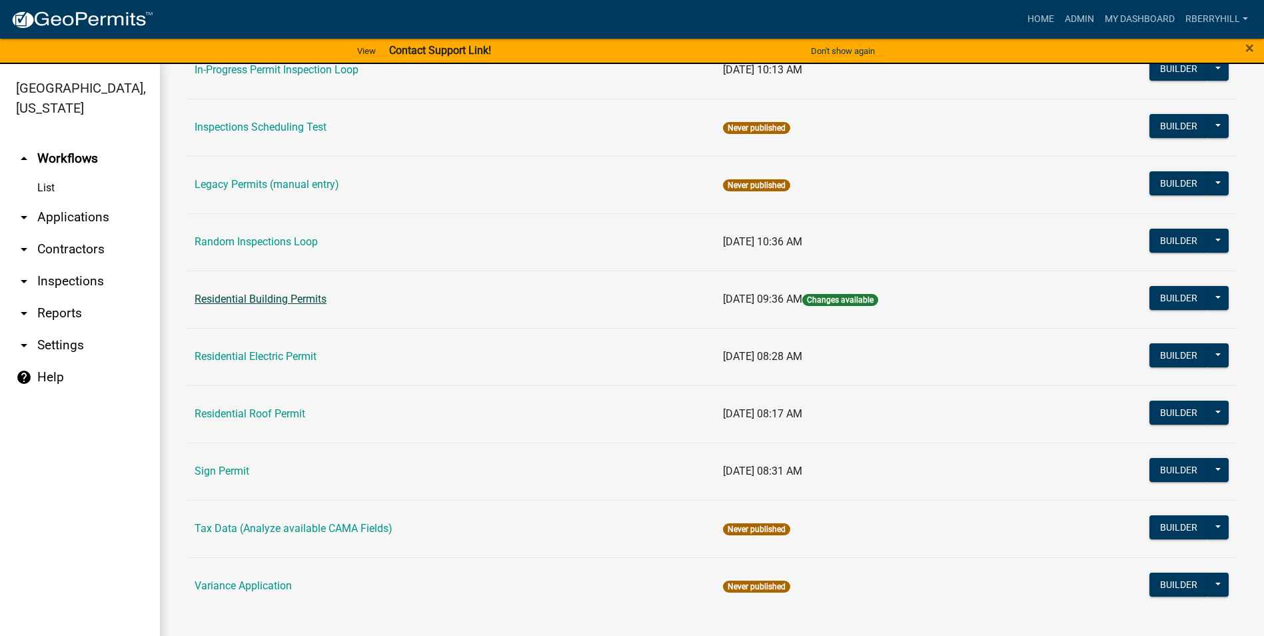
click at [288, 299] on link "Residential Building Permits" at bounding box center [261, 299] width 132 height 13
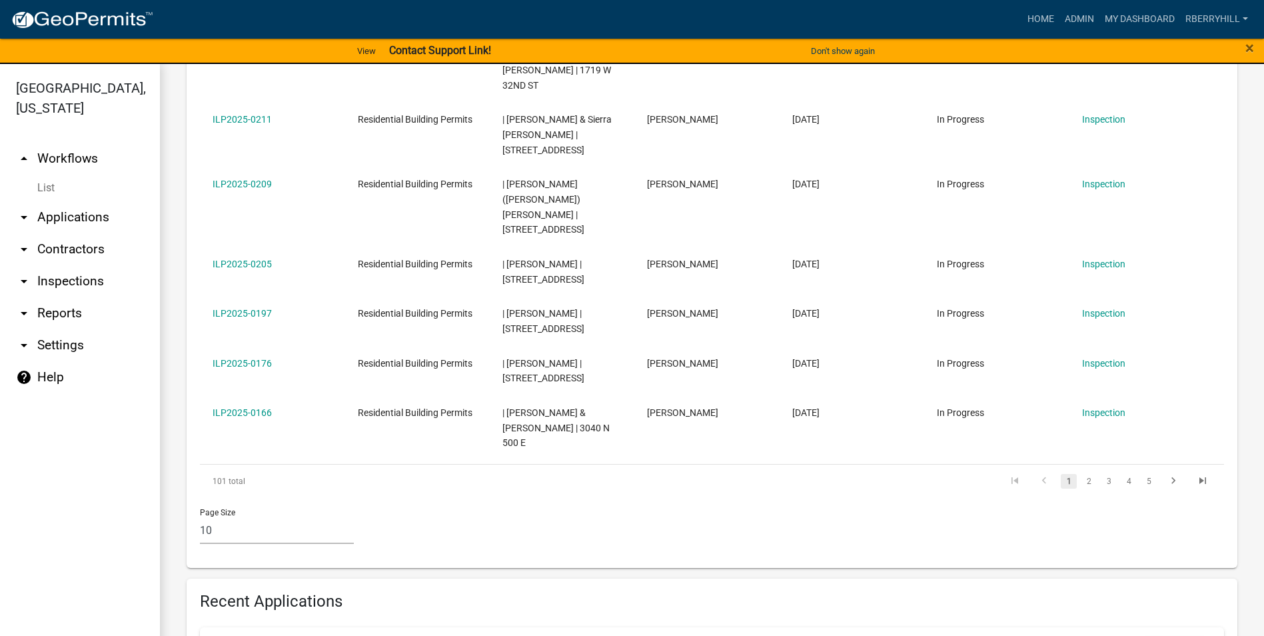
scroll to position [999, 0]
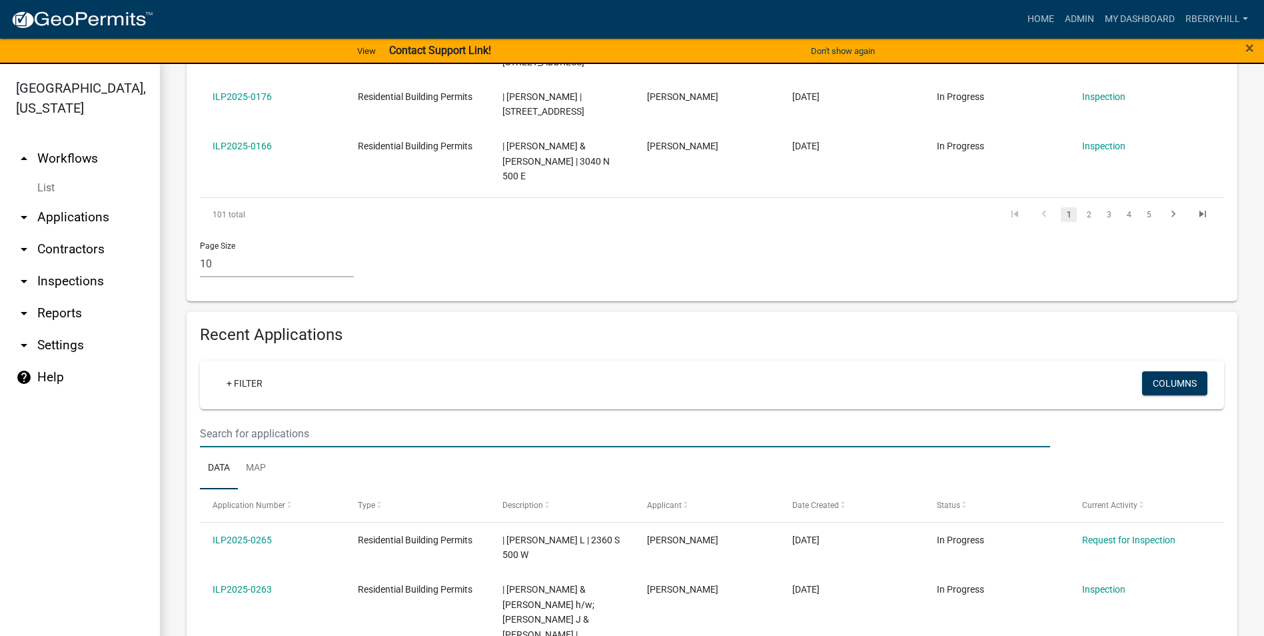
click at [221, 420] on input "text" at bounding box center [625, 433] width 850 height 27
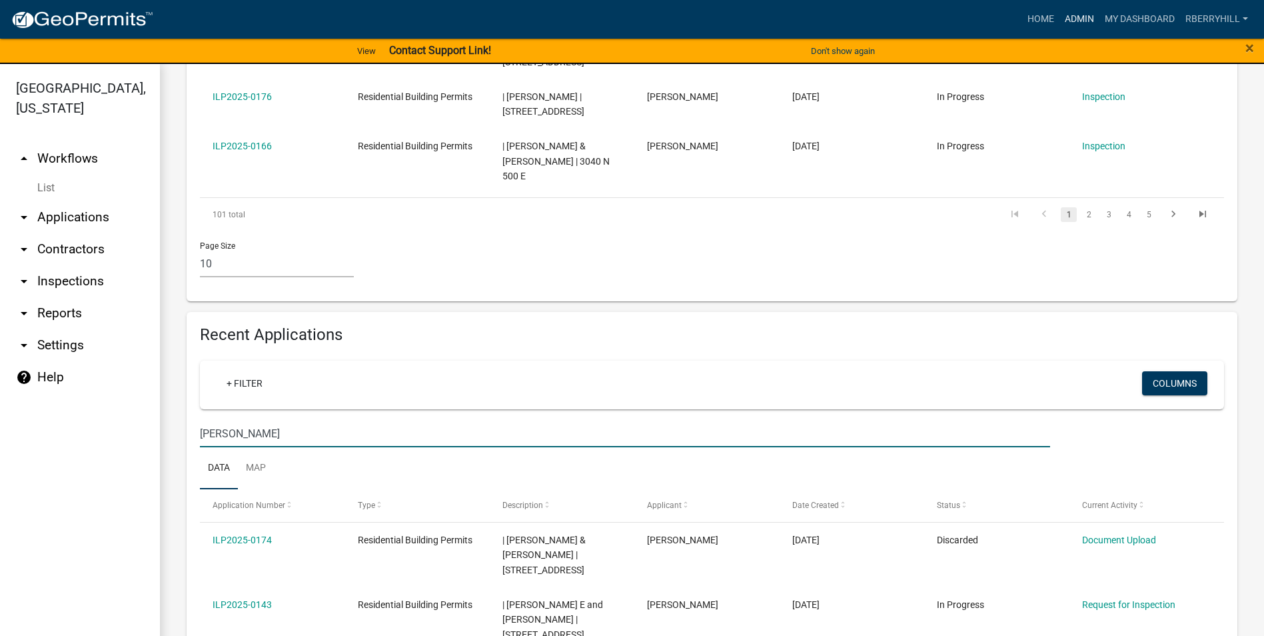
type input "[PERSON_NAME]"
click at [1070, 16] on link "Admin" at bounding box center [1079, 19] width 40 height 25
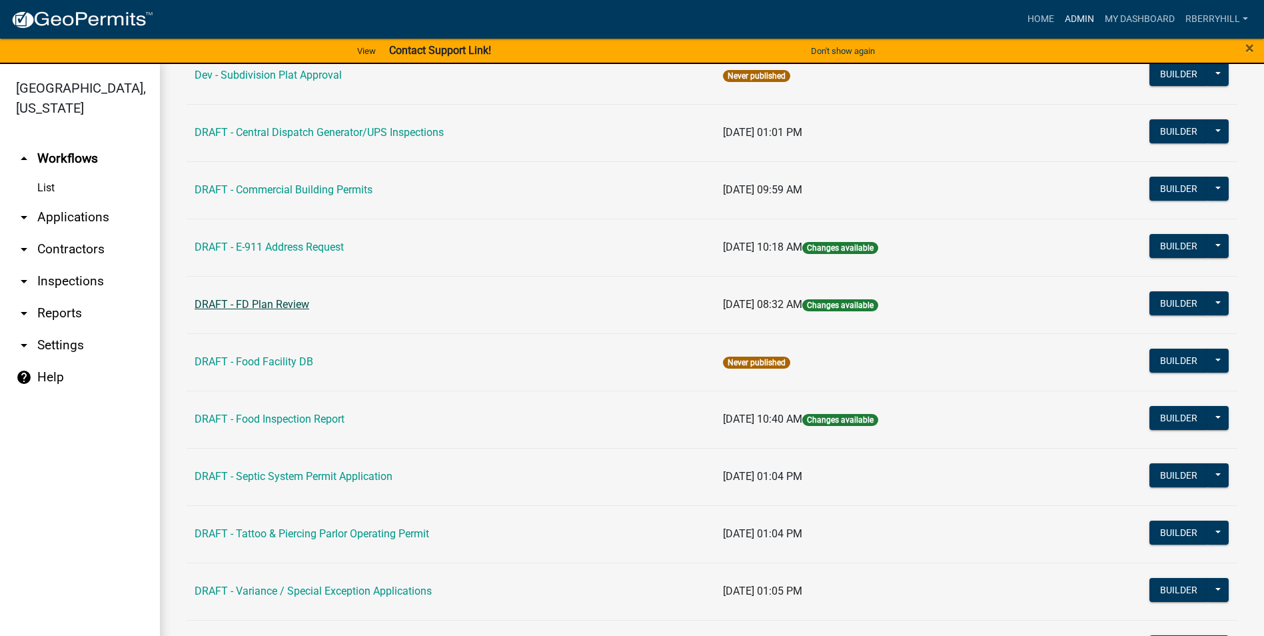
scroll to position [200, 0]
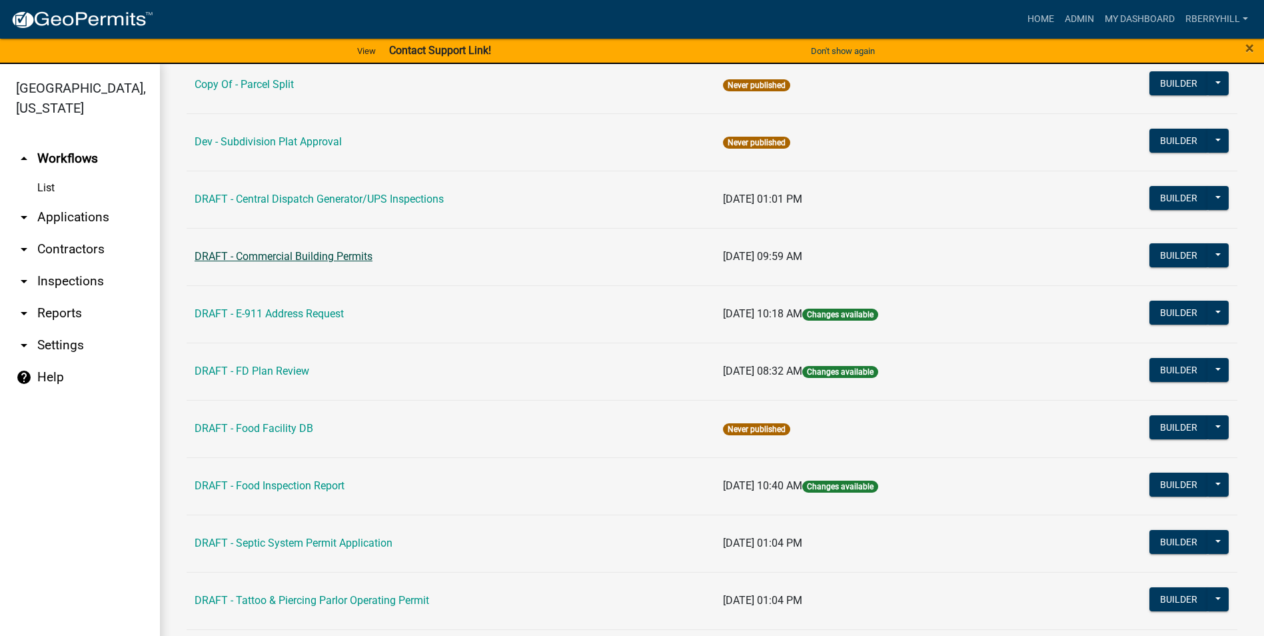
click at [303, 253] on link "DRAFT - Commercial Building Permits" at bounding box center [284, 256] width 178 height 13
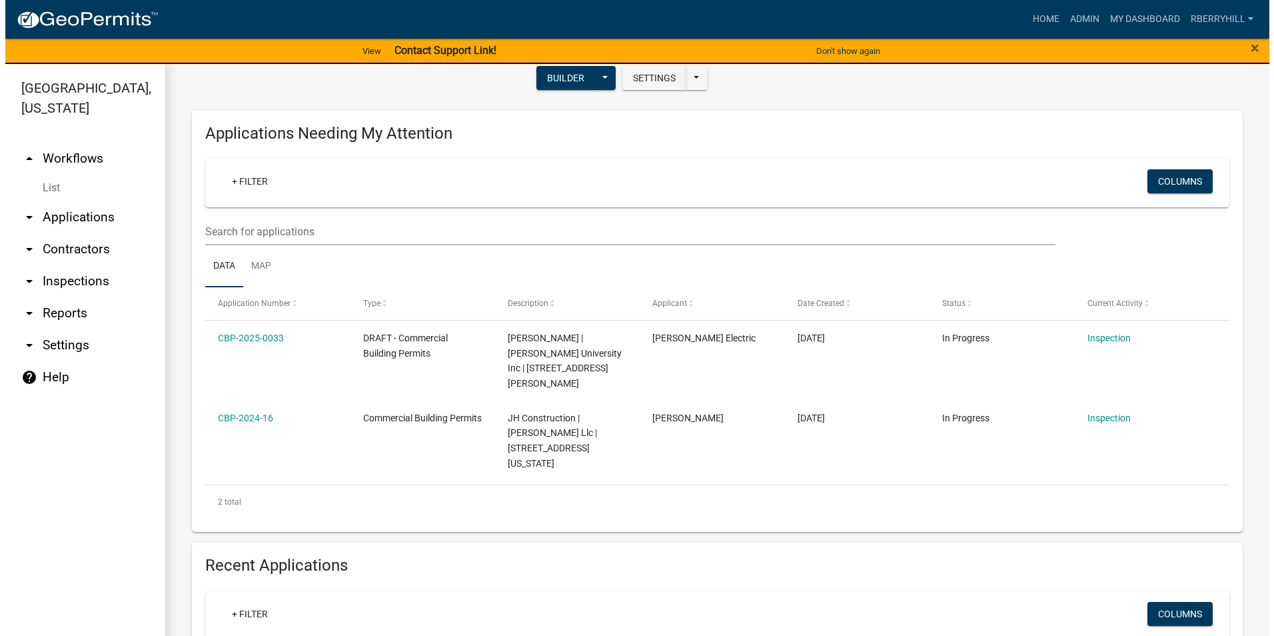
scroll to position [400, 0]
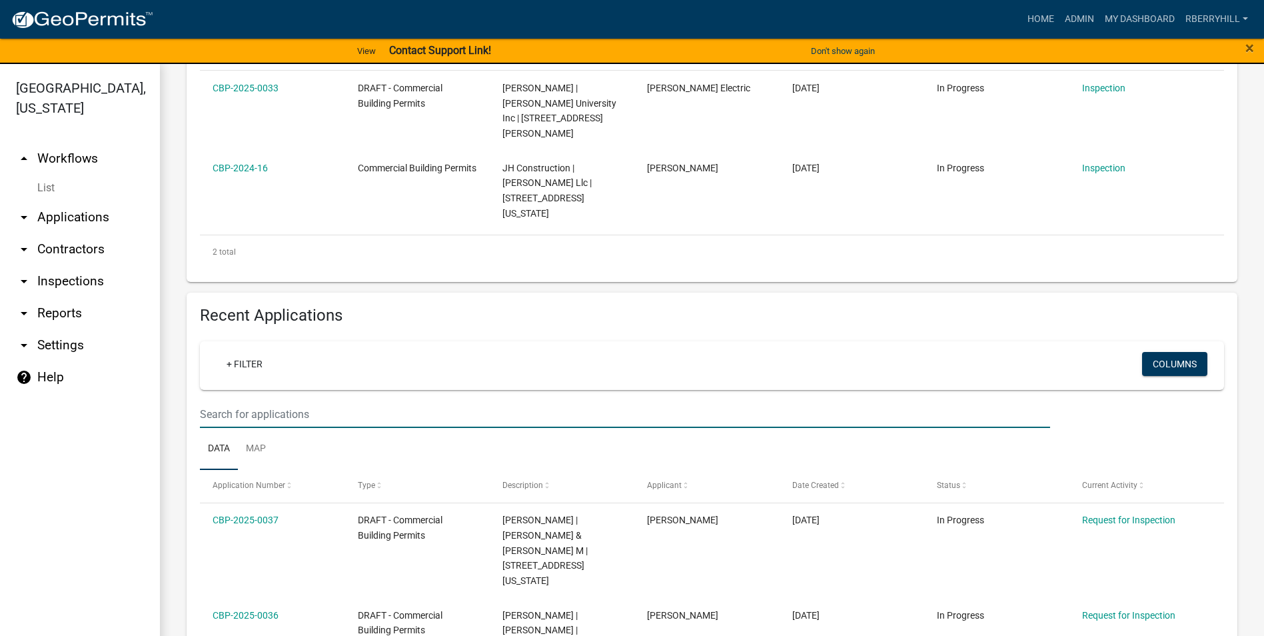
click at [234, 400] on input "text" at bounding box center [625, 413] width 850 height 27
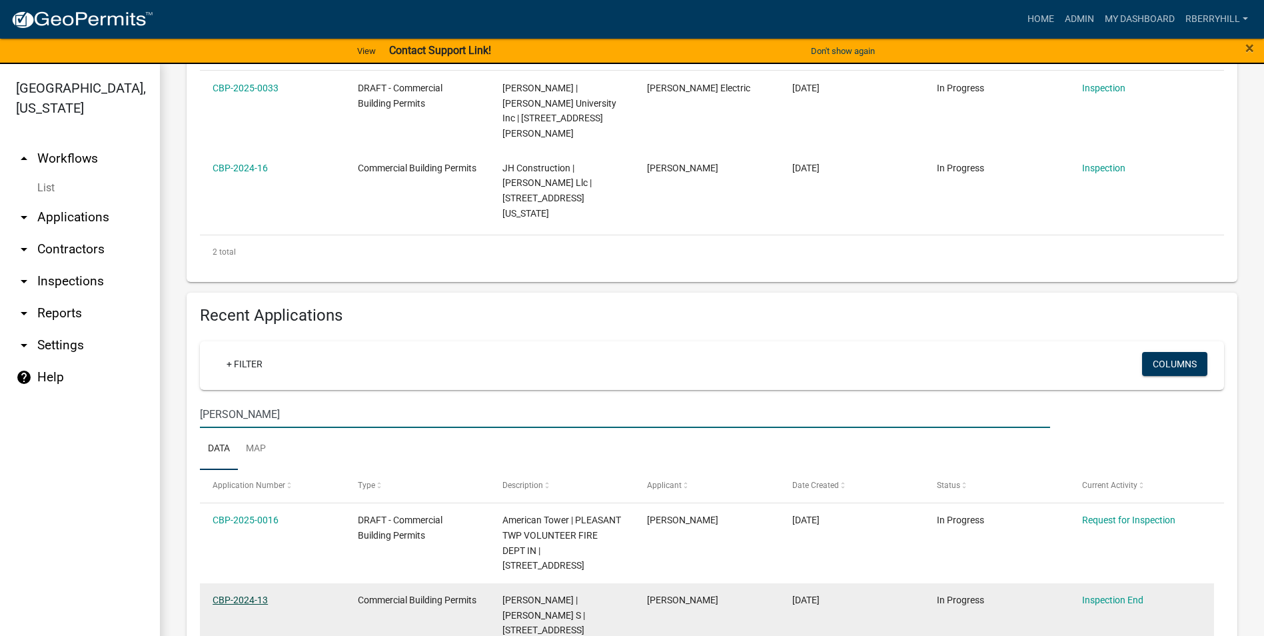
type input "[PERSON_NAME]"
click at [234, 594] on link "CBP-2024-13" at bounding box center [240, 599] width 55 height 11
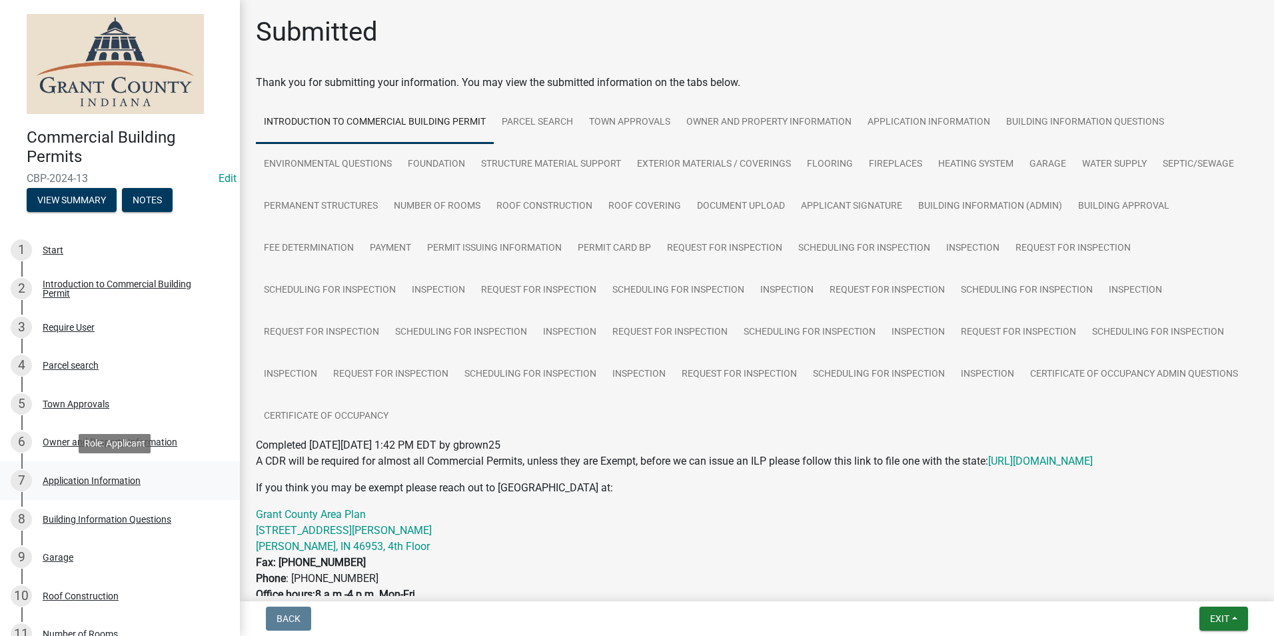
click at [81, 482] on div "Application Information" at bounding box center [92, 480] width 98 height 9
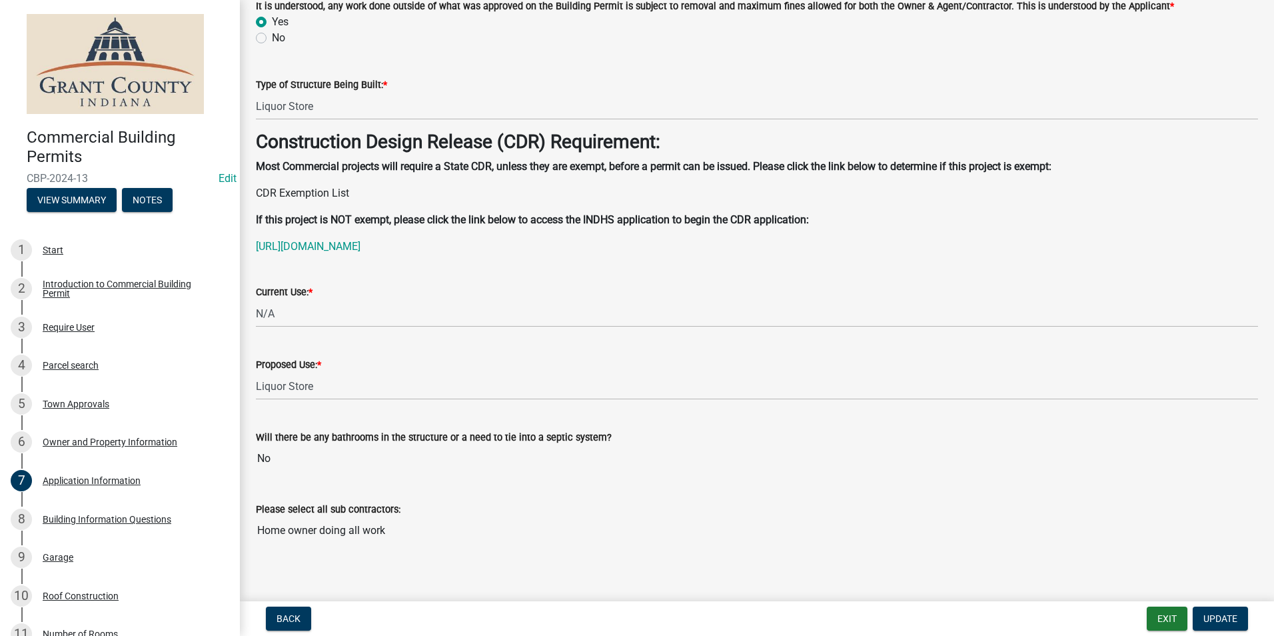
scroll to position [103, 0]
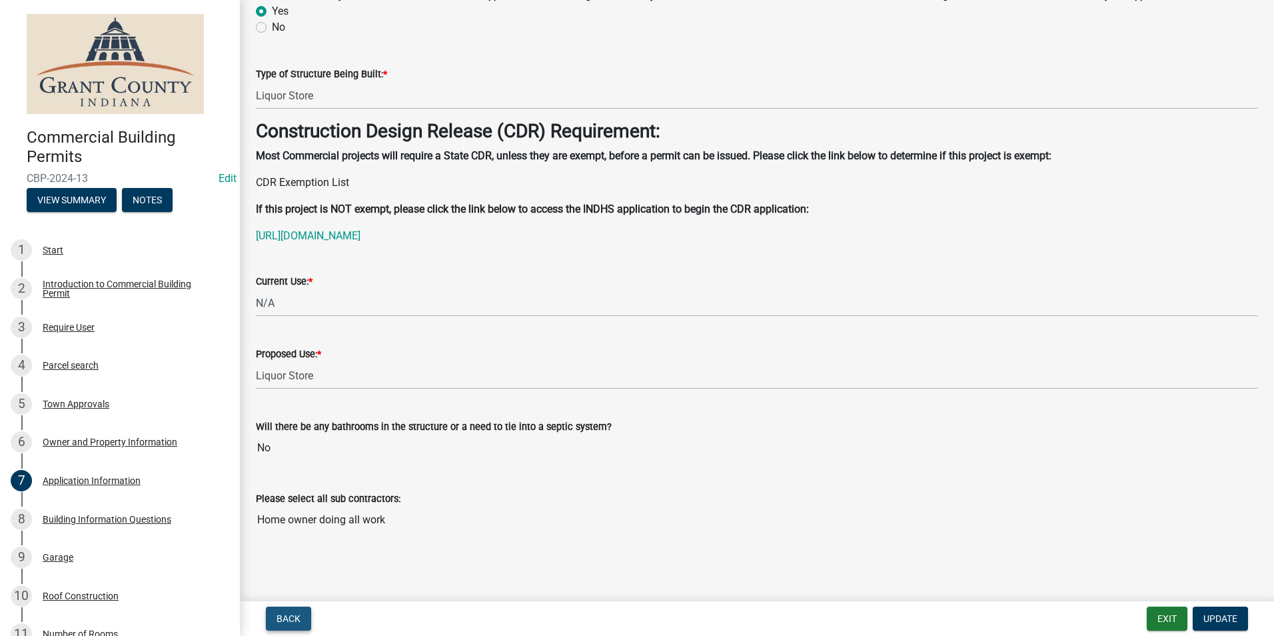
click at [287, 615] on span "Back" at bounding box center [289, 618] width 24 height 11
